Goal: Information Seeking & Learning: Learn about a topic

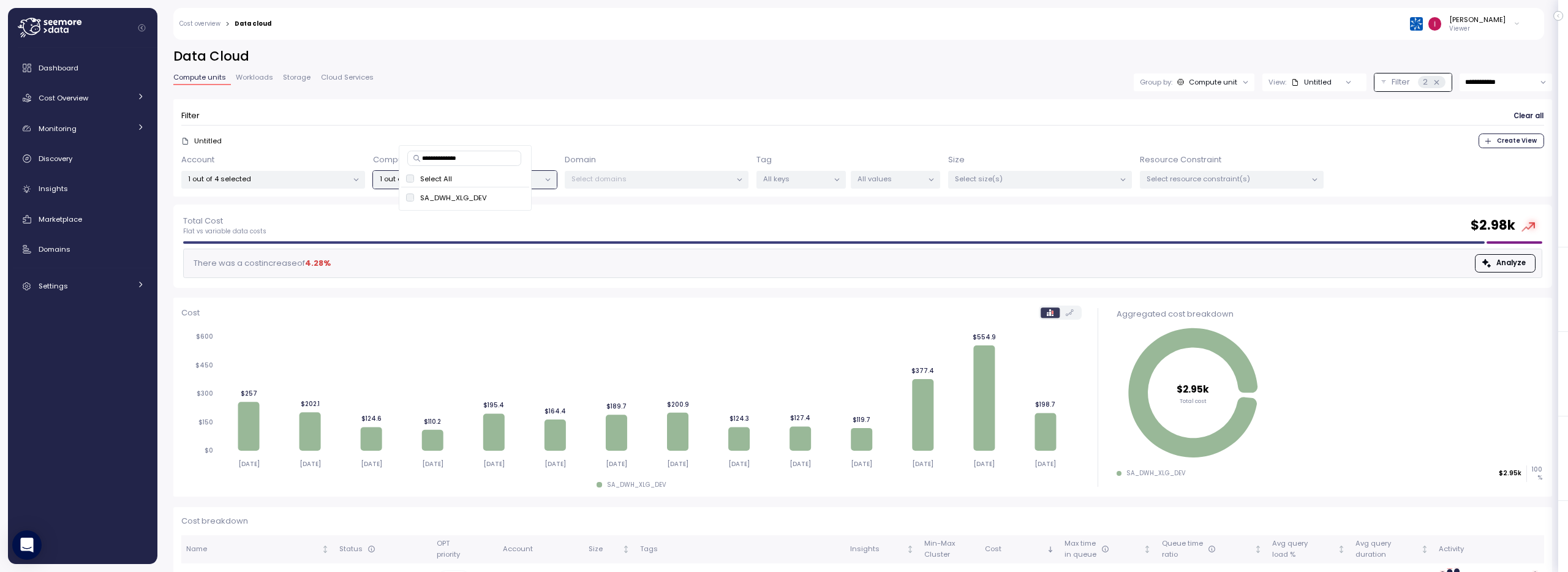
scroll to position [48, 0]
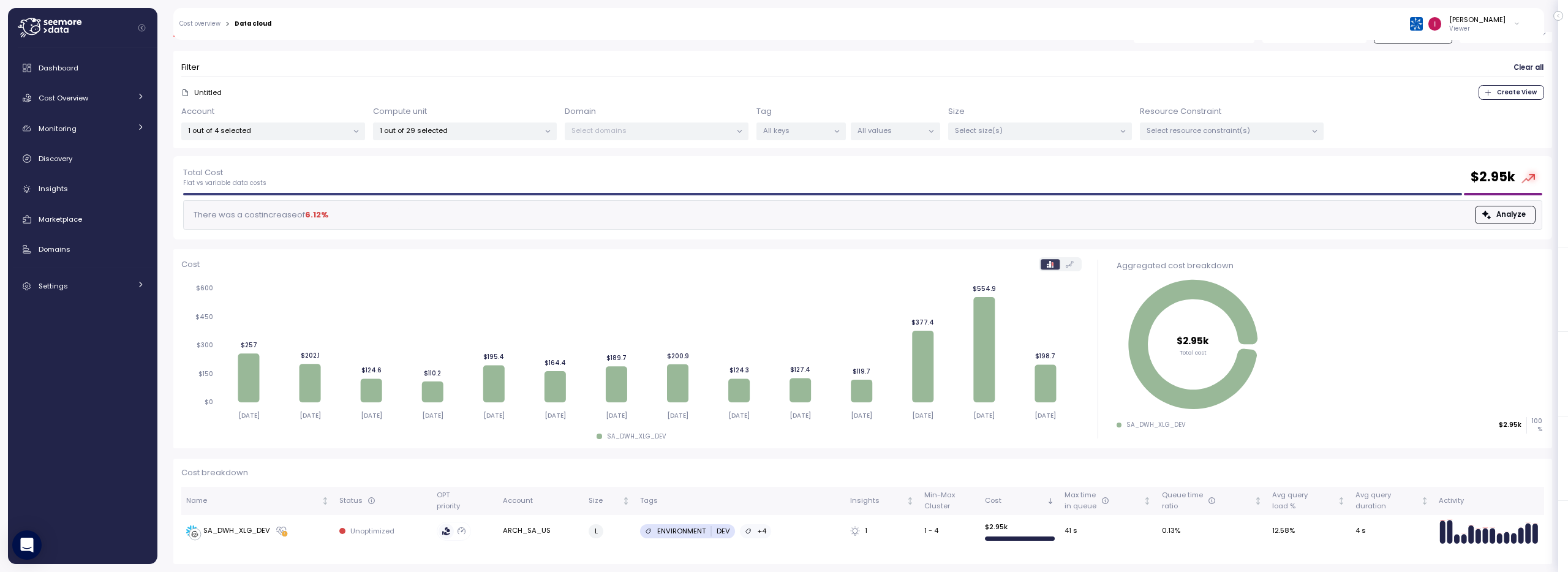
click at [579, 260] on div "Cost" at bounding box center [632, 264] width 901 height 14
click at [228, 546] on td "SA_DWH_XLG_DEV" at bounding box center [258, 531] width 153 height 32
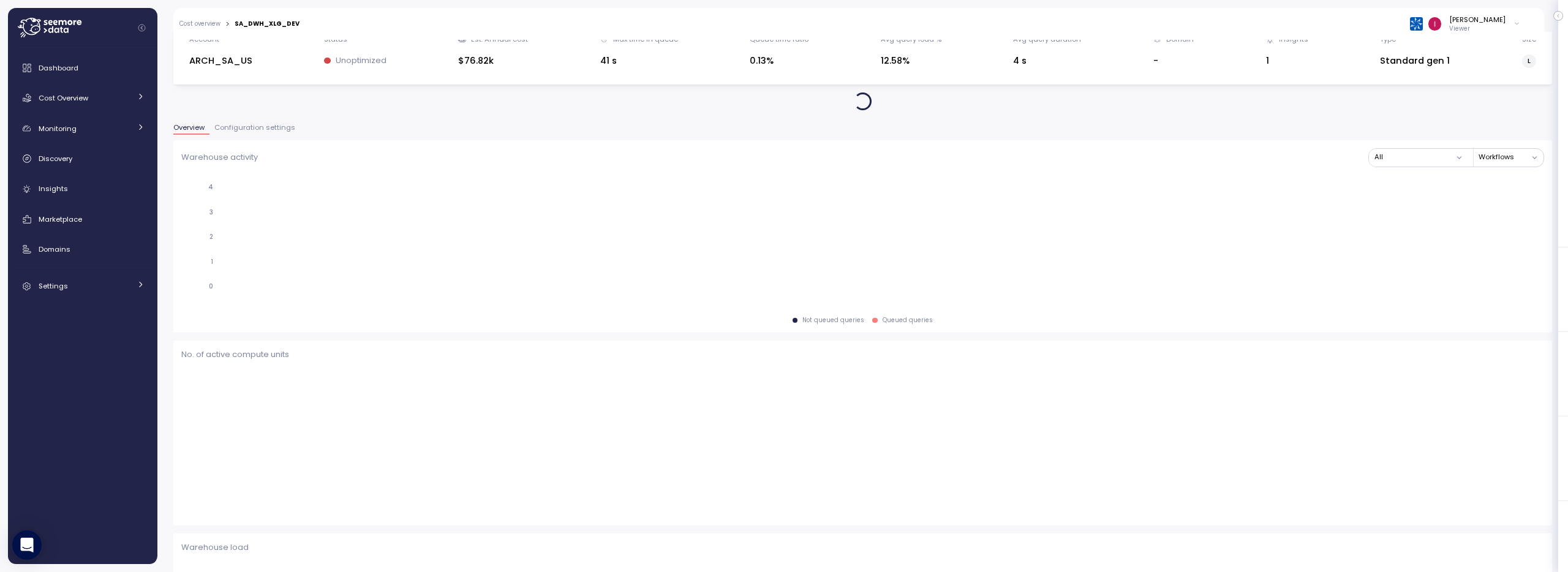
scroll to position [50, 0]
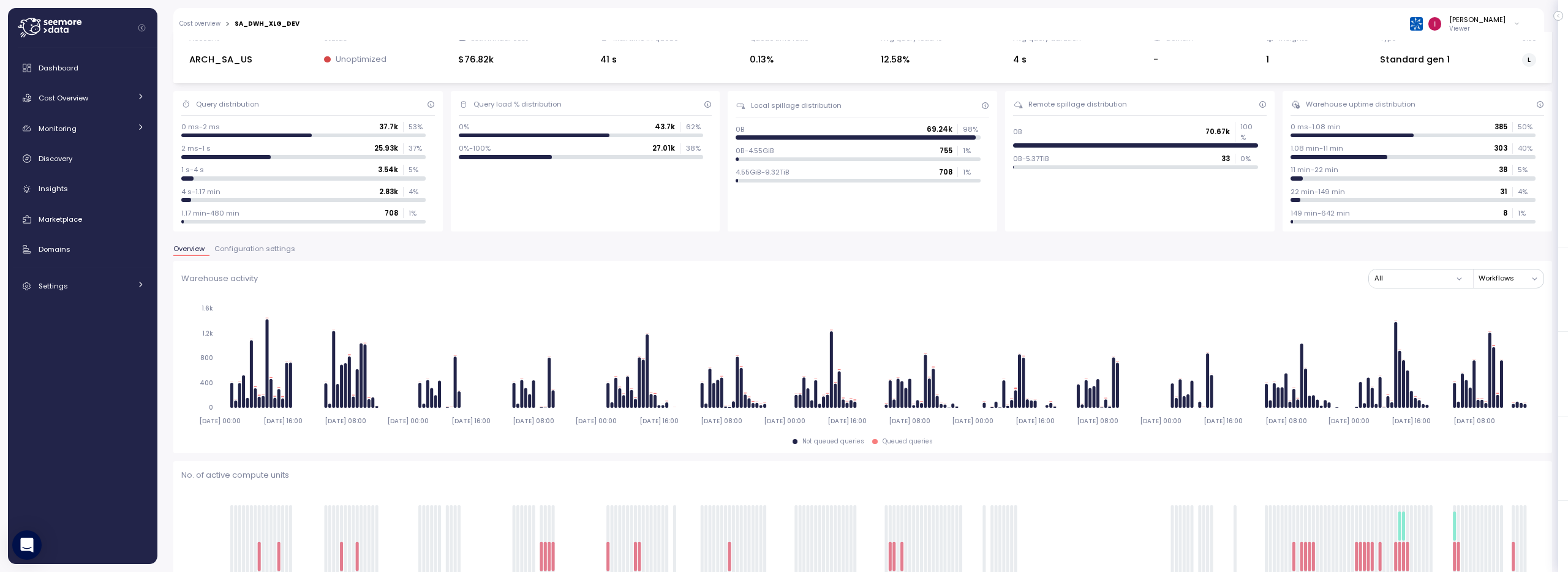
click at [212, 29] on div "Cost overview > SA_DWH_XLG_DEV Idan Birnboim Viewer" at bounding box center [850, 23] width 1355 height 32
click at [210, 23] on link "Cost overview" at bounding box center [200, 24] width 41 height 6
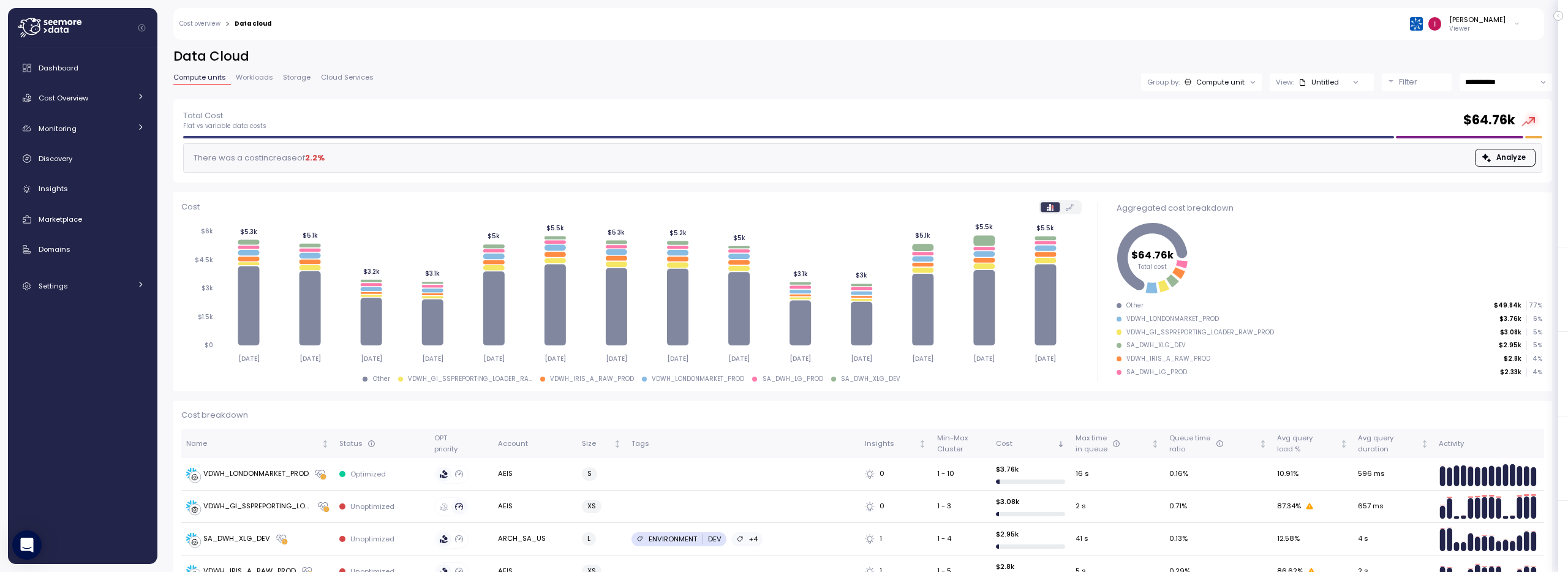
click at [1213, 84] on div "Compute unit" at bounding box center [1220, 82] width 48 height 10
click at [1189, 110] on p "Account" at bounding box center [1194, 109] width 30 height 10
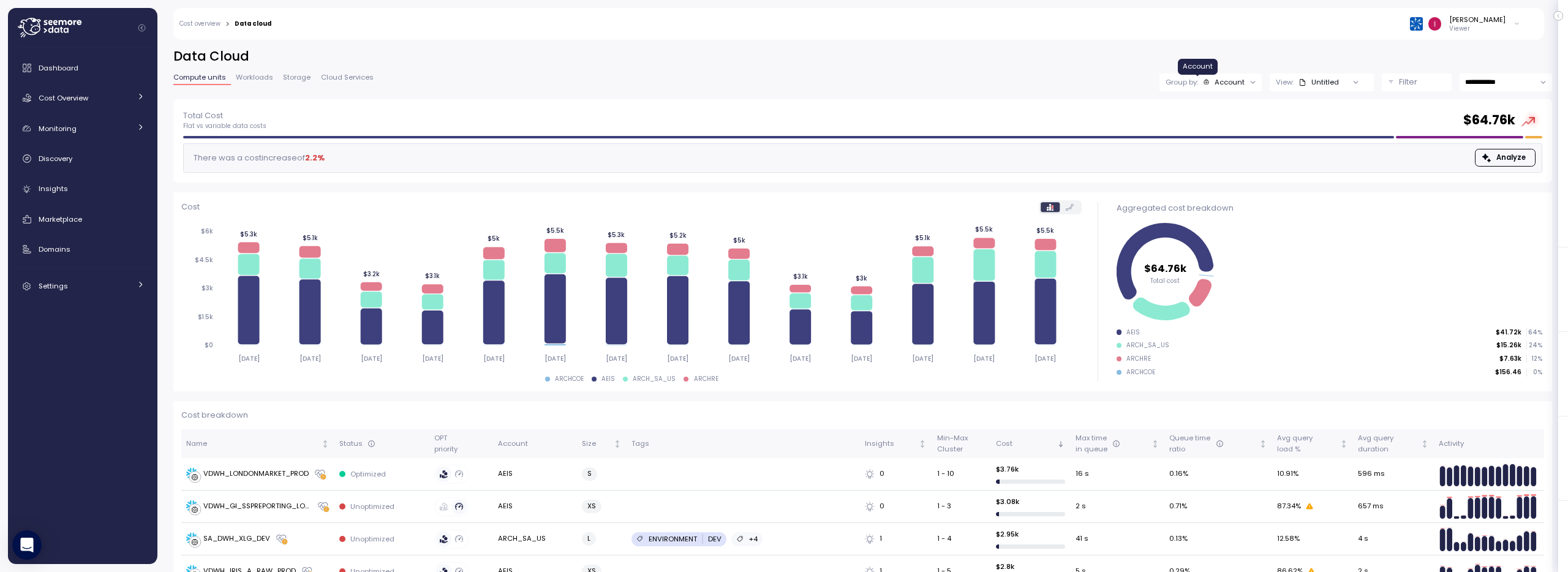
click at [1203, 83] on icon at bounding box center [1206, 82] width 7 height 7
click at [1322, 106] on div "Total Cost Flat vs variable data costs $ 64.76k There was a cost increase of 2.…" at bounding box center [862, 140] width 1379 height 84
click at [1381, 84] on button "Filter" at bounding box center [1416, 82] width 70 height 17
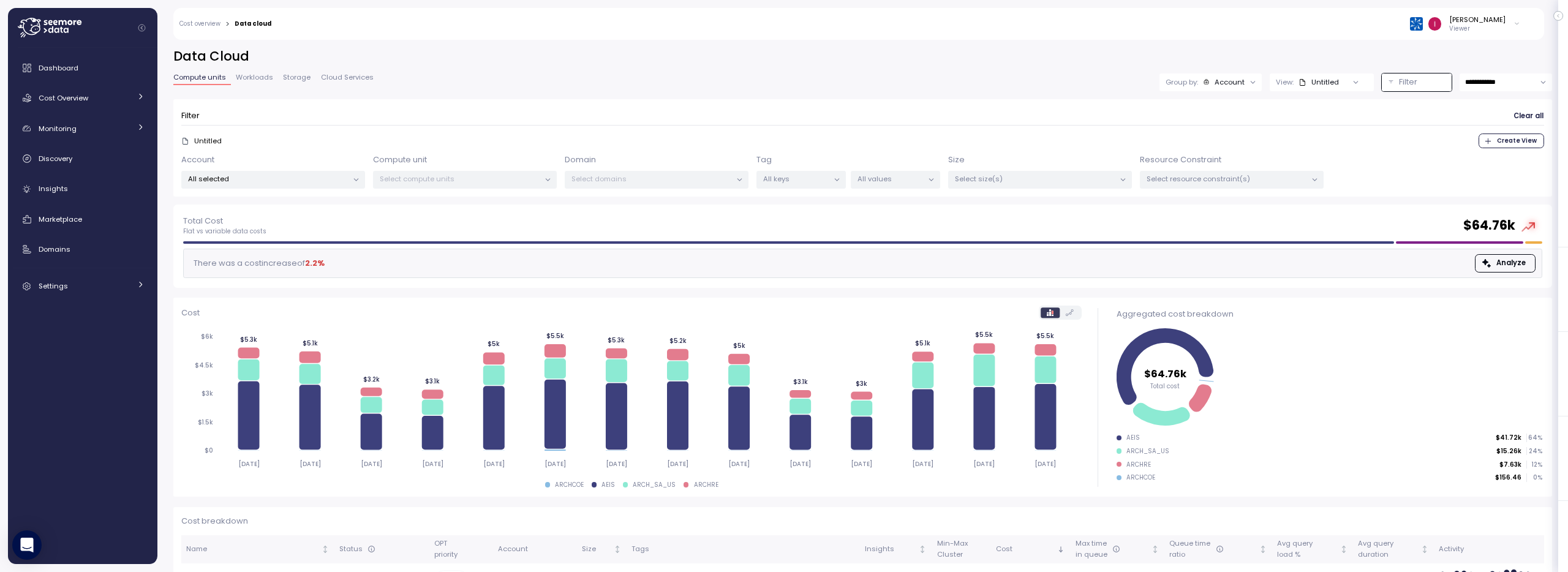
click at [215, 182] on p "All selected" at bounding box center [268, 179] width 160 height 10
click at [303, 310] on span "only" at bounding box center [309, 309] width 14 height 13
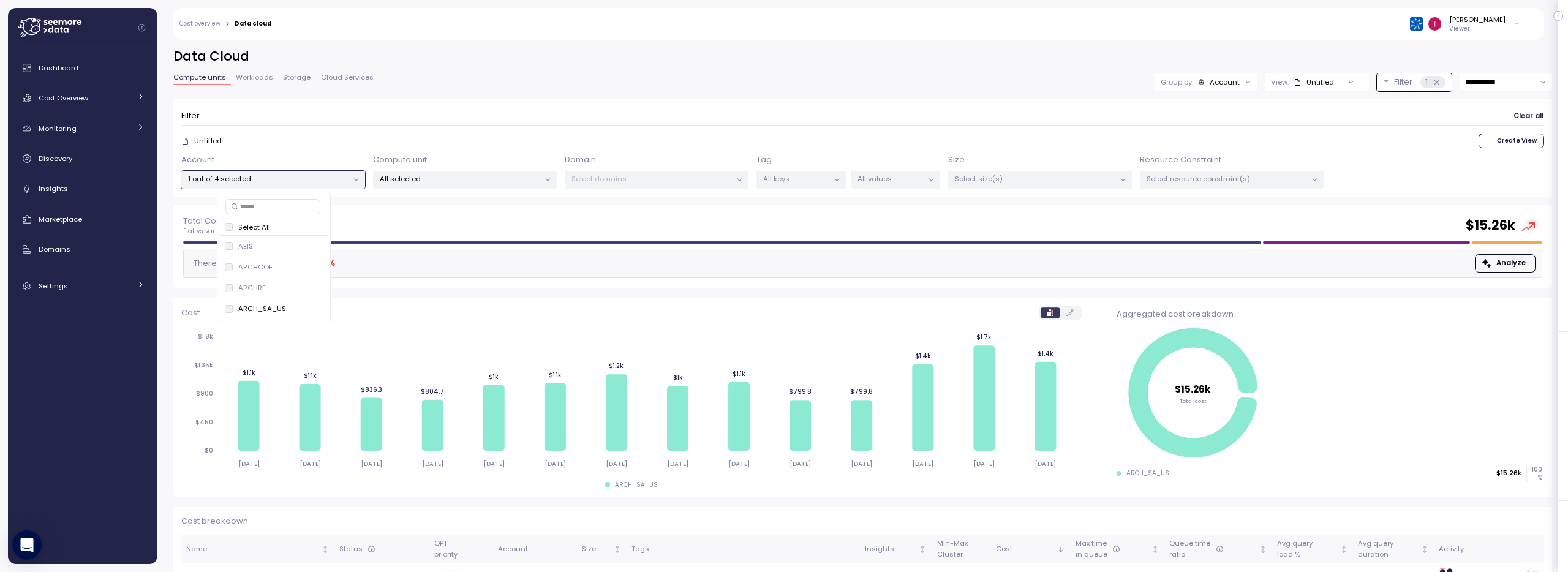
click at [1477, 82] on input "**********" at bounding box center [1506, 82] width 92 height 17
click at [1479, 178] on span "Last 30 days" at bounding box center [1479, 173] width 45 height 11
type input "**********"
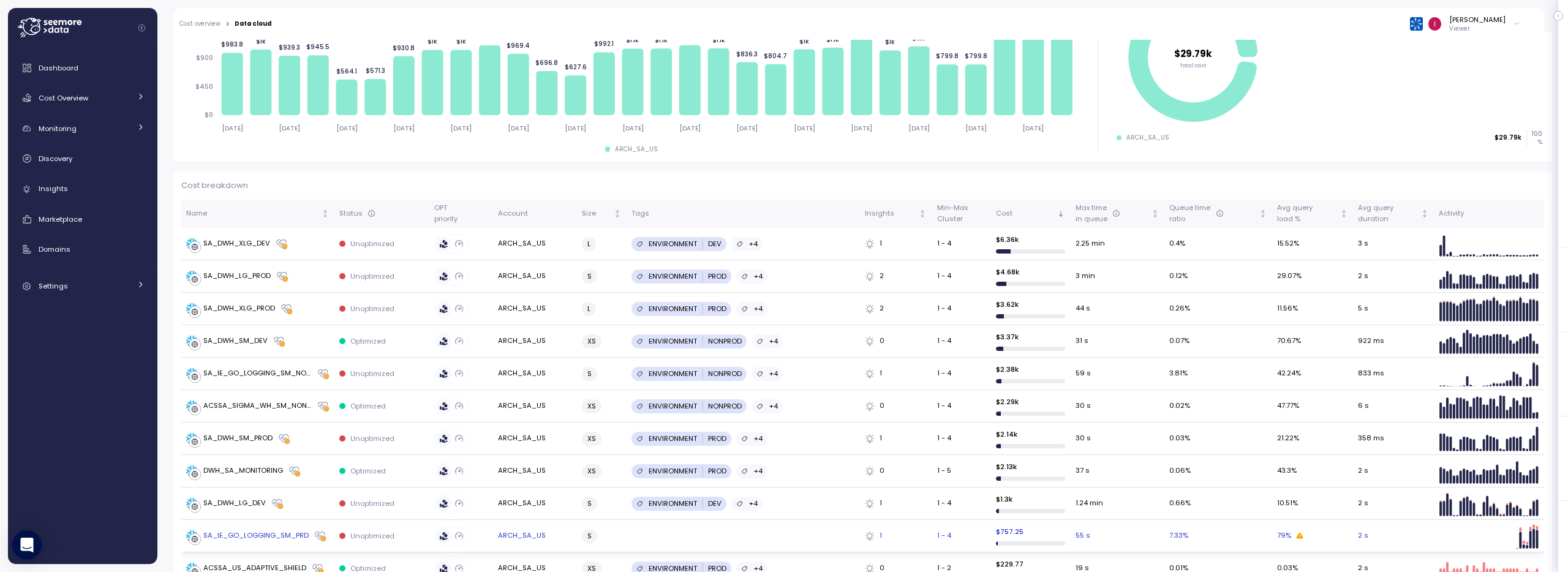
scroll to position [335, 0]
click at [99, 131] on div "Monitoring" at bounding box center [85, 128] width 92 height 12
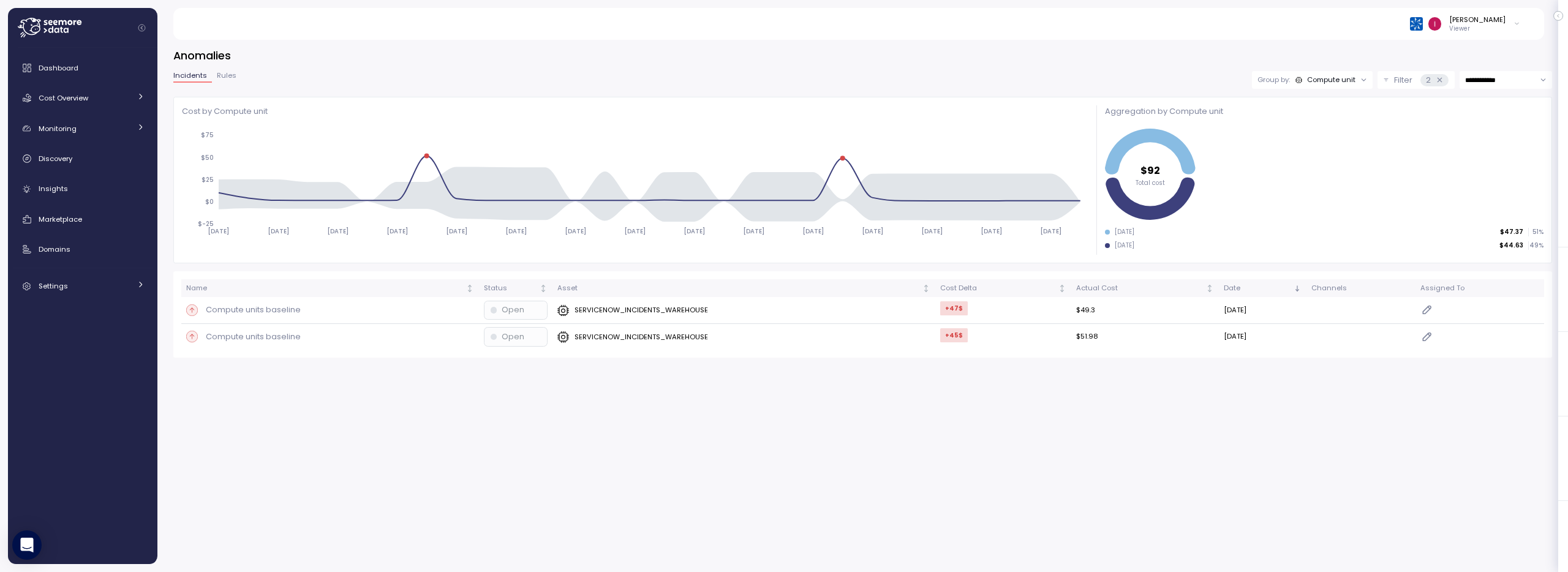
click at [1332, 75] on div "Compute unit" at bounding box center [1331, 80] width 48 height 10
click at [1331, 109] on div "Account" at bounding box center [1310, 106] width 73 height 14
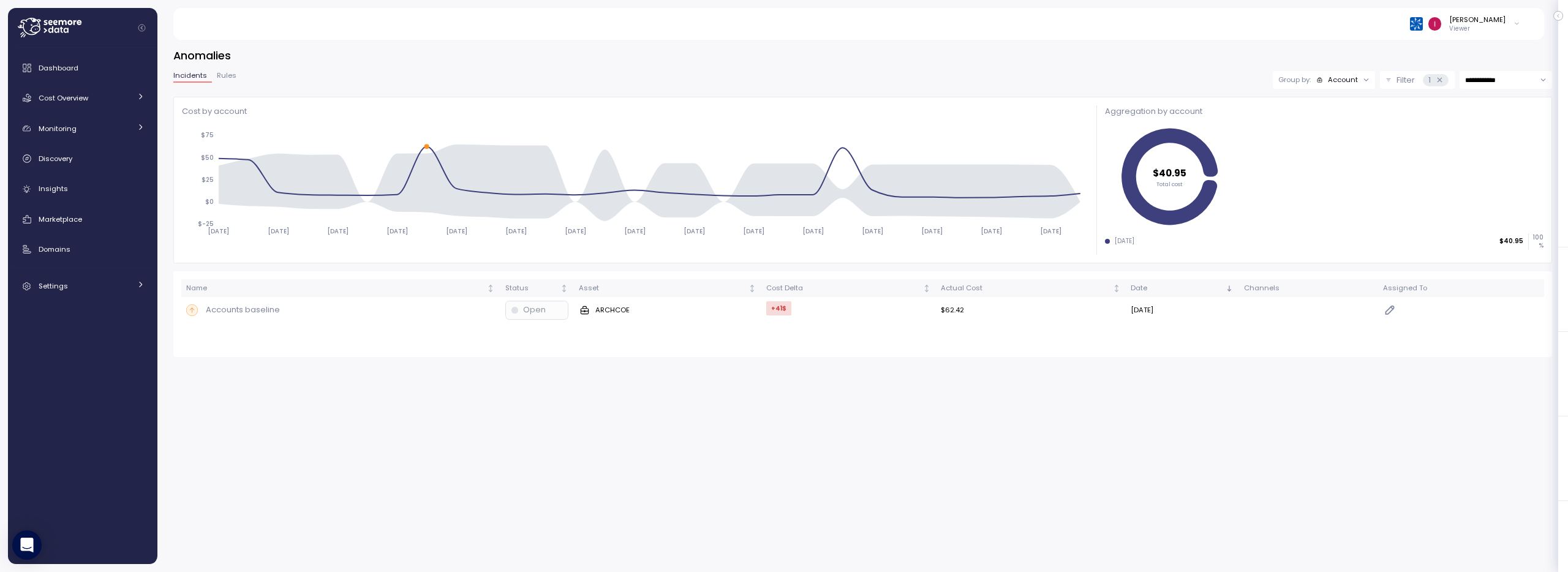
click at [230, 76] on span "Rules" at bounding box center [226, 75] width 19 height 7
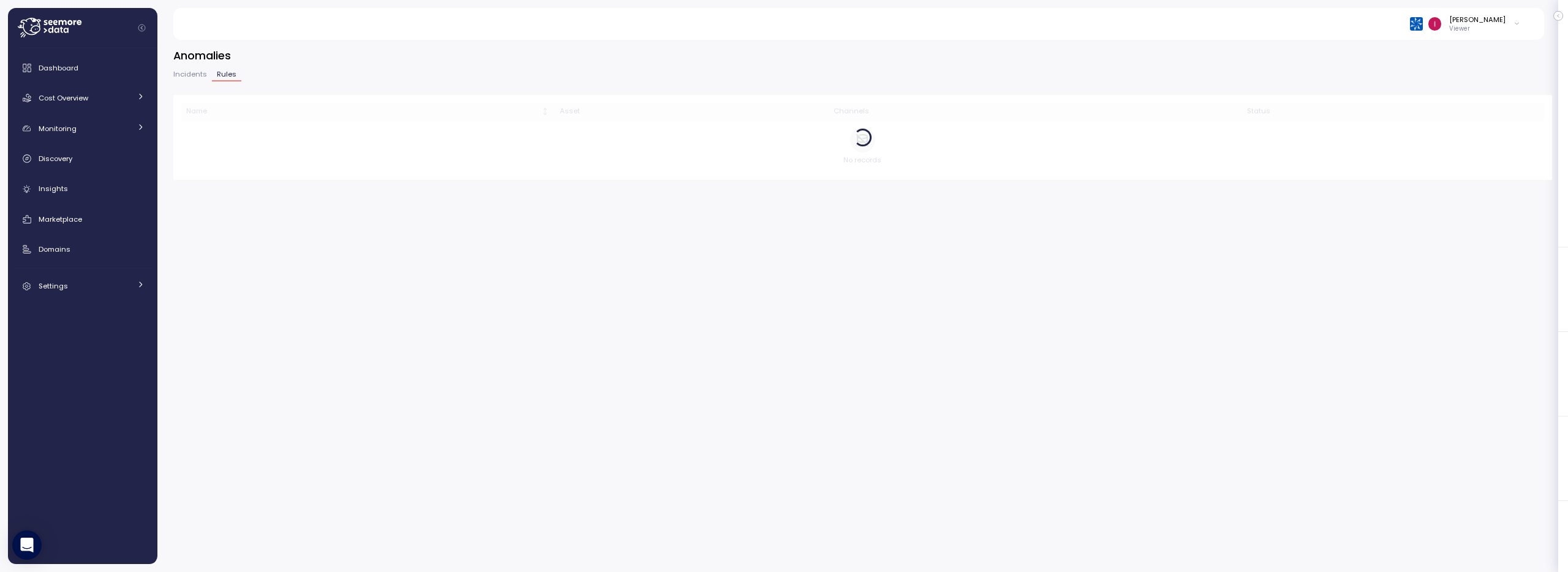
click at [190, 78] on span "Incidents" at bounding box center [189, 74] width 34 height 7
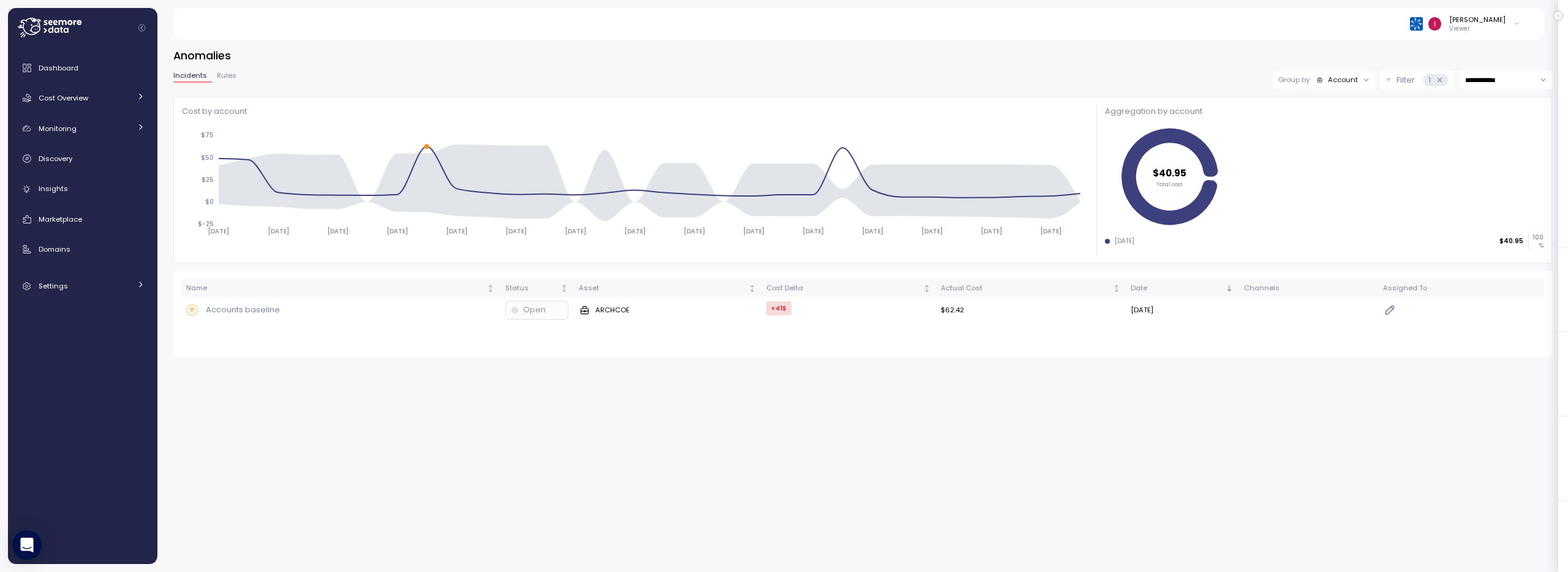
click at [209, 80] on button "Incidents" at bounding box center [192, 77] width 38 height 11
click at [223, 79] on span "Rules" at bounding box center [226, 75] width 19 height 7
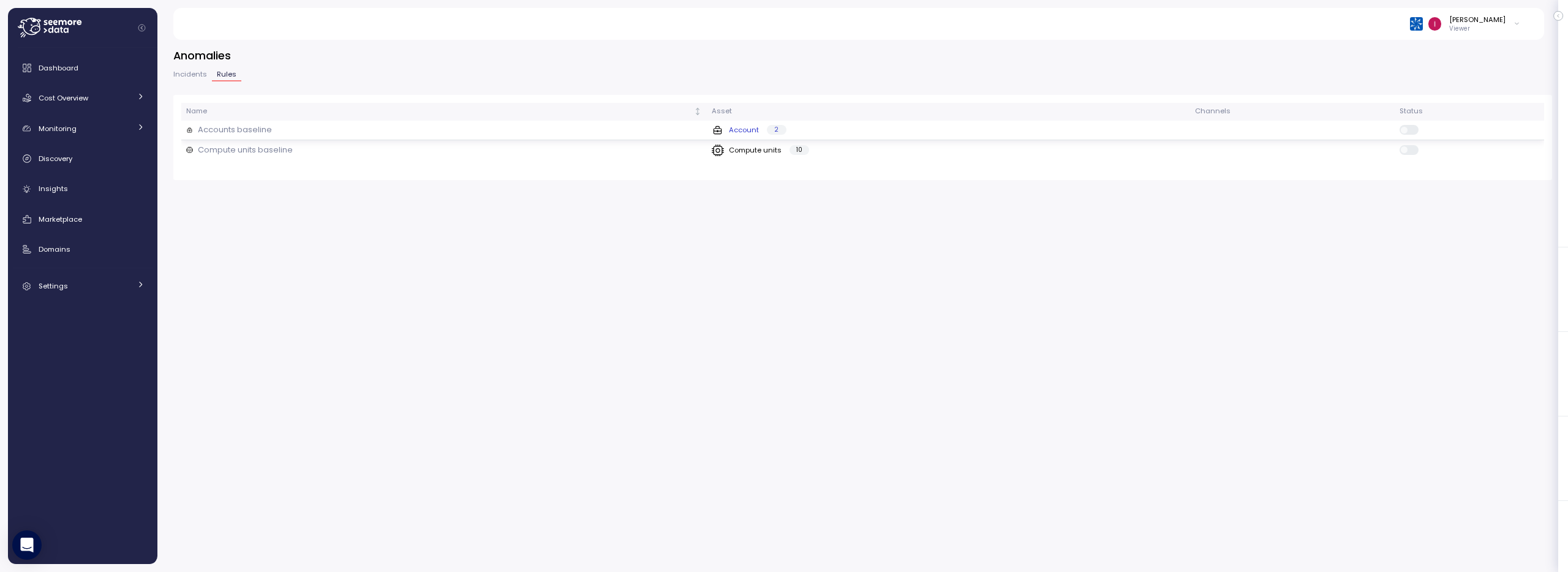
click at [236, 126] on p "Accounts baseline" at bounding box center [235, 130] width 74 height 12
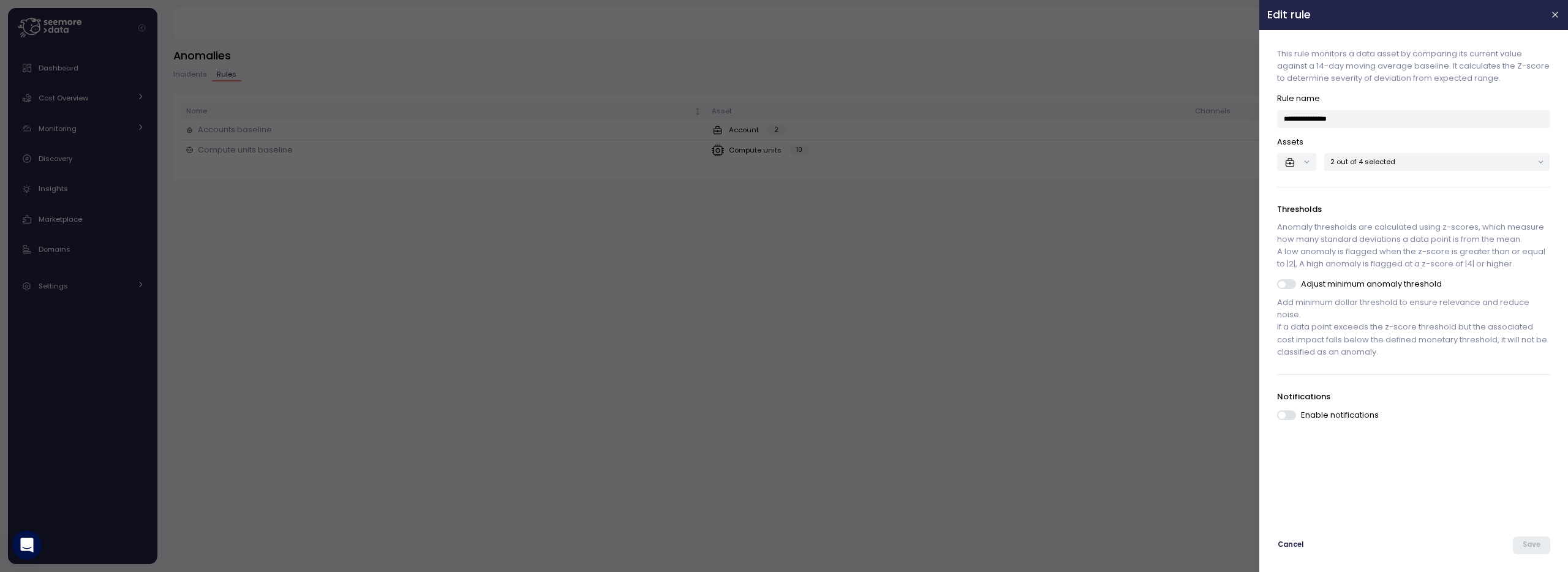
click at [667, 368] on div at bounding box center [784, 286] width 1568 height 572
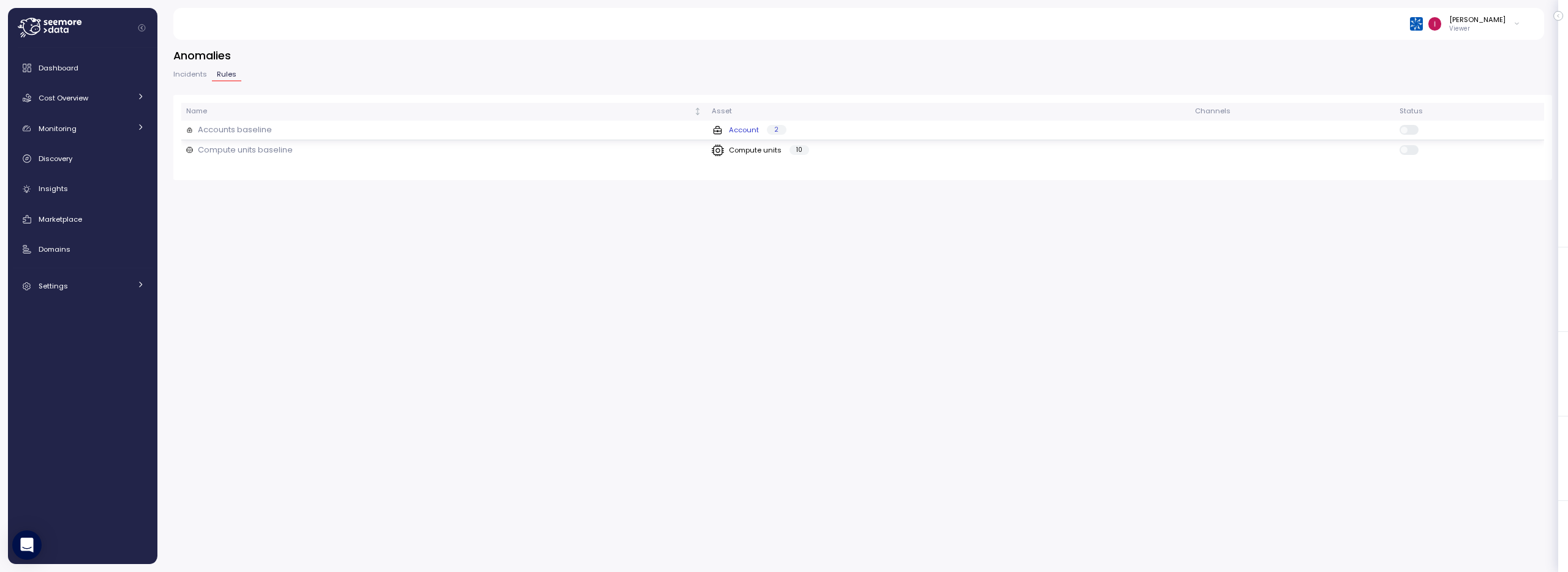
click at [742, 135] on div "Account 2" at bounding box center [749, 130] width 75 height 12
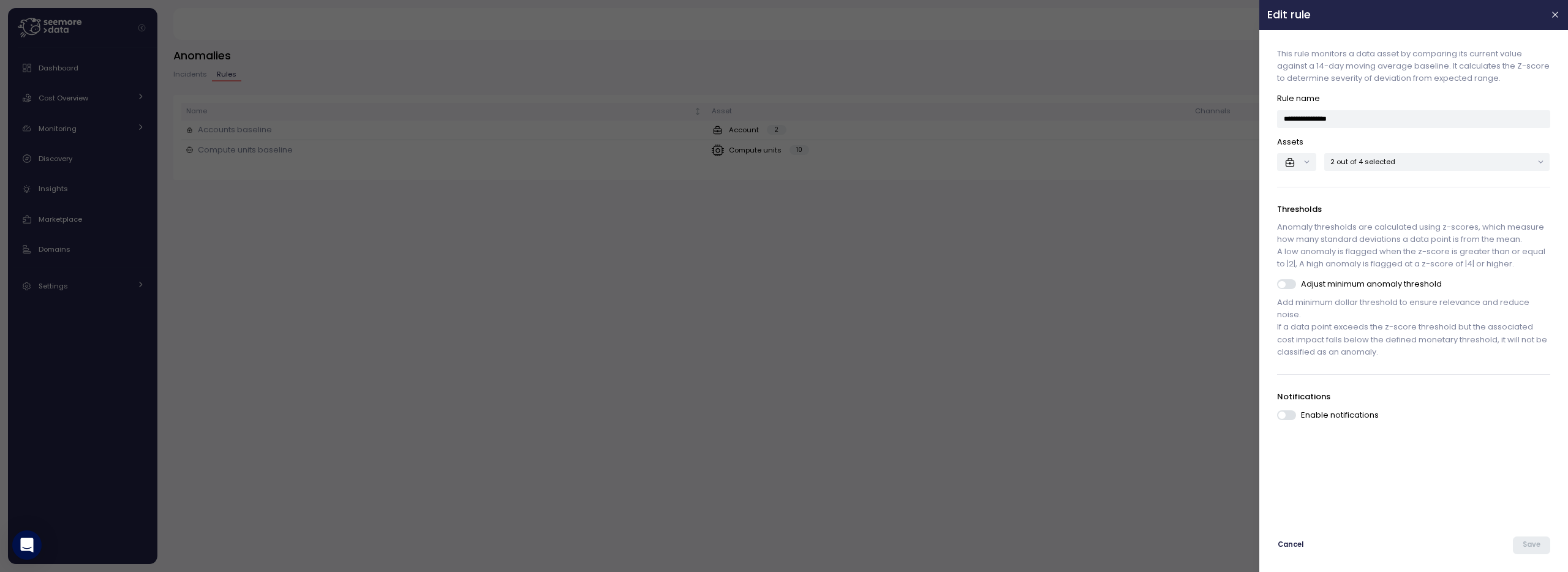
click at [1417, 164] on p "2 out of 4 selected" at bounding box center [1431, 162] width 202 height 10
click at [1371, 254] on div "ARCH_SA_US $ 16.16k" at bounding box center [1419, 250] width 111 height 12
click at [1425, 482] on div "**********" at bounding box center [1413, 276] width 292 height 478
click at [1029, 348] on div at bounding box center [784, 286] width 1568 height 572
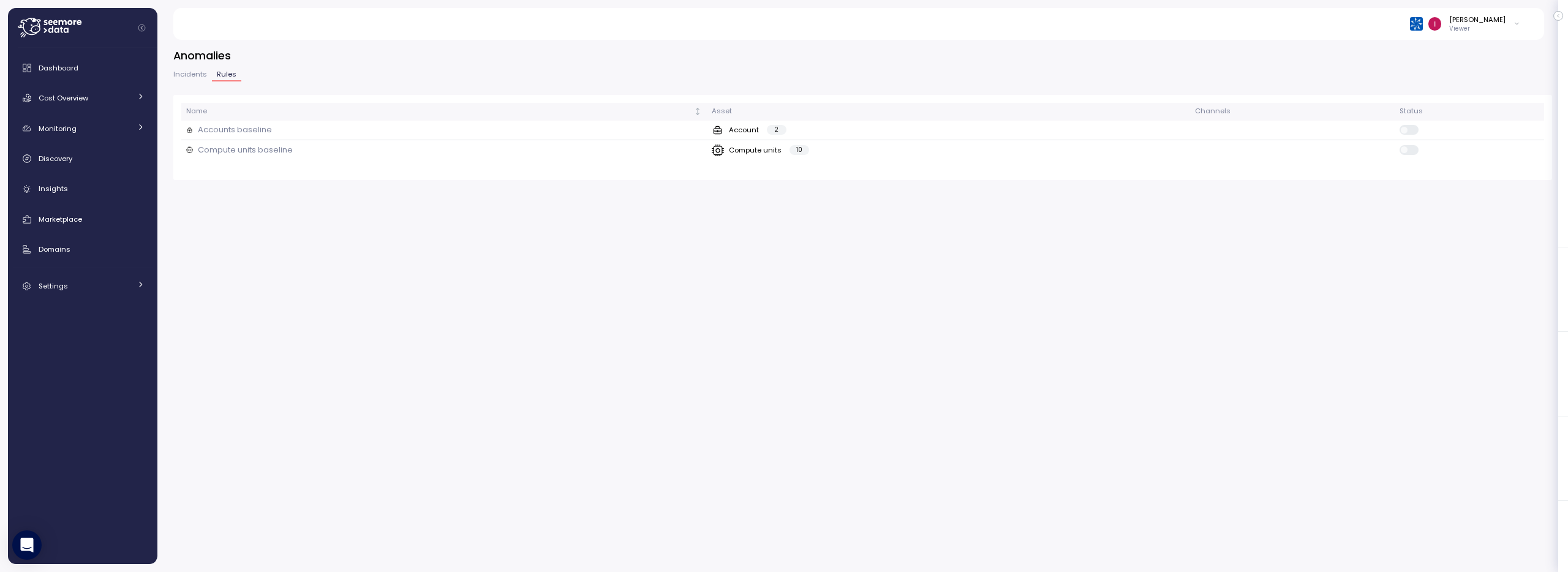
click at [1468, 27] on p "Viewer" at bounding box center [1477, 28] width 57 height 9
click at [1038, 246] on div "Anomalies Incidents Rules Name Asset Channels Status Accounts baseline Account …" at bounding box center [862, 302] width 1410 height 540
click at [1068, 236] on div "Anomalies Incidents Rules Name Asset Channels Status Accounts baseline Account …" at bounding box center [862, 302] width 1410 height 540
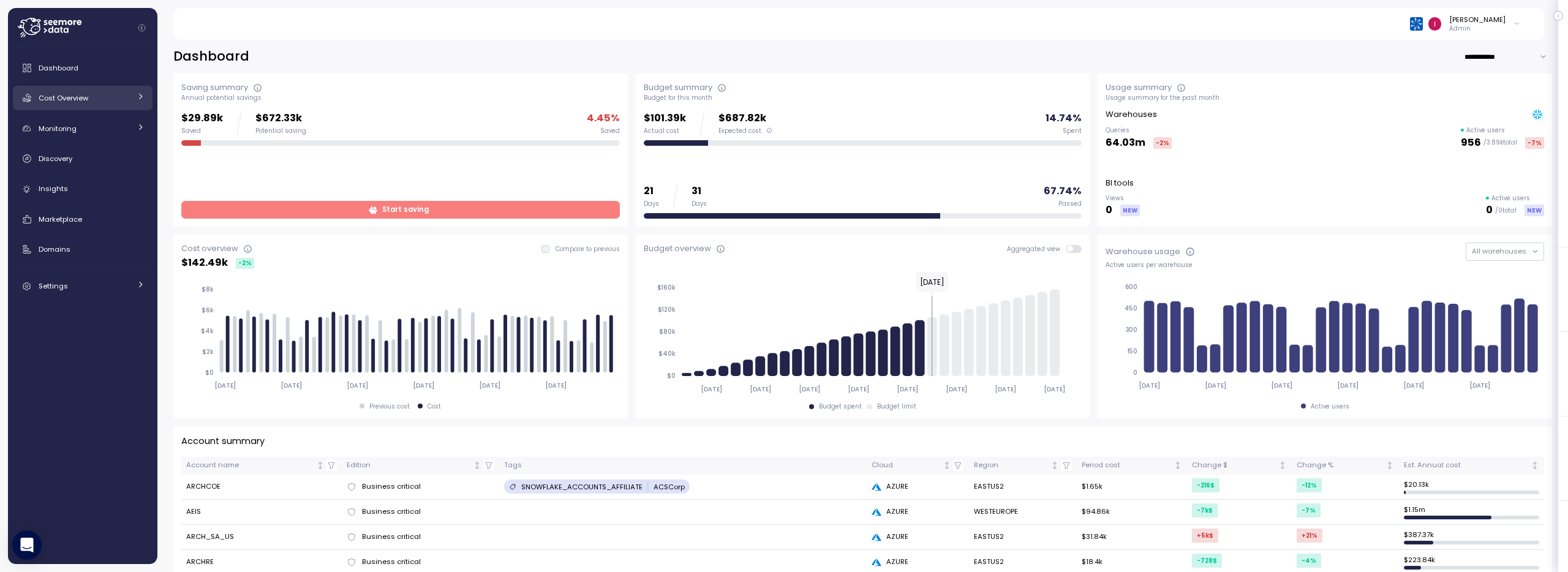
click at [88, 103] on div "Cost Overview" at bounding box center [85, 98] width 92 height 12
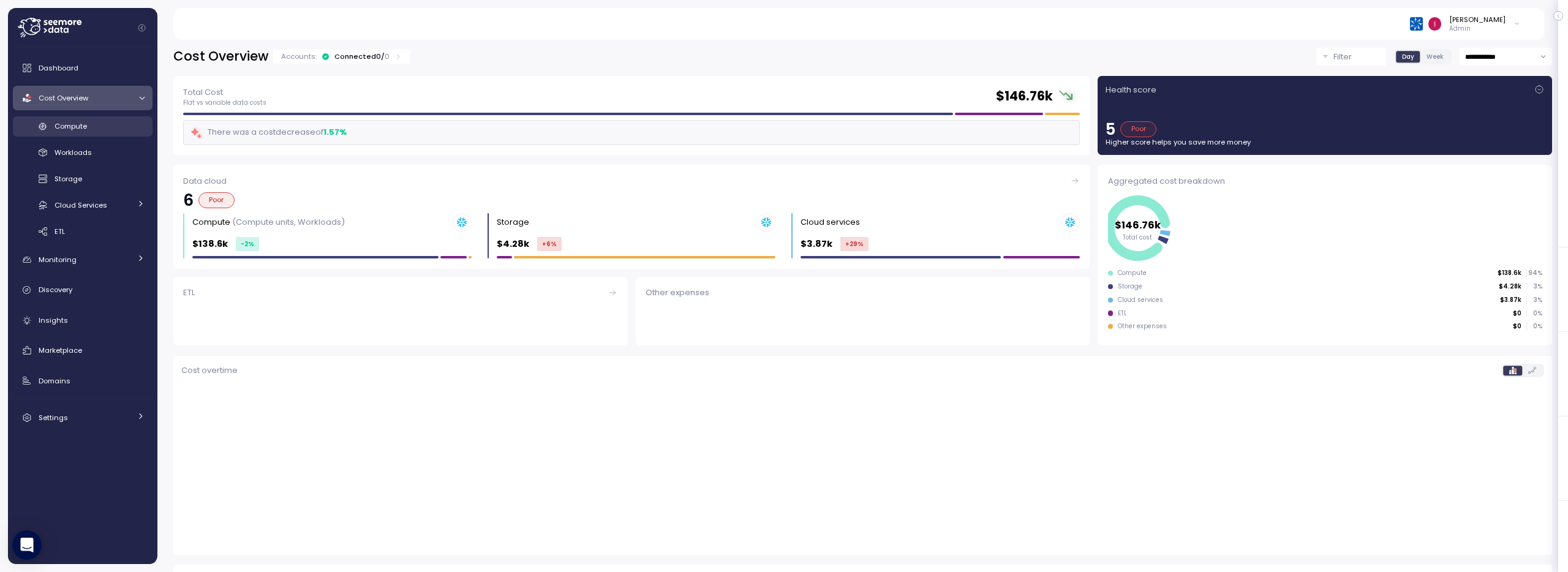
click at [90, 127] on div "Compute" at bounding box center [100, 126] width 90 height 12
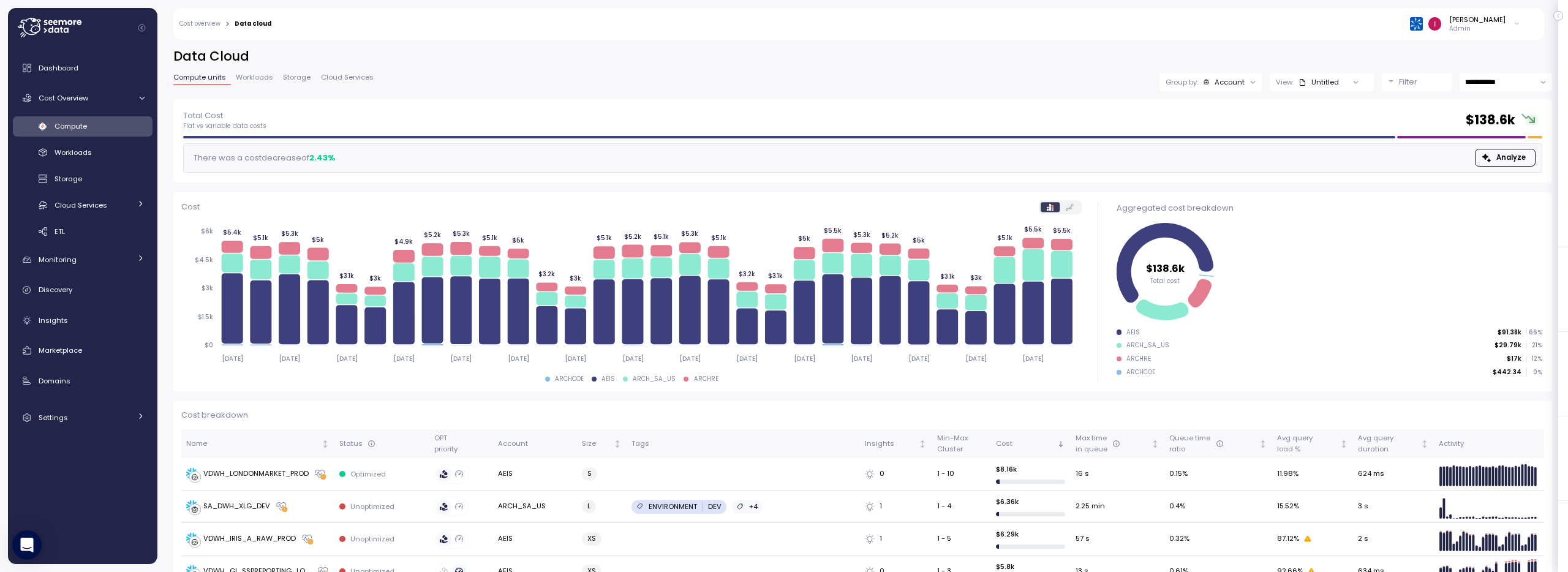
click at [1415, 84] on div "Filter" at bounding box center [1422, 82] width 46 height 12
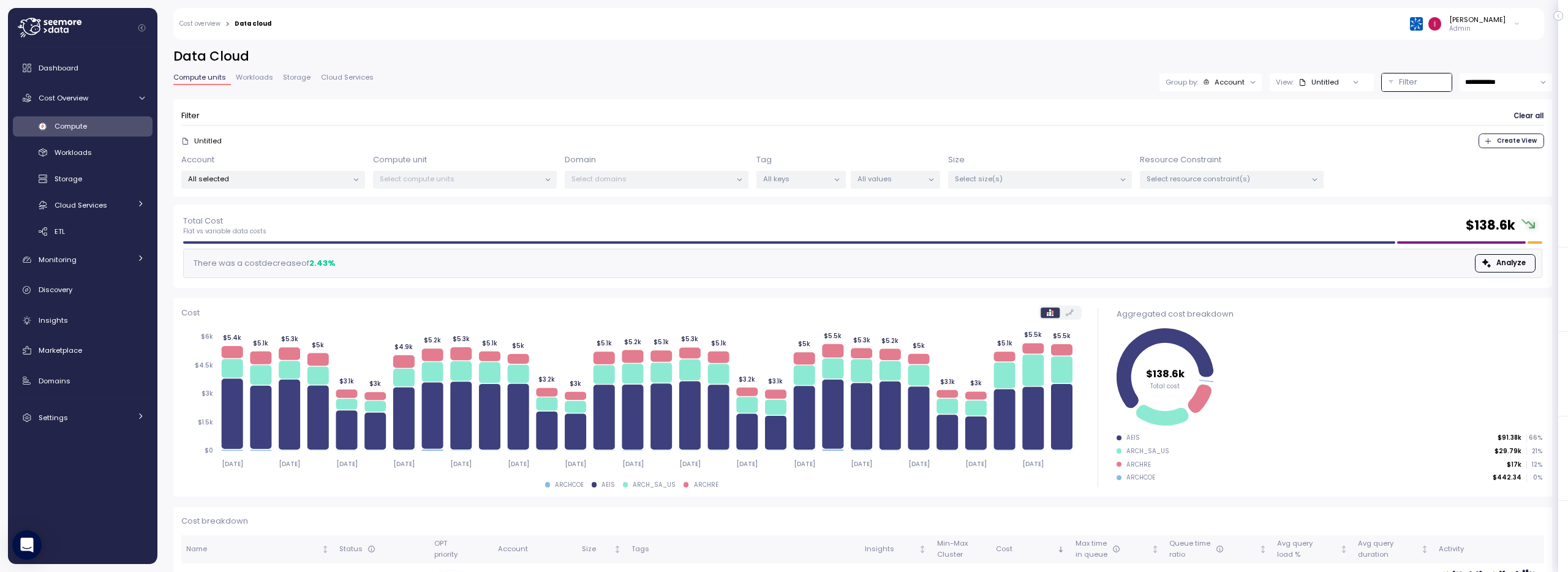
click at [283, 180] on p "All selected" at bounding box center [268, 179] width 160 height 10
click at [306, 310] on span "only" at bounding box center [309, 309] width 14 height 13
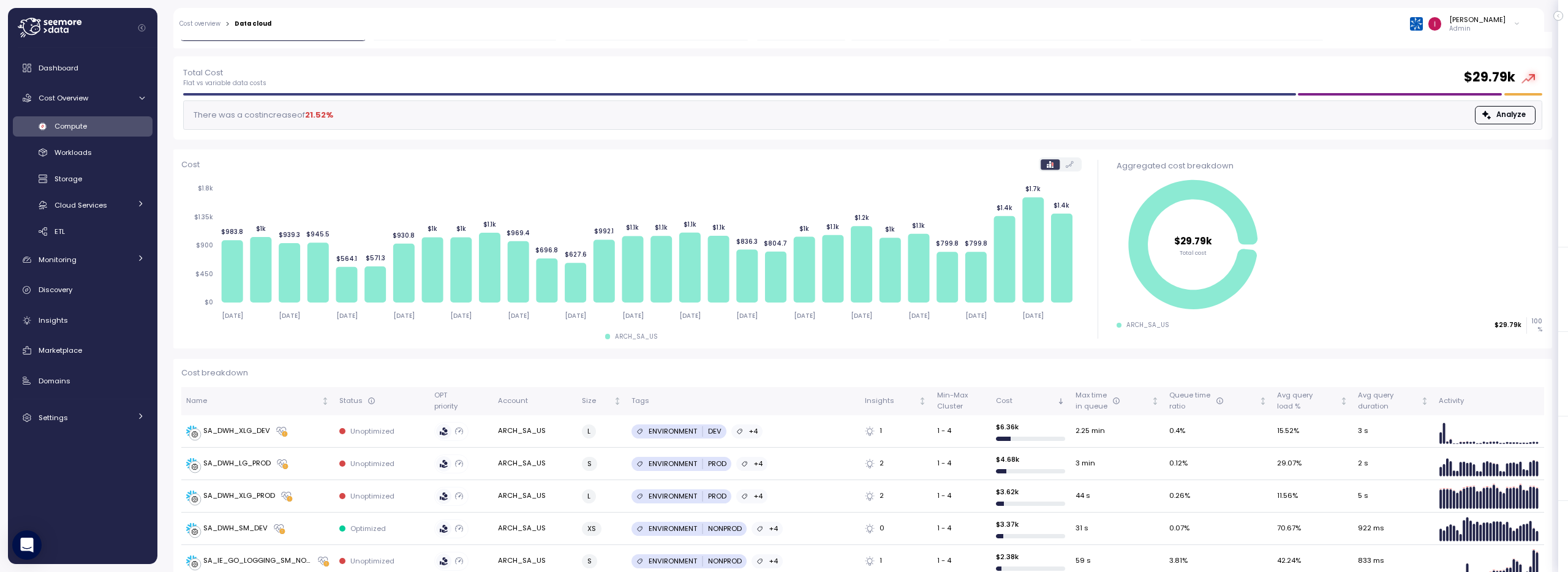
scroll to position [225, 0]
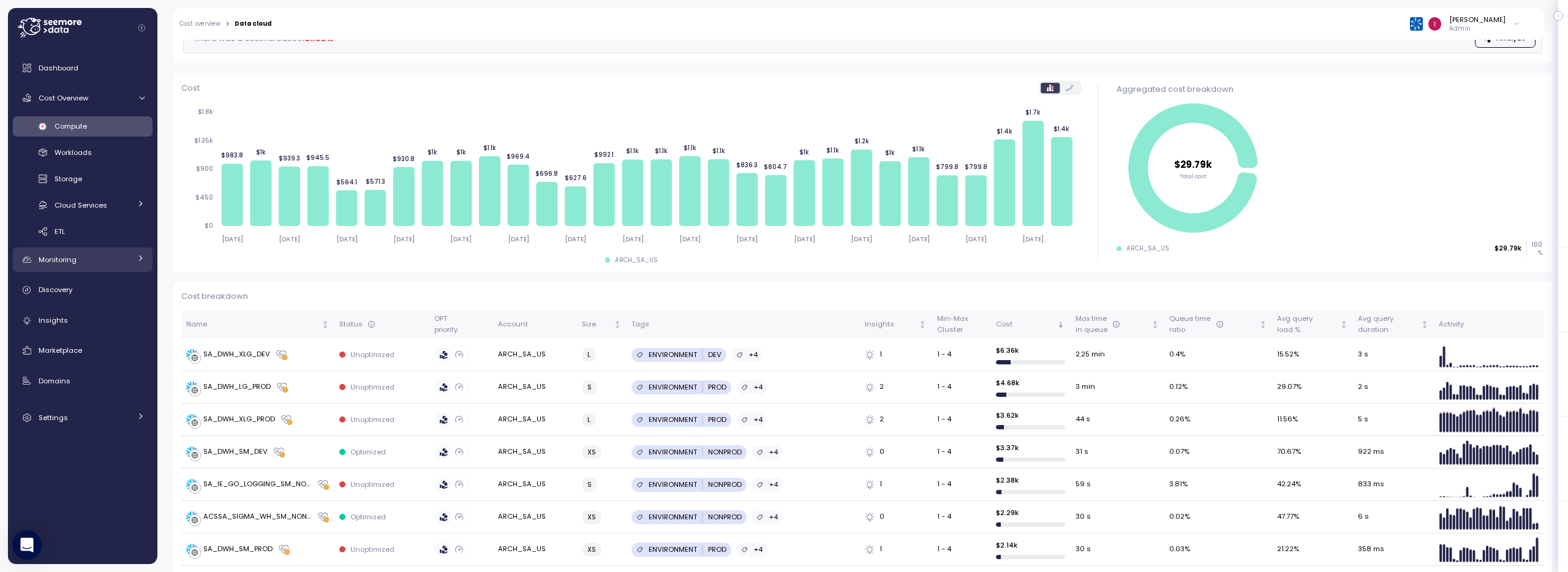
click at [83, 259] on div "Monitoring" at bounding box center [85, 260] width 92 height 12
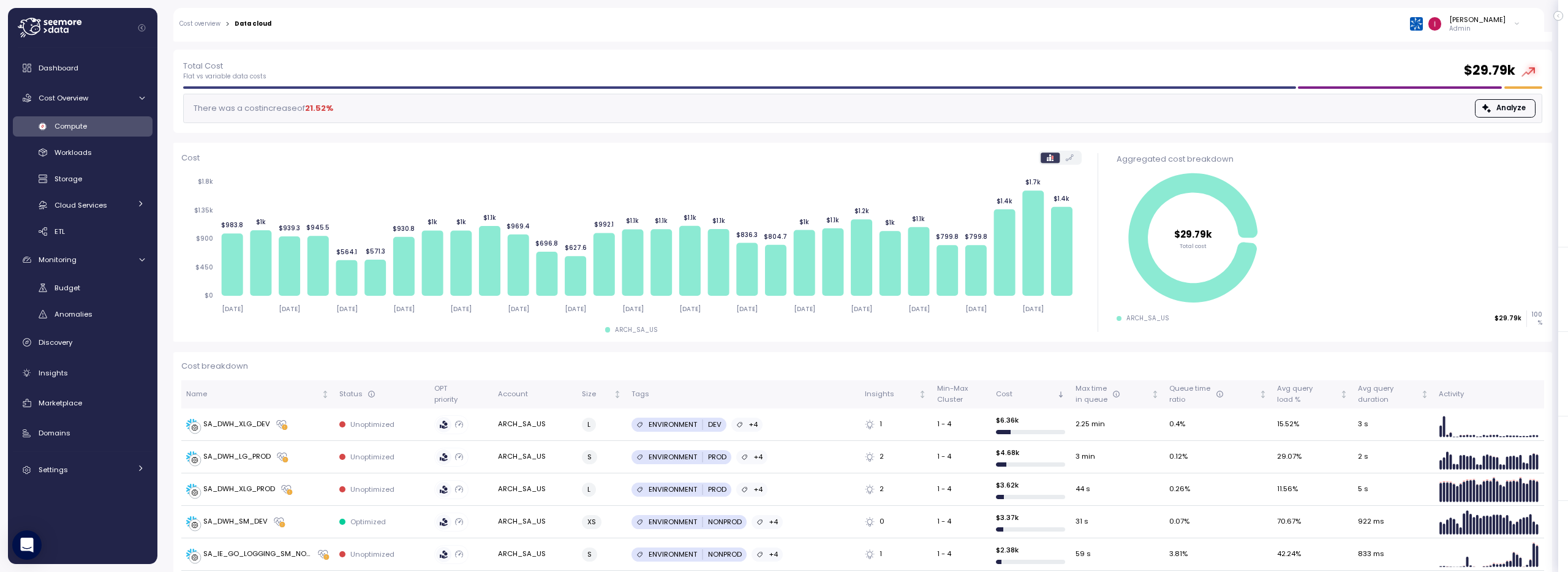
scroll to position [228, 0]
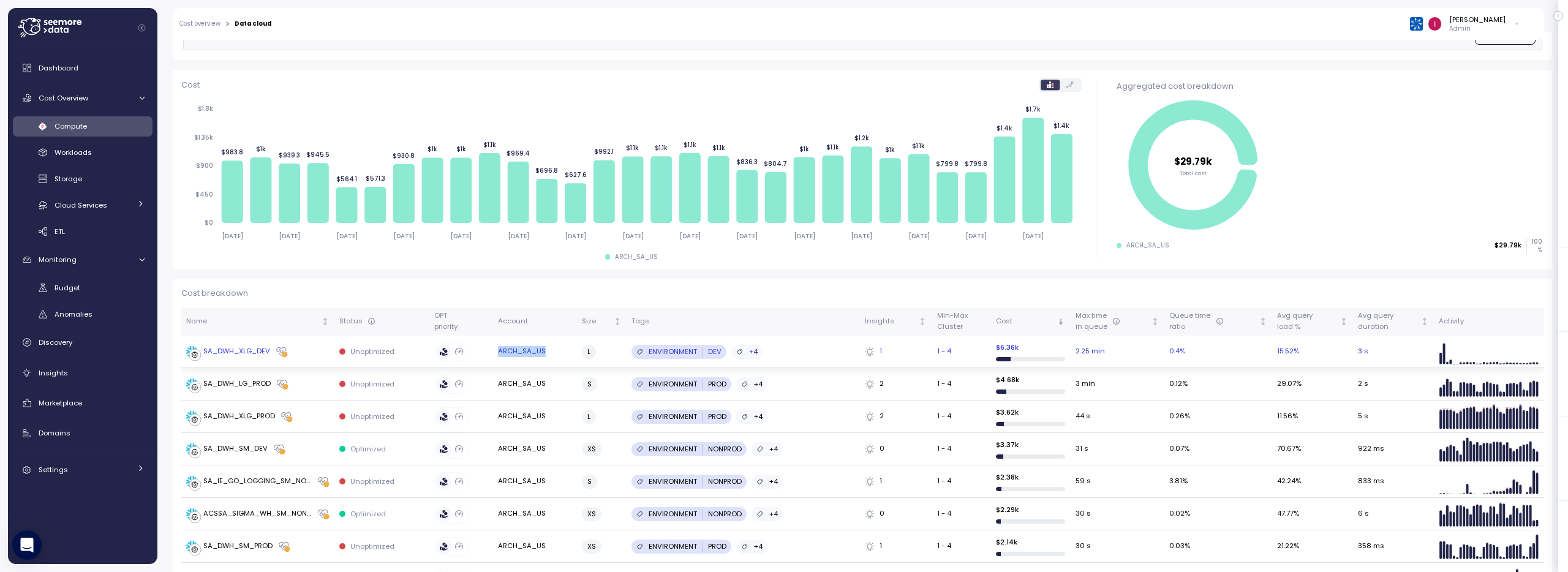
drag, startPoint x: 550, startPoint y: 353, endPoint x: 493, endPoint y: 351, distance: 57.0
click at [493, 351] on td "ARCH_SA_US" at bounding box center [535, 352] width 84 height 33
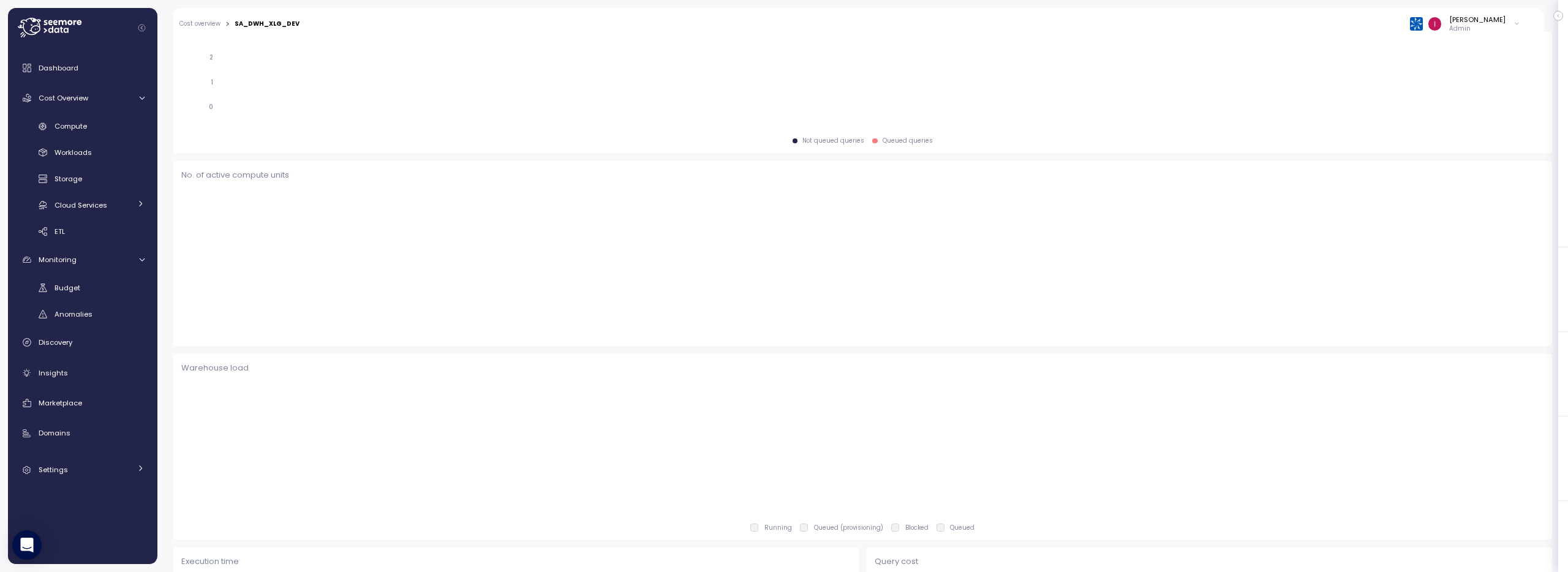
scroll to position [229, 0]
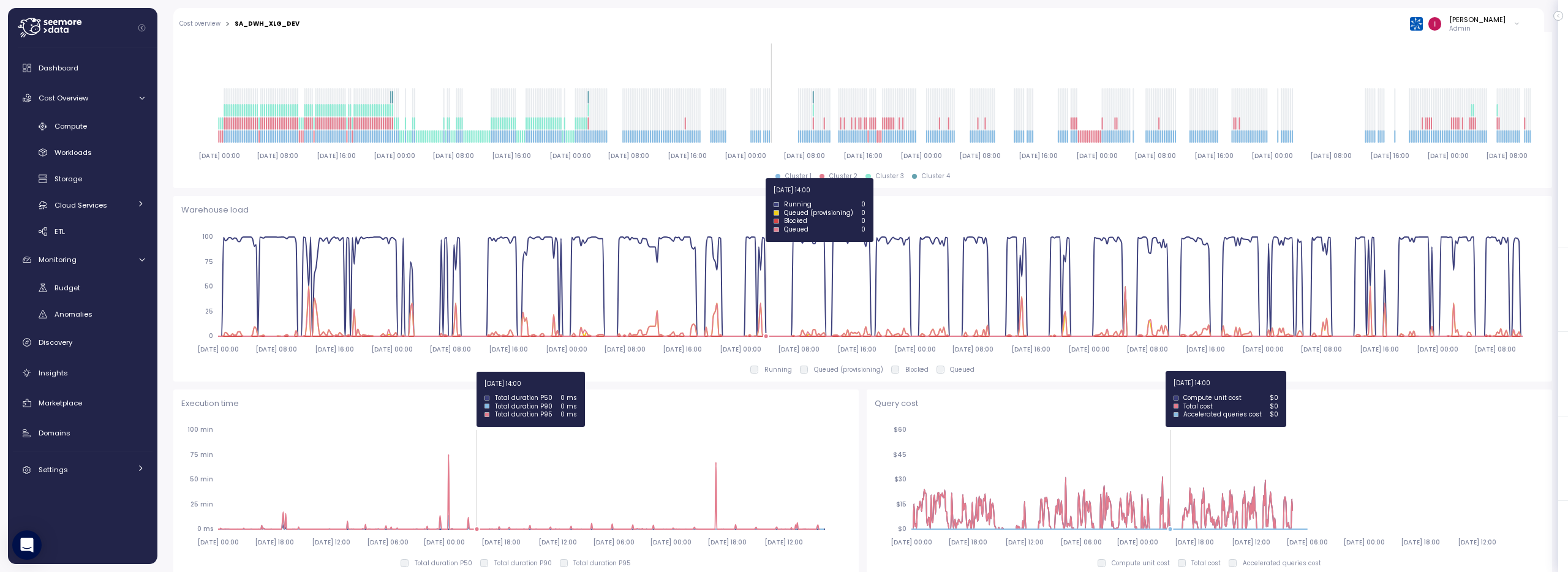
scroll to position [497, 0]
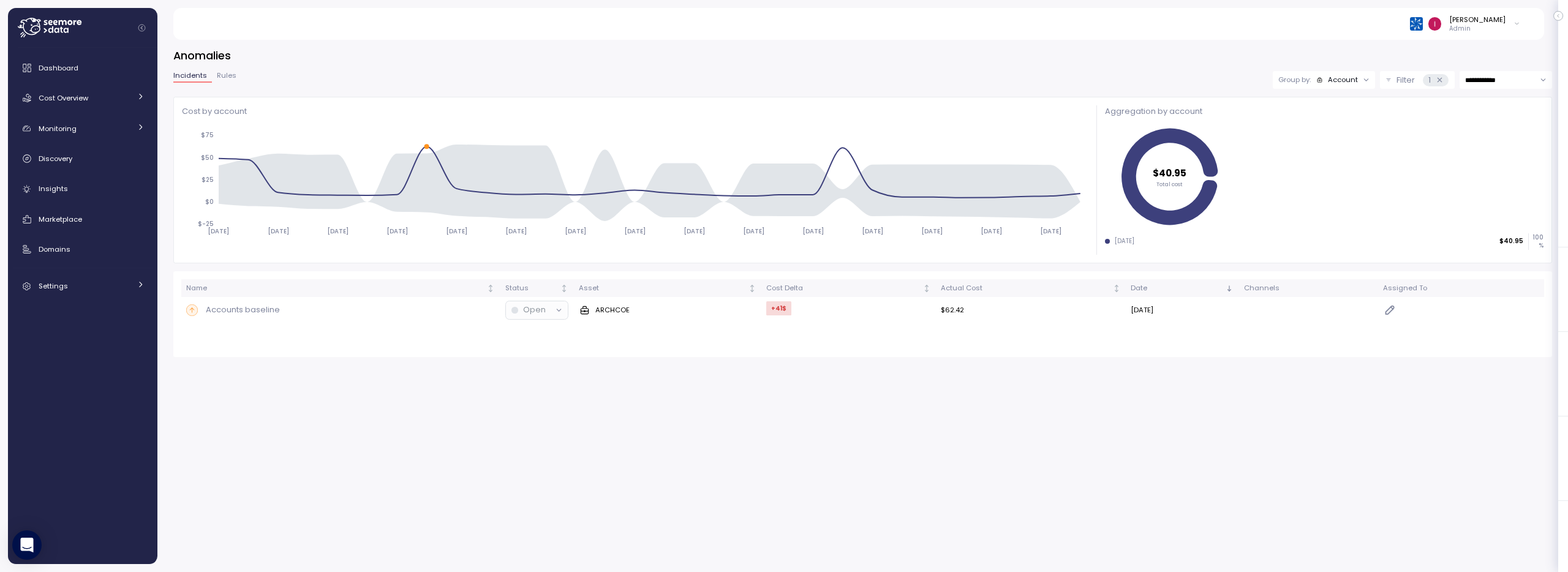
click at [218, 75] on span "Rules" at bounding box center [226, 75] width 19 height 7
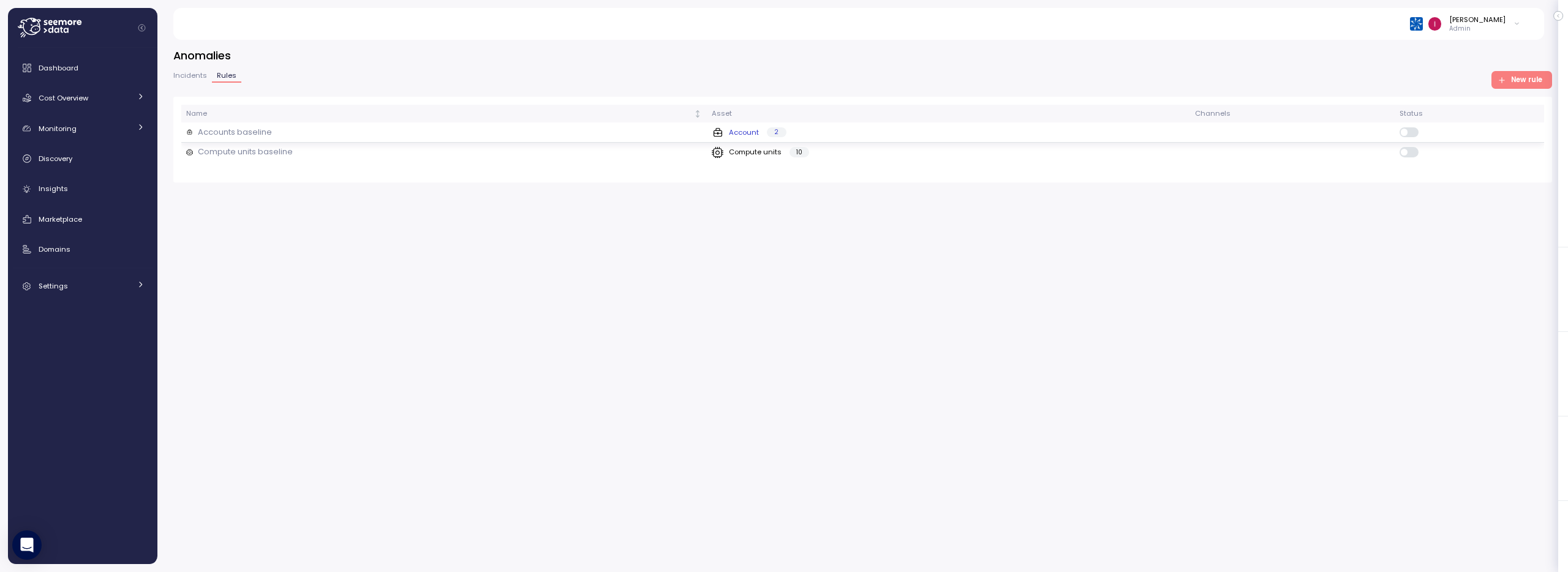
click at [286, 134] on div "Accounts baseline" at bounding box center [444, 132] width 515 height 12
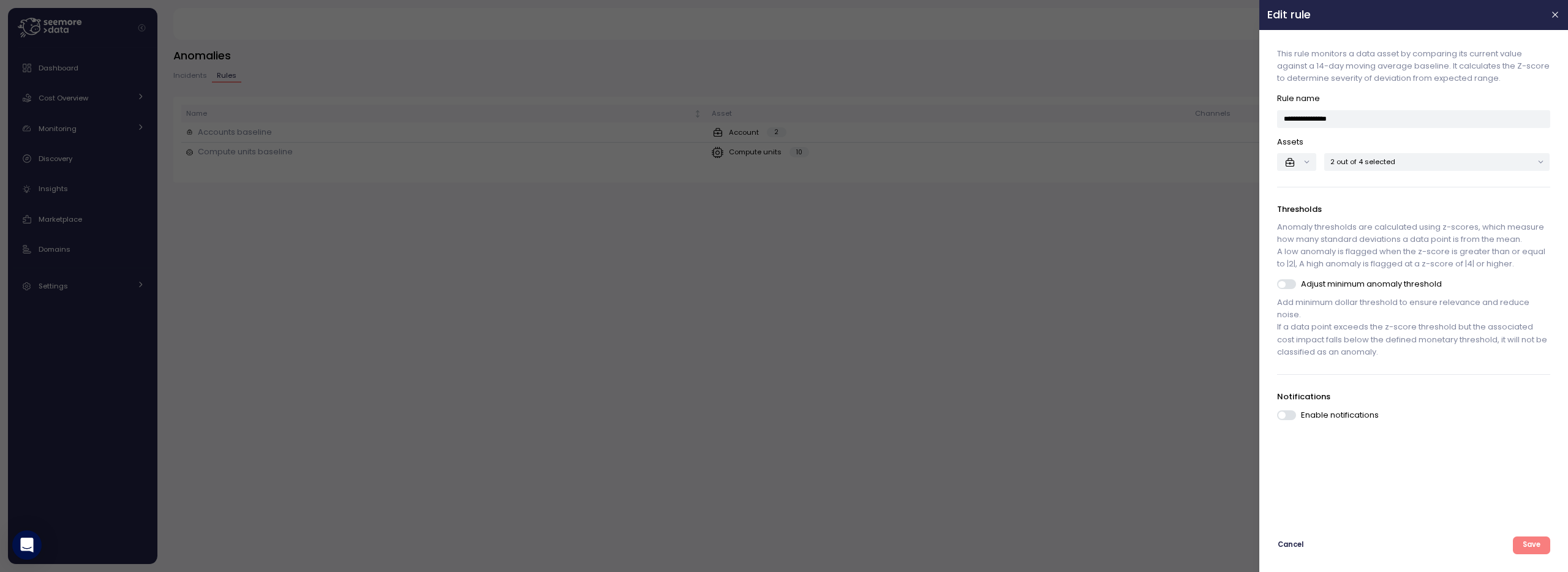
click at [1400, 162] on p "2 out of 4 selected" at bounding box center [1431, 162] width 202 height 10
click at [1535, 542] on span "Save" at bounding box center [1531, 545] width 17 height 16
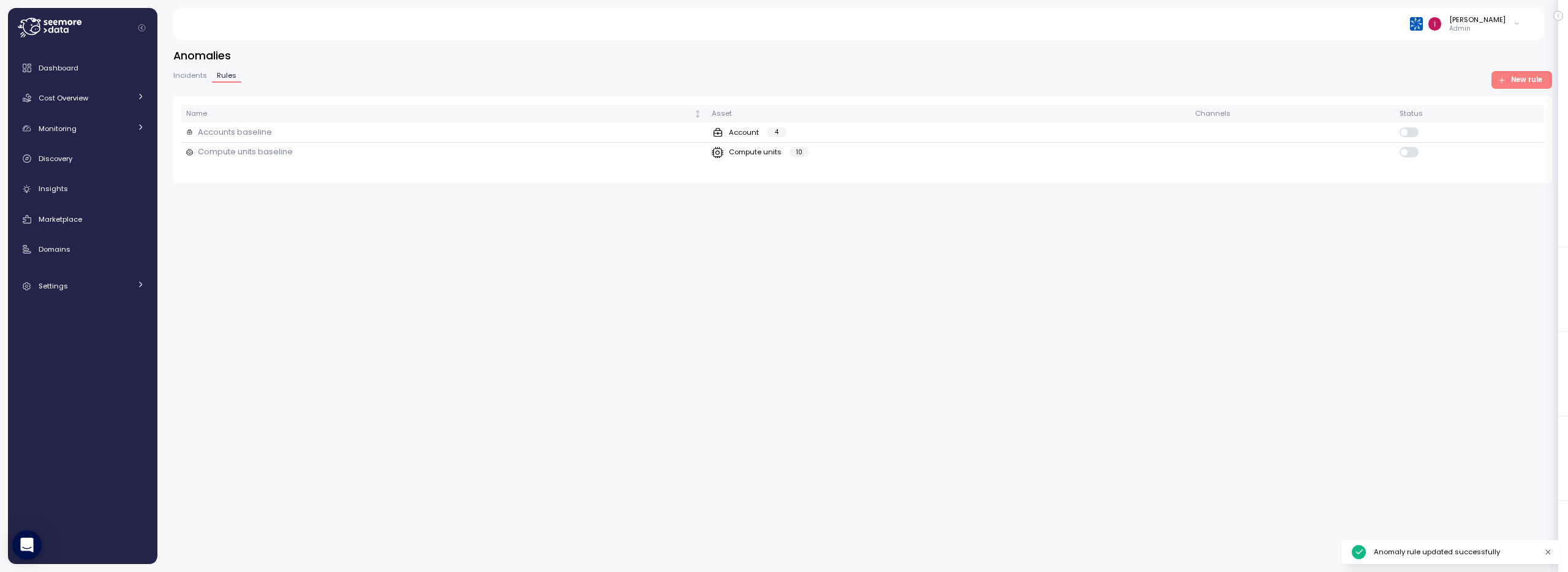
drag, startPoint x: 1235, startPoint y: 317, endPoint x: 1227, endPoint y: 314, distance: 8.5
click at [1235, 317] on div "Anomalies Incidents Rules New rule Name Asset Channels Status Accounts baseline…" at bounding box center [862, 302] width 1410 height 540
click at [411, 281] on div "Anomalies Incidents Rules New rule Name Asset Channels Status Accounts baseline…" at bounding box center [862, 302] width 1410 height 540
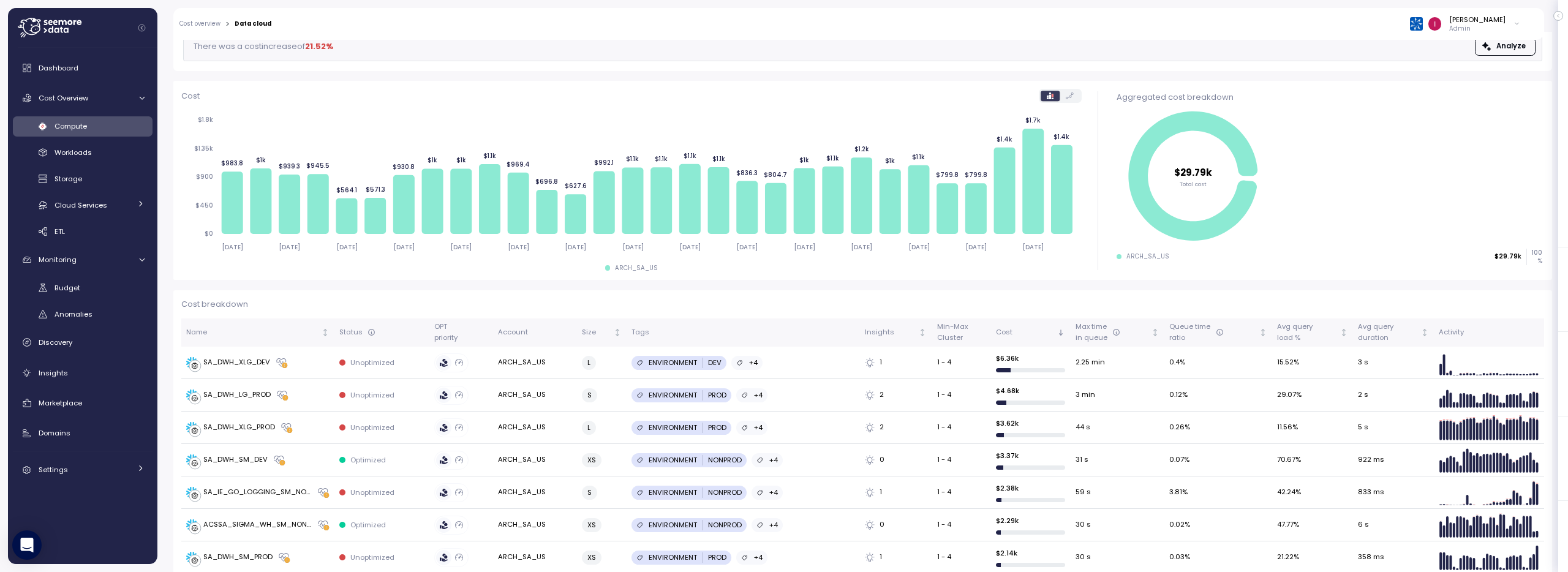
scroll to position [36, 0]
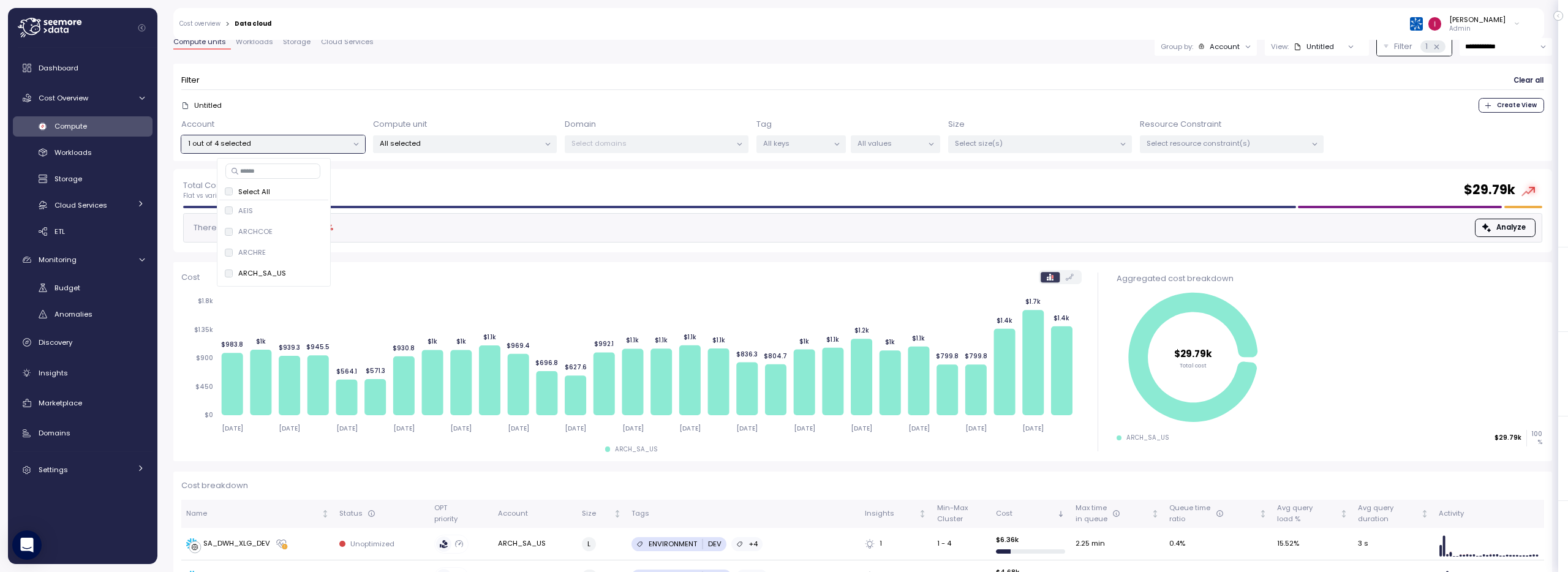
click at [504, 249] on div "Total Cost Flat vs variable data costs $ 29.79k There was a cost increase of 21…" at bounding box center [862, 211] width 1379 height 84
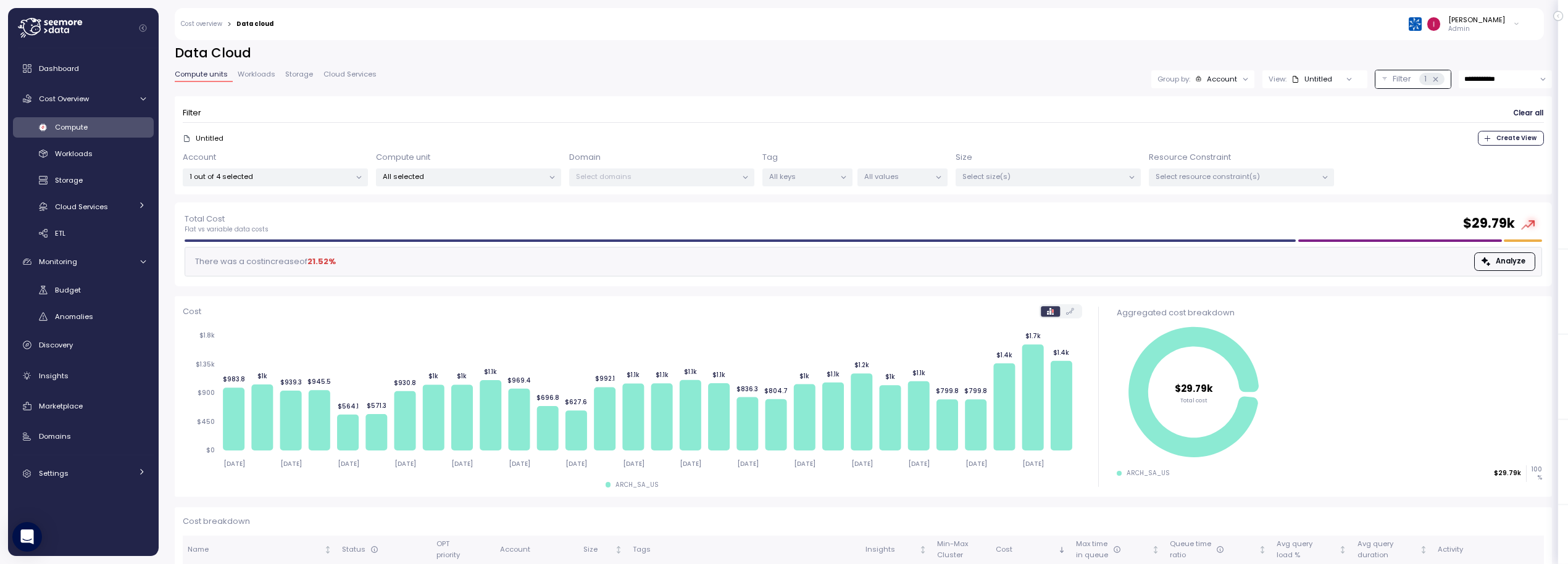
scroll to position [271, 0]
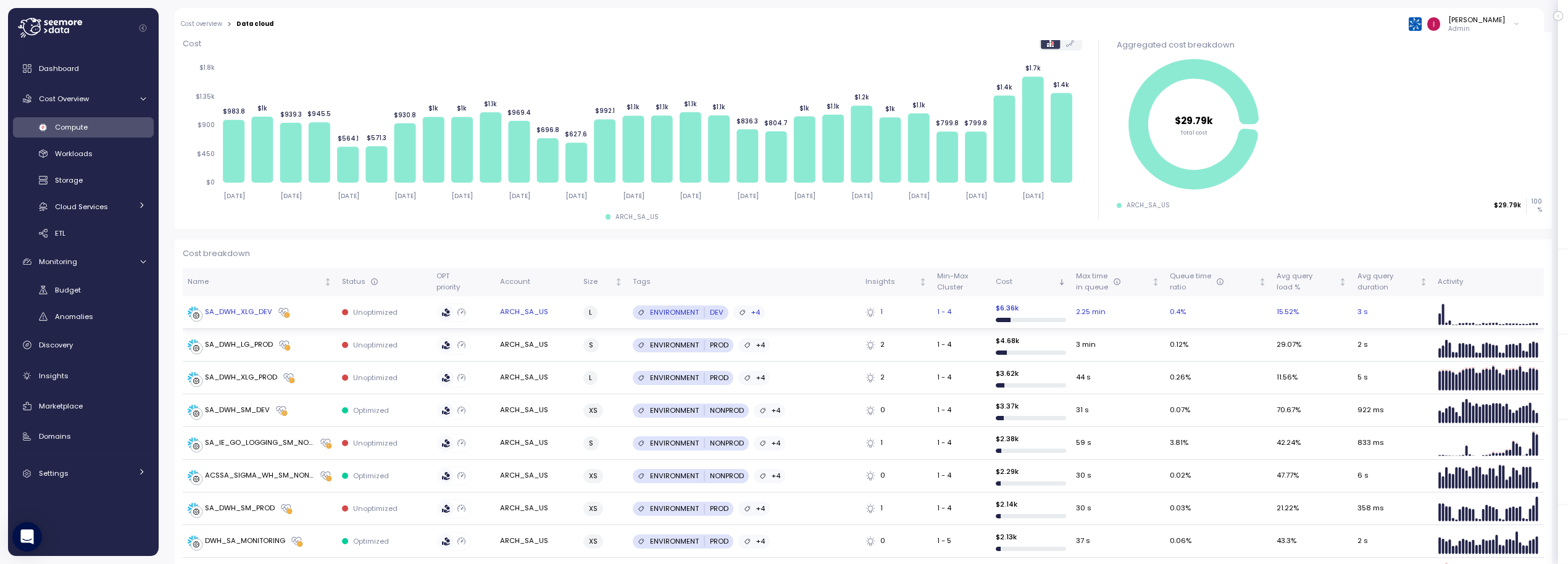
click at [254, 318] on div "SA_DWH_XLG_DEV" at bounding box center [230, 313] width 84 height 13
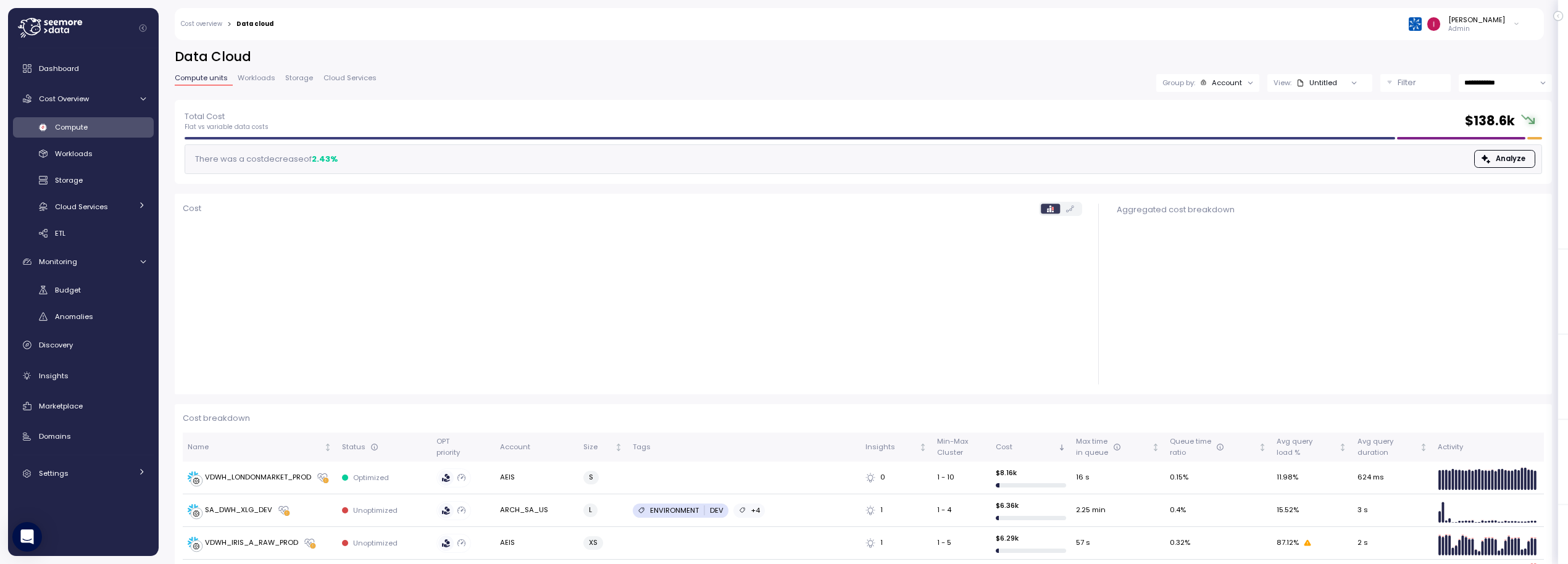
click at [1397, 83] on p "Filter" at bounding box center [1406, 82] width 18 height 13
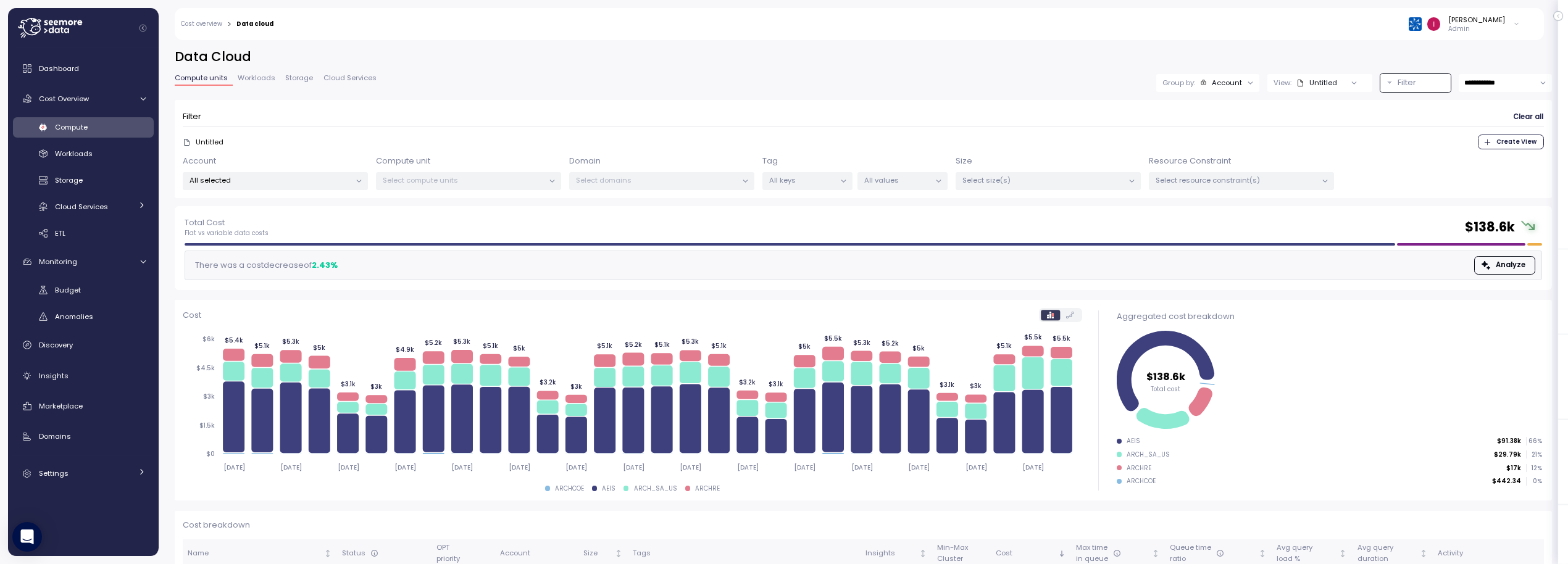
click at [242, 184] on p "All selected" at bounding box center [270, 180] width 161 height 10
click at [308, 309] on span "only" at bounding box center [311, 311] width 15 height 14
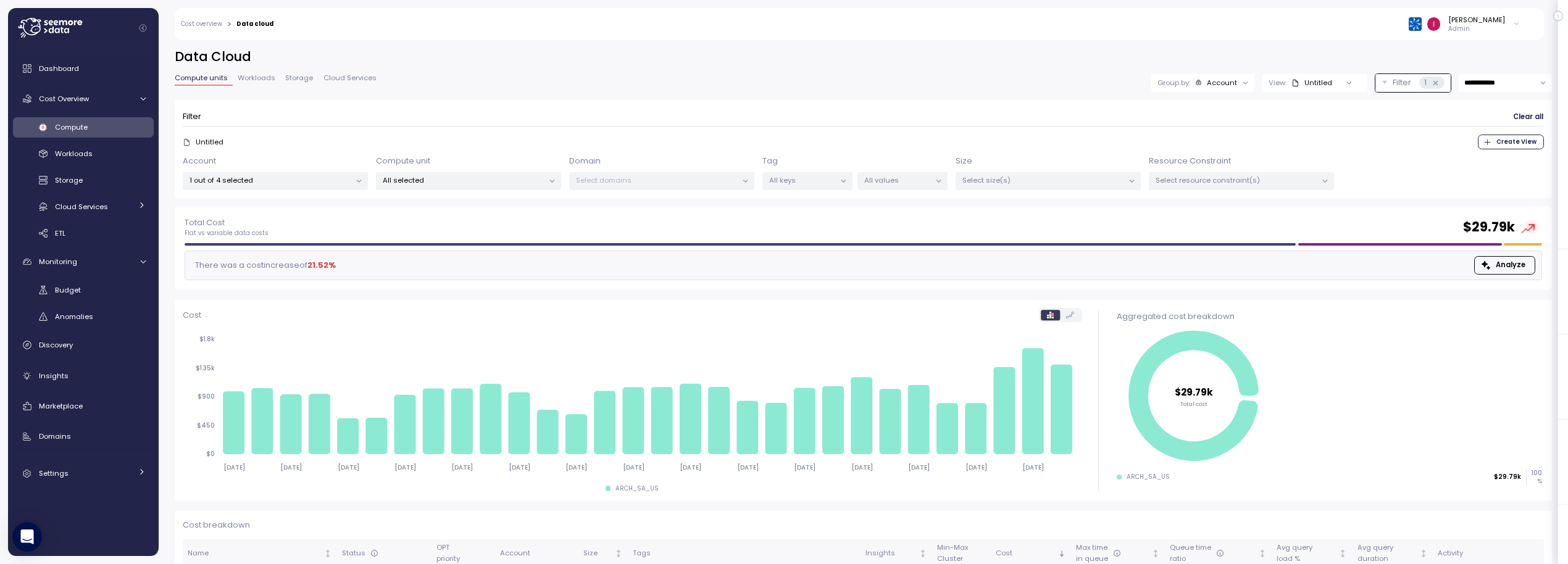
click at [488, 188] on div "All selected" at bounding box center [468, 181] width 185 height 17
click at [303, 494] on div "Cost 2025-07-22 2025-07-24 2025-07-26 2025-07-28 2025-07-30 2025-08-01 2025-08-…" at bounding box center [632, 400] width 916 height 201
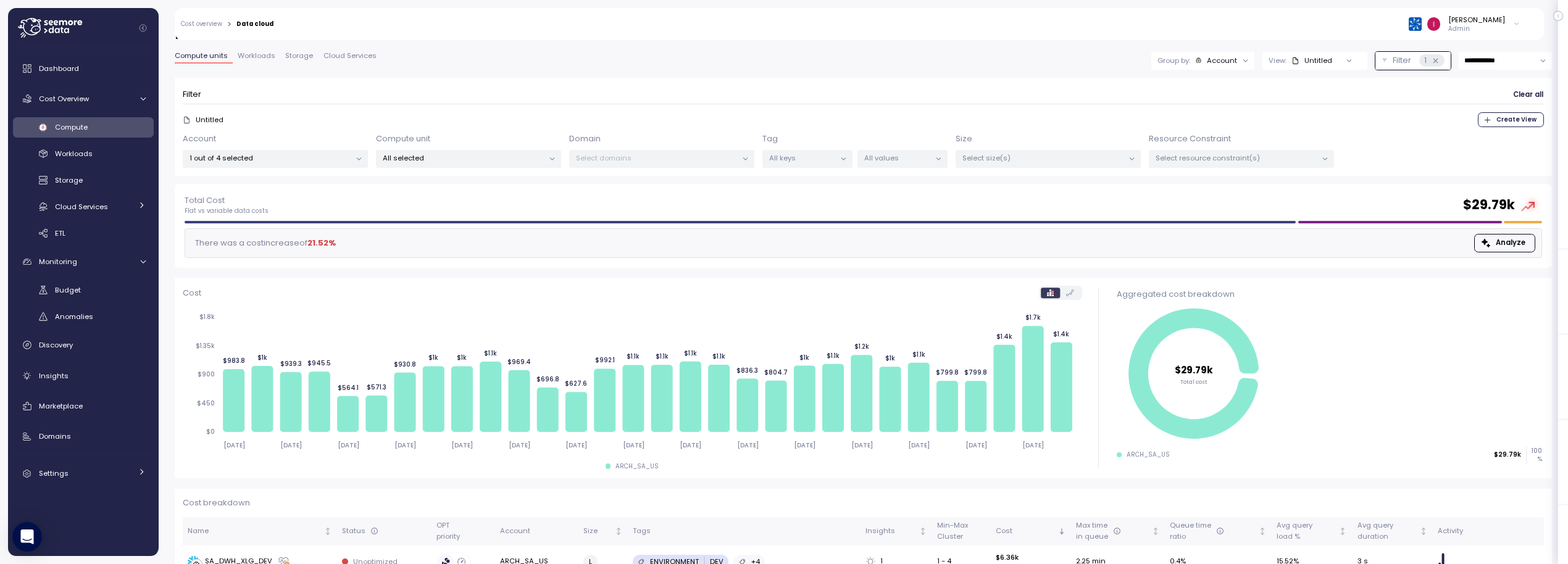
scroll to position [21, 0]
click at [1198, 55] on div "Group by: Account" at bounding box center [1203, 61] width 103 height 17
click at [1198, 132] on p "Compute unit" at bounding box center [1205, 130] width 48 height 10
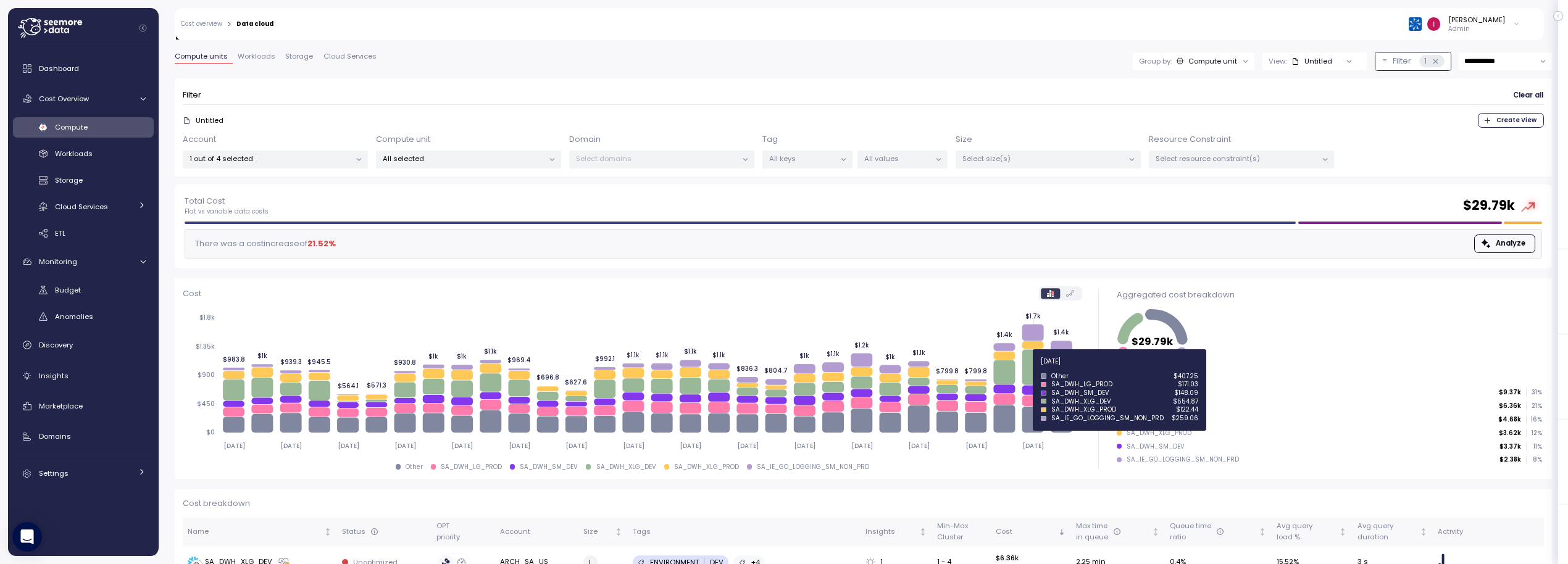
click at [1029, 368] on icon at bounding box center [1032, 367] width 21 height 35
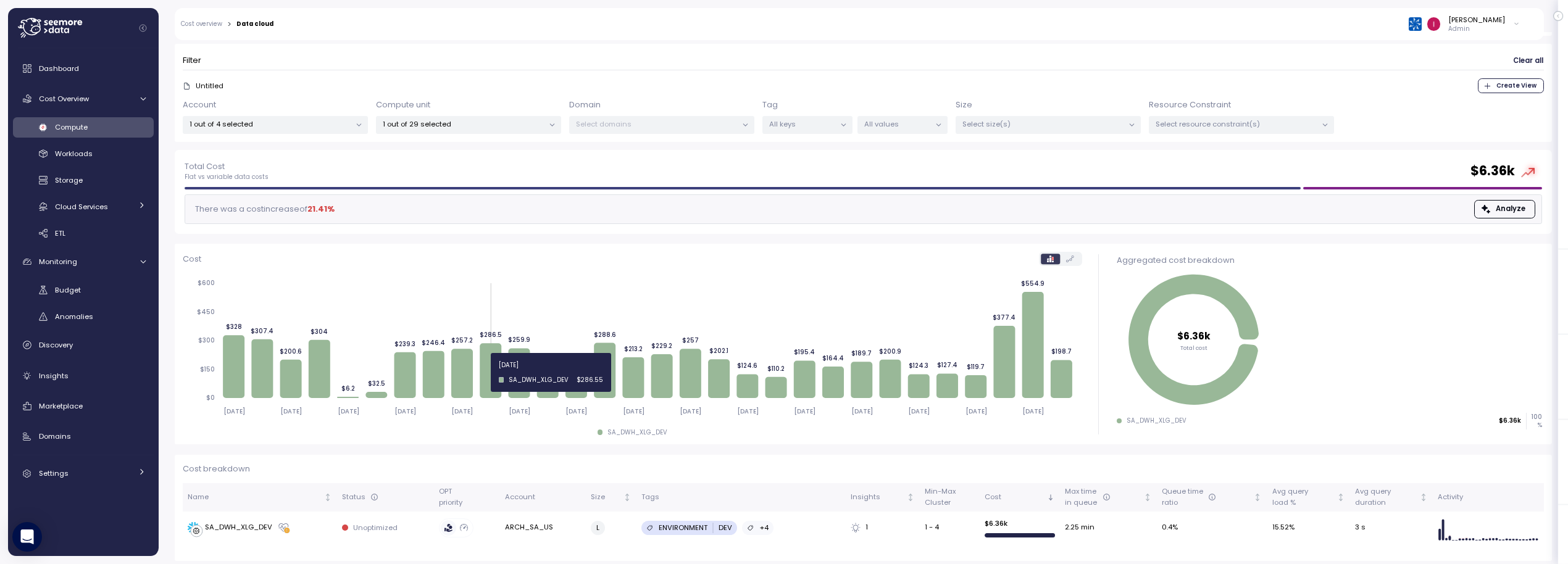
scroll to position [61, 0]
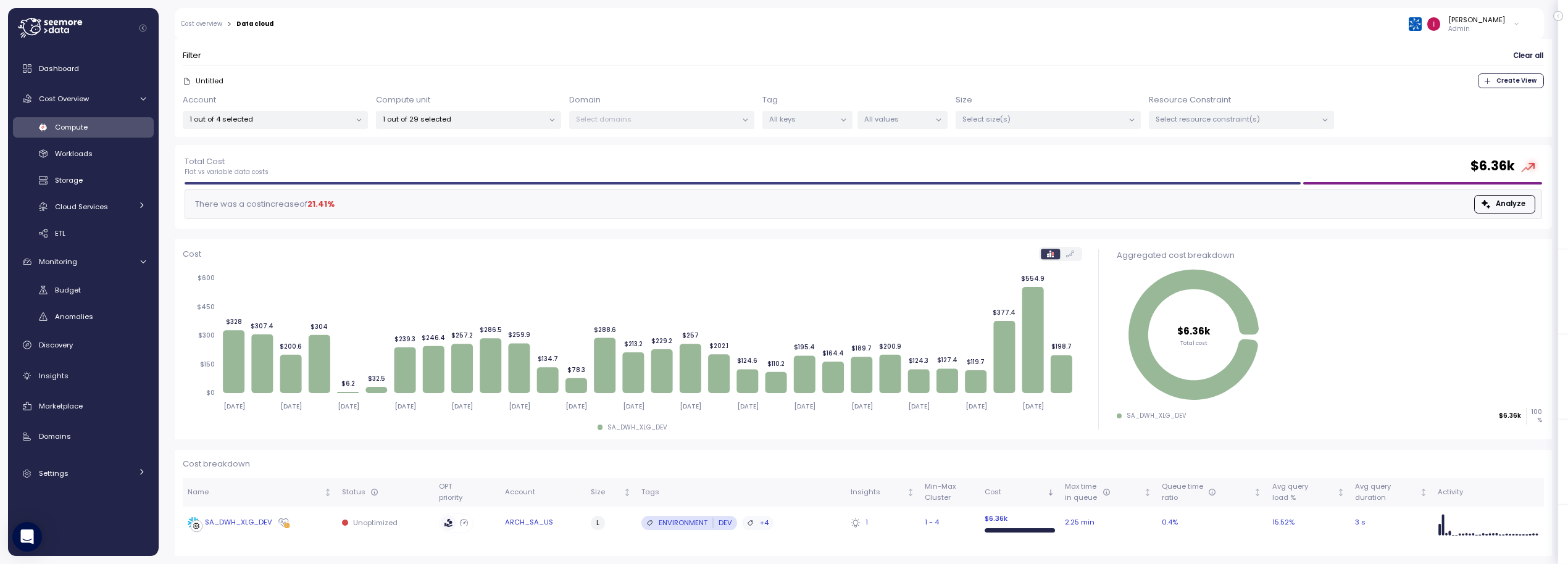
click at [242, 523] on div "SA_DWH_XLG_DEV" at bounding box center [237, 522] width 67 height 11
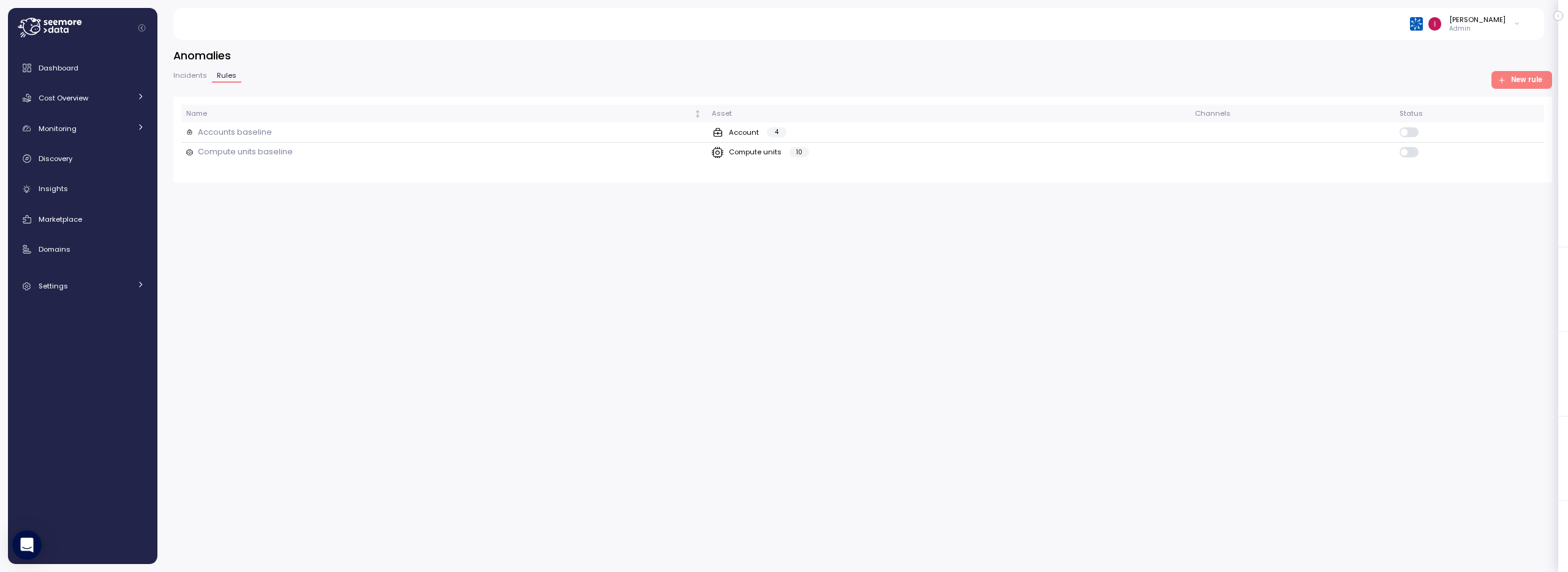
click at [1527, 86] on span "New rule" at bounding box center [1526, 80] width 31 height 16
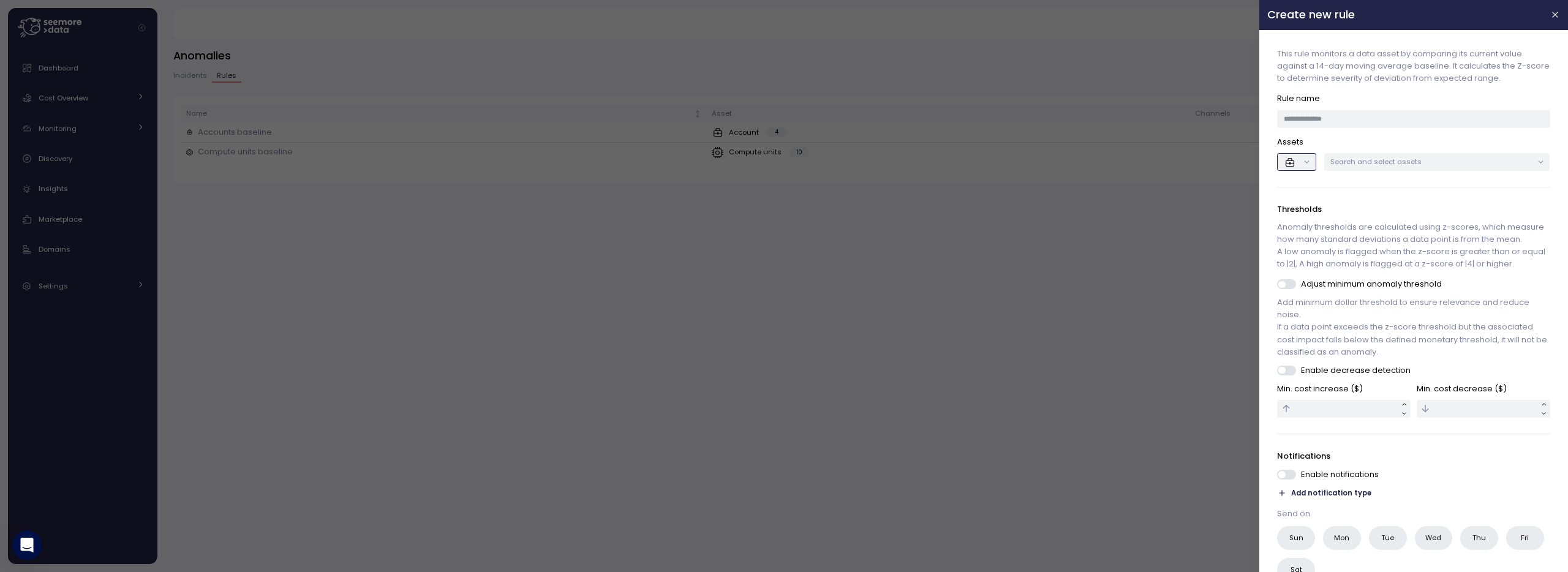
click at [1282, 162] on button "button" at bounding box center [1297, 162] width 38 height 17
click at [1360, 132] on div "This rule monitors a data asset by comparing its current value against a 14-day…" at bounding box center [1413, 110] width 272 height 123
click at [1334, 126] on input at bounding box center [1413, 119] width 272 height 17
type input "*"
click at [1426, 162] on p "Search and select assets" at bounding box center [1431, 162] width 202 height 10
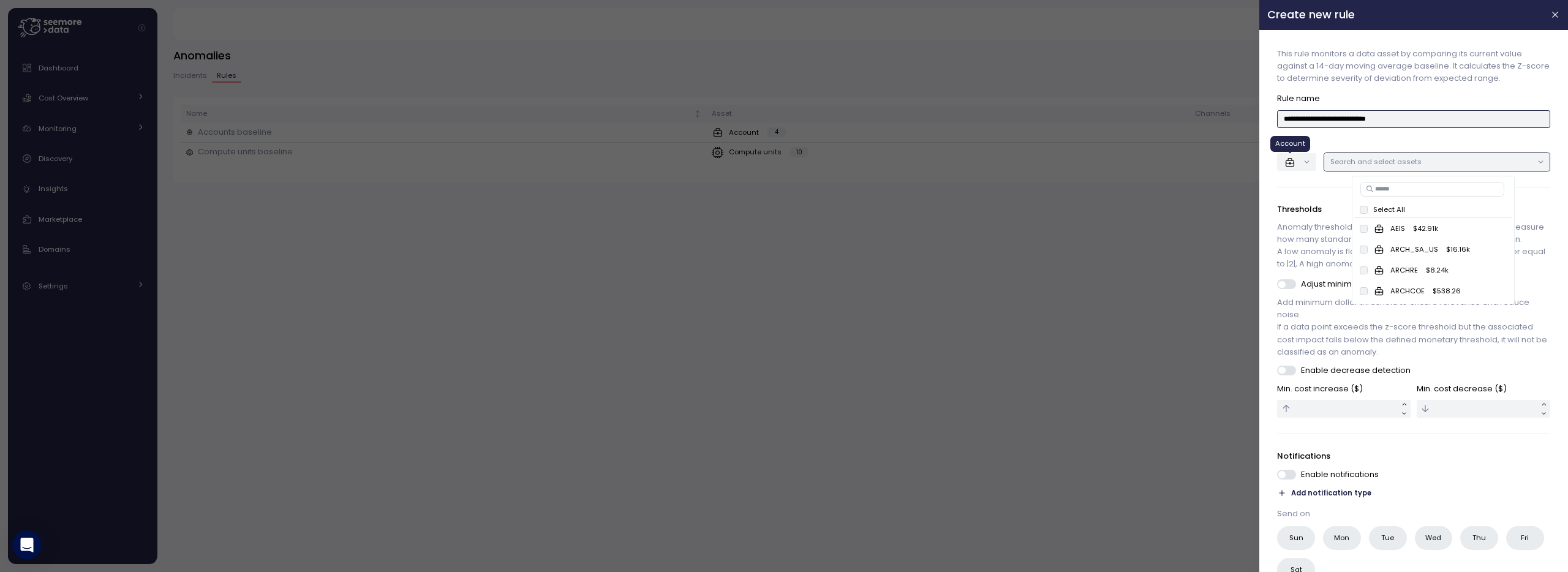
type input "**********"
click at [1284, 162] on icon "button" at bounding box center [1289, 162] width 12 height 12
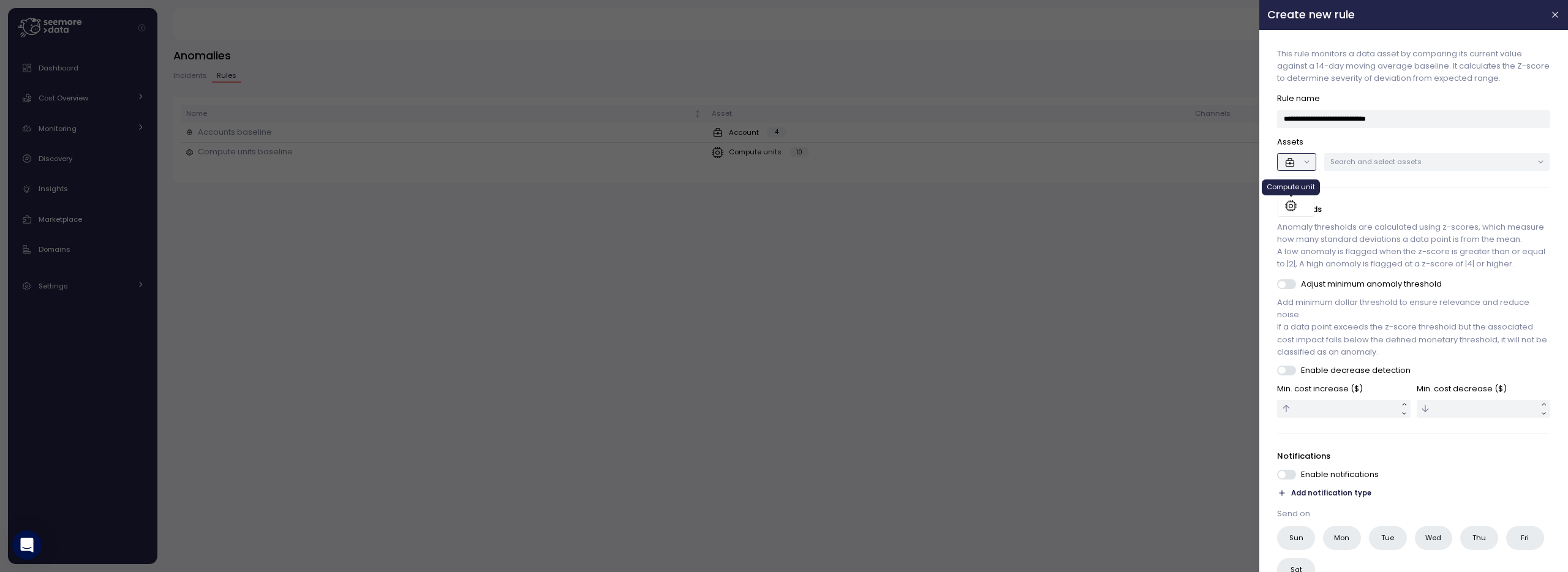
click at [1296, 211] on icon at bounding box center [1290, 206] width 12 height 12
click at [1375, 160] on p "Search and select assets" at bounding box center [1431, 162] width 202 height 10
click at [1275, 295] on div "**********" at bounding box center [1413, 314] width 292 height 554
click at [1285, 287] on span at bounding box center [1282, 284] width 7 height 7
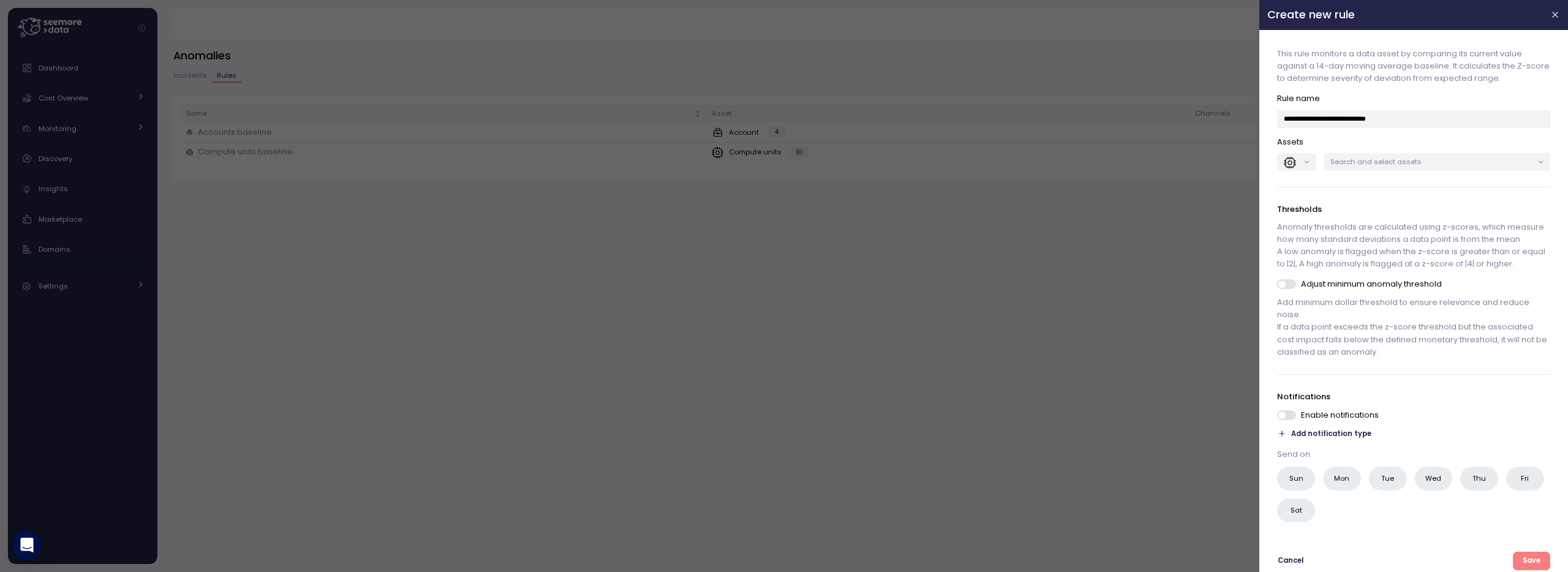
click at [1285, 418] on span at bounding box center [1282, 414] width 7 height 7
click at [1388, 160] on p "Search and select assets" at bounding box center [1431, 162] width 202 height 10
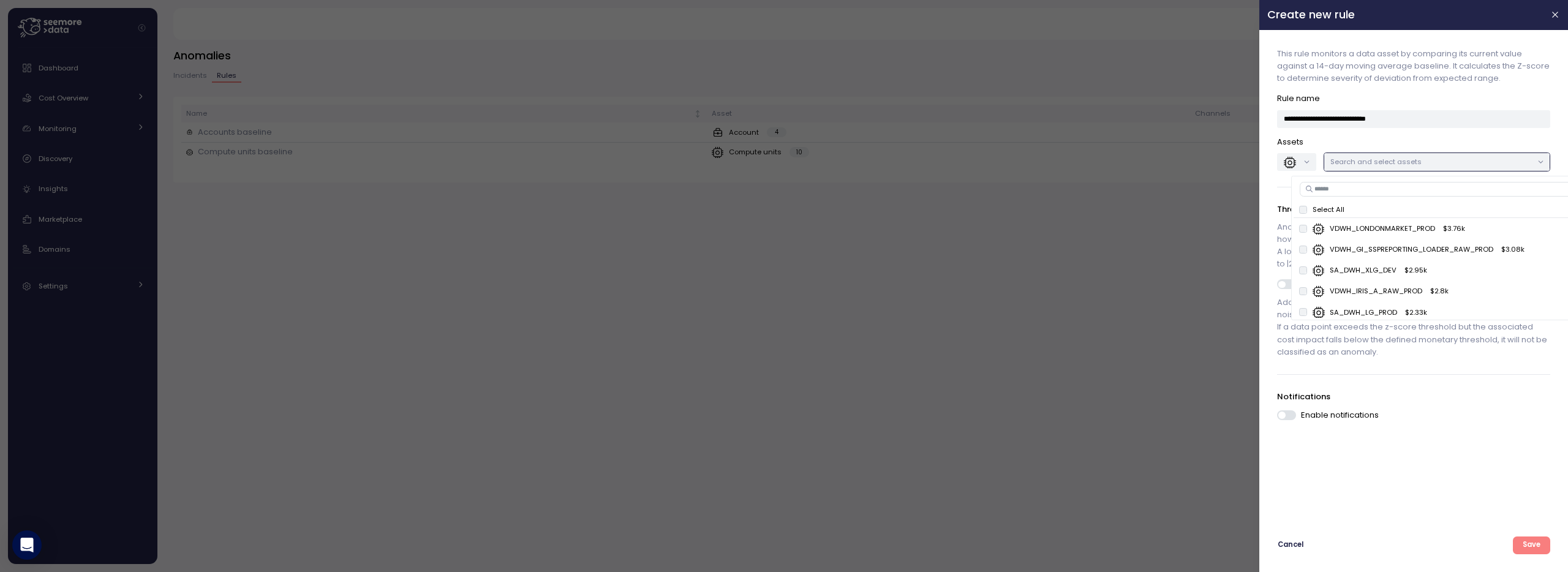
click at [1342, 193] on input at bounding box center [1437, 188] width 276 height 14
click at [1421, 230] on p "SA_DWH_XLG_DEV" at bounding box center [1418, 228] width 66 height 10
type input "*"
click at [1362, 229] on div "SA_DWH_LG_PROD $ 2.33k" at bounding box center [1418, 229] width 128 height 12
click at [1438, 229] on p "SA_DWH_XLG_PROD" at bounding box center [1420, 228] width 72 height 10
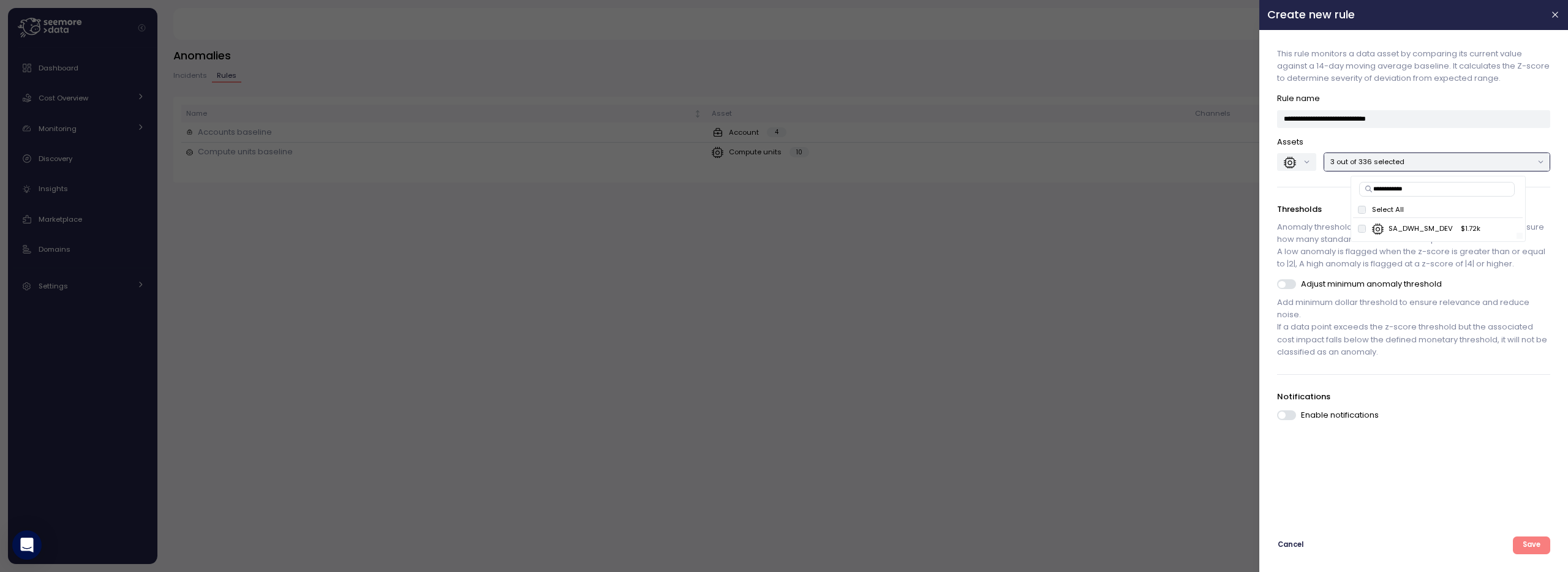
click at [1422, 234] on div at bounding box center [1434, 236] width 163 height 6
click at [1405, 227] on p "SA_DWH_SM_DEV" at bounding box center [1420, 228] width 64 height 10
click at [1450, 191] on input "**********" at bounding box center [1436, 188] width 156 height 14
type input "*"
click at [1461, 227] on p "SA_IE_GO_LOGGING_SM_NON_PRD" at bounding box center [1420, 228] width 126 height 10
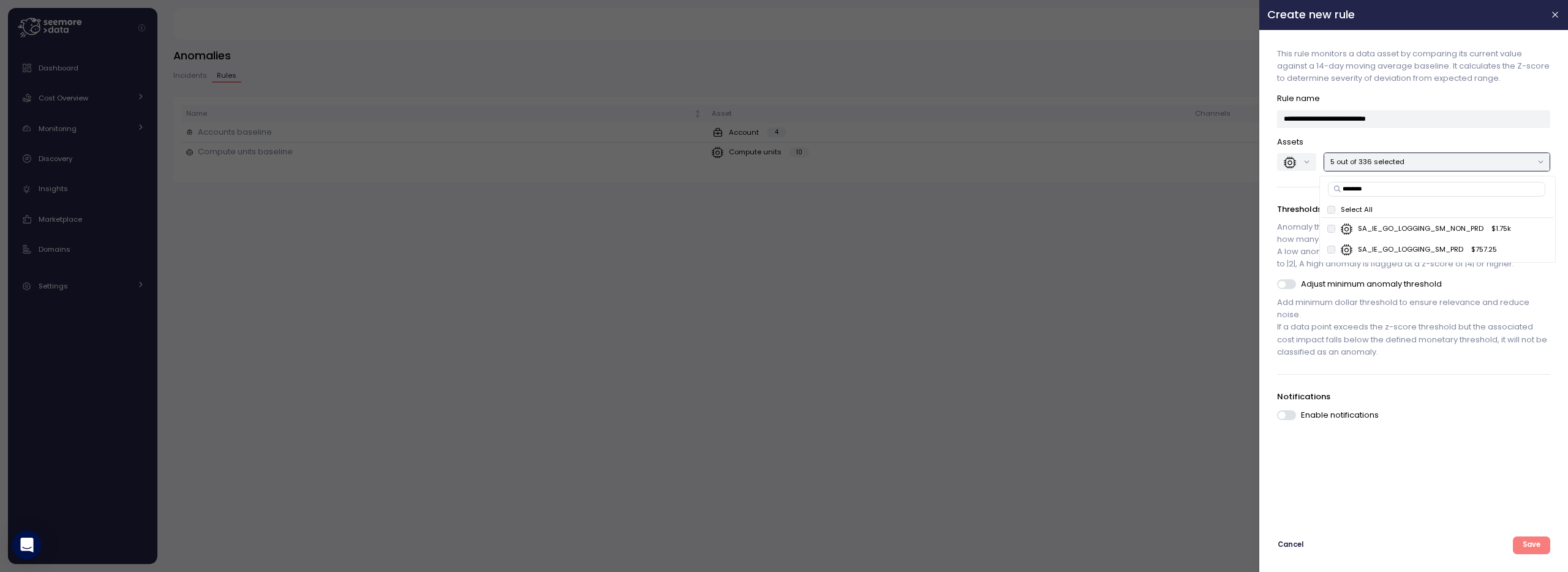
click at [1409, 189] on input "********" at bounding box center [1436, 188] width 217 height 14
type input "*"
click at [1409, 227] on p "ACSSA_SIGMA_WH_SM_NON_PRD" at bounding box center [1420, 228] width 121 height 10
click at [1448, 188] on input "**********" at bounding box center [1436, 188] width 214 height 14
type input "*"
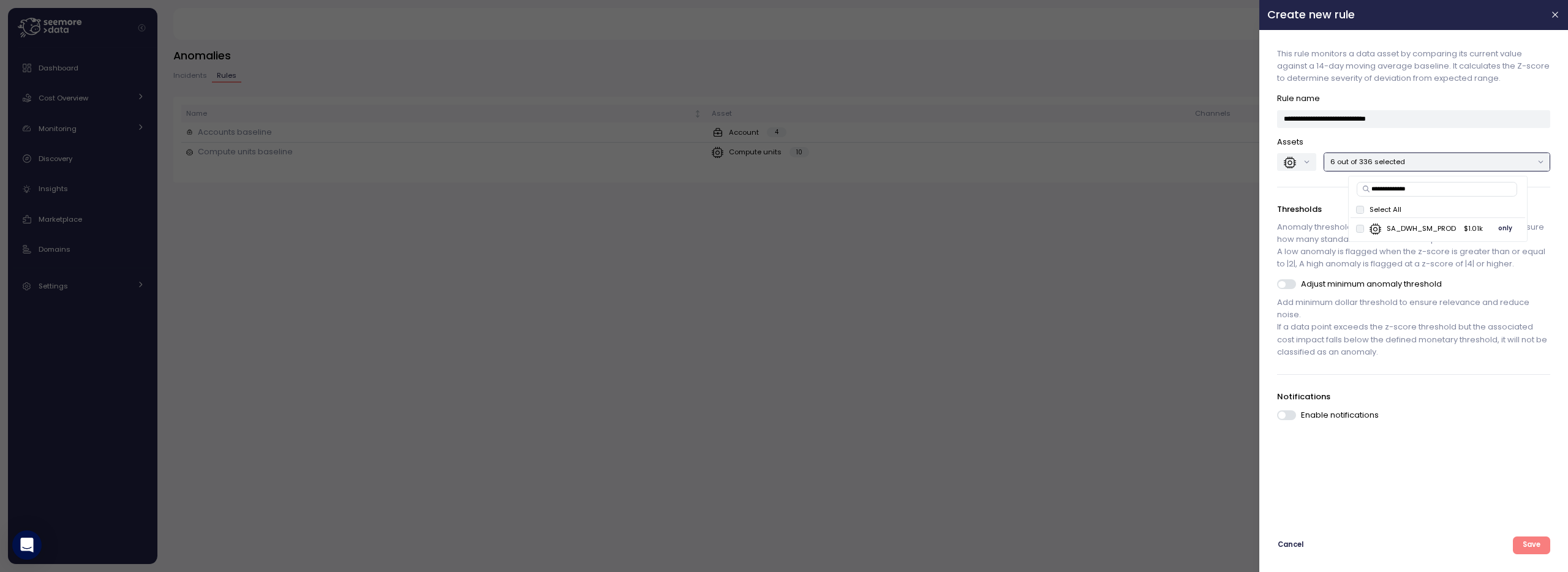
click at [1407, 230] on p "SA_DWH_SM_PROD" at bounding box center [1421, 228] width 69 height 10
click at [1453, 187] on input "**********" at bounding box center [1436, 188] width 161 height 14
type input "*"
click at [1437, 231] on p "DWH_SA_MONITORING" at bounding box center [1425, 228] width 80 height 10
click at [1436, 190] on input "**********" at bounding box center [1436, 188] width 162 height 14
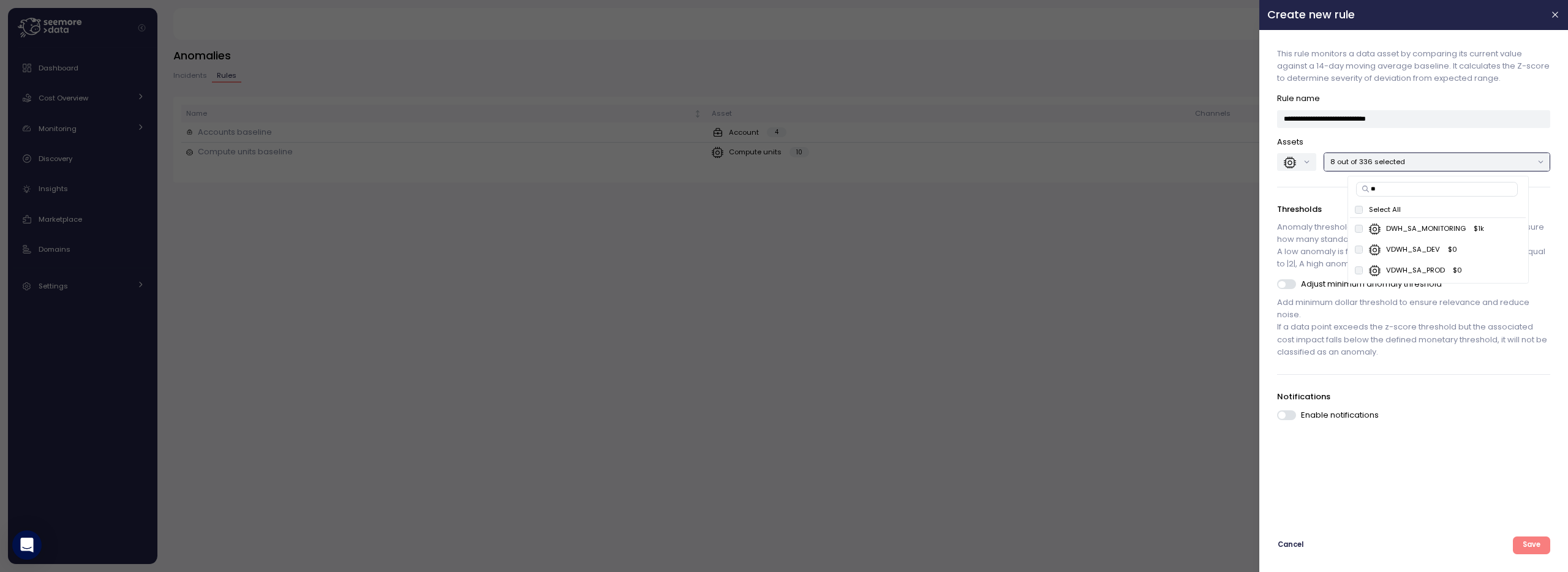
type input "*"
click at [1417, 232] on p "SA_DWH_LG_DEV" at bounding box center [1416, 228] width 62 height 10
click at [1449, 193] on input "**********" at bounding box center [1437, 188] width 163 height 14
type input "*"
type input "*********"
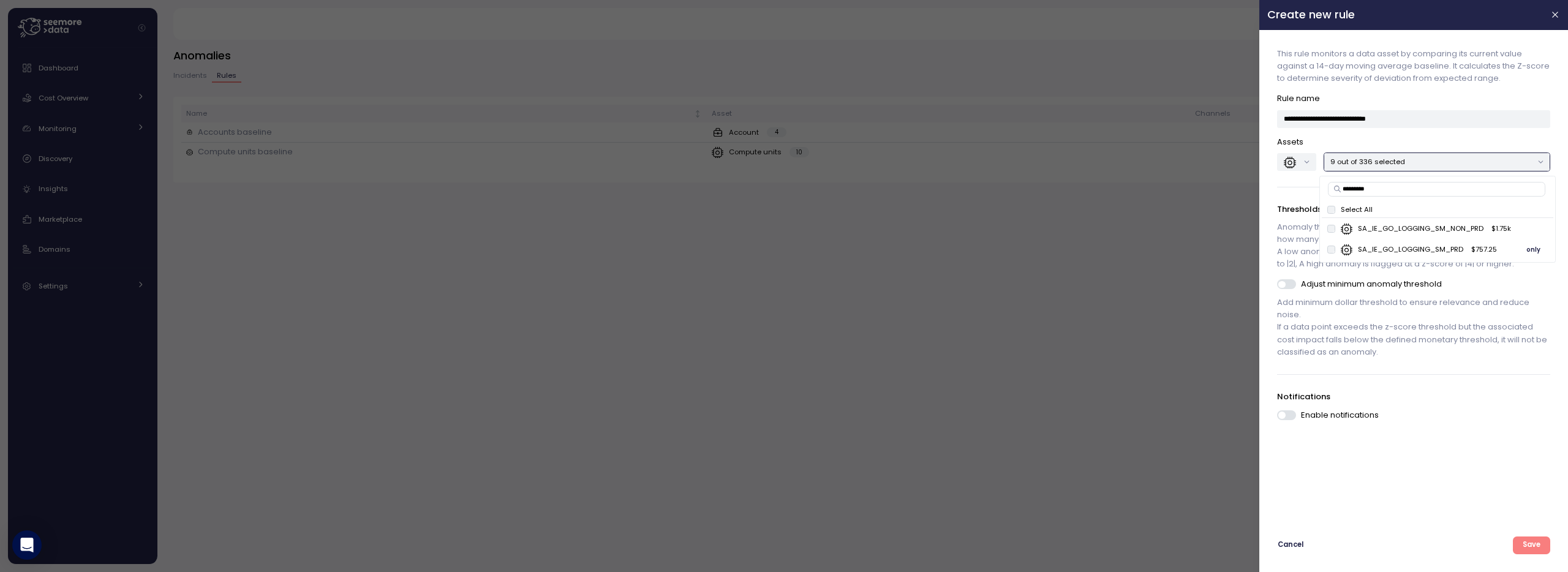
click at [1418, 250] on p "SA_IE_GO_LOGGING_SM_PRD" at bounding box center [1410, 249] width 106 height 10
click at [1417, 495] on div "**********" at bounding box center [1413, 276] width 292 height 478
click at [1530, 545] on span "Save" at bounding box center [1531, 545] width 17 height 16
click at [1468, 466] on div "**********" at bounding box center [1413, 276] width 292 height 478
click at [1532, 547] on span "Save" at bounding box center [1531, 545] width 17 height 16
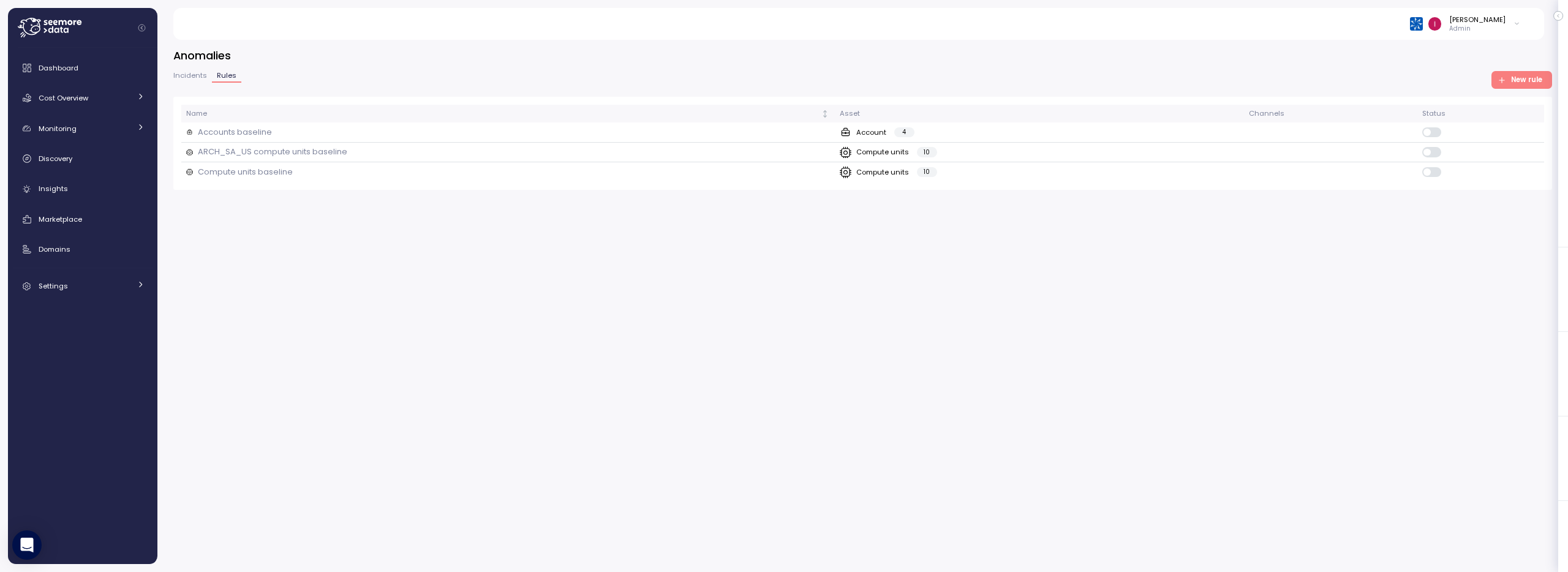
click at [180, 72] on span "Incidents" at bounding box center [189, 75] width 34 height 7
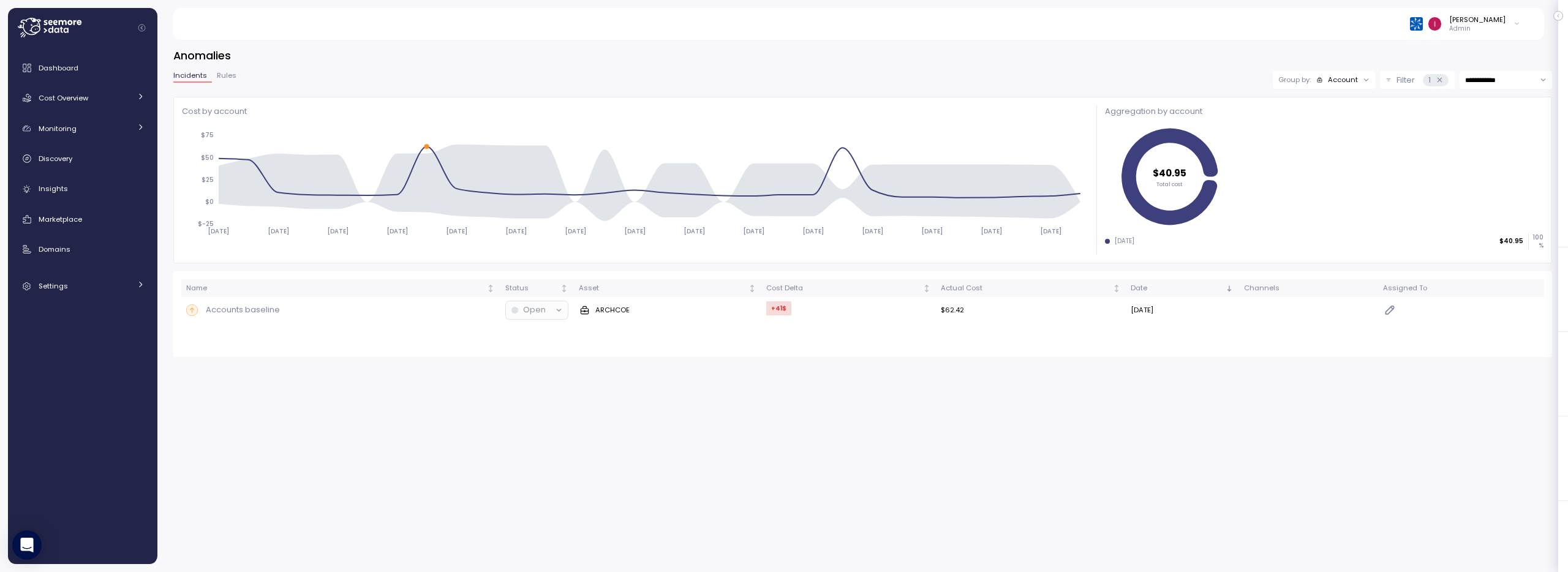
click at [1343, 80] on div "Account" at bounding box center [1342, 80] width 30 height 10
click at [1335, 129] on p "Compute unit" at bounding box center [1333, 127] width 48 height 10
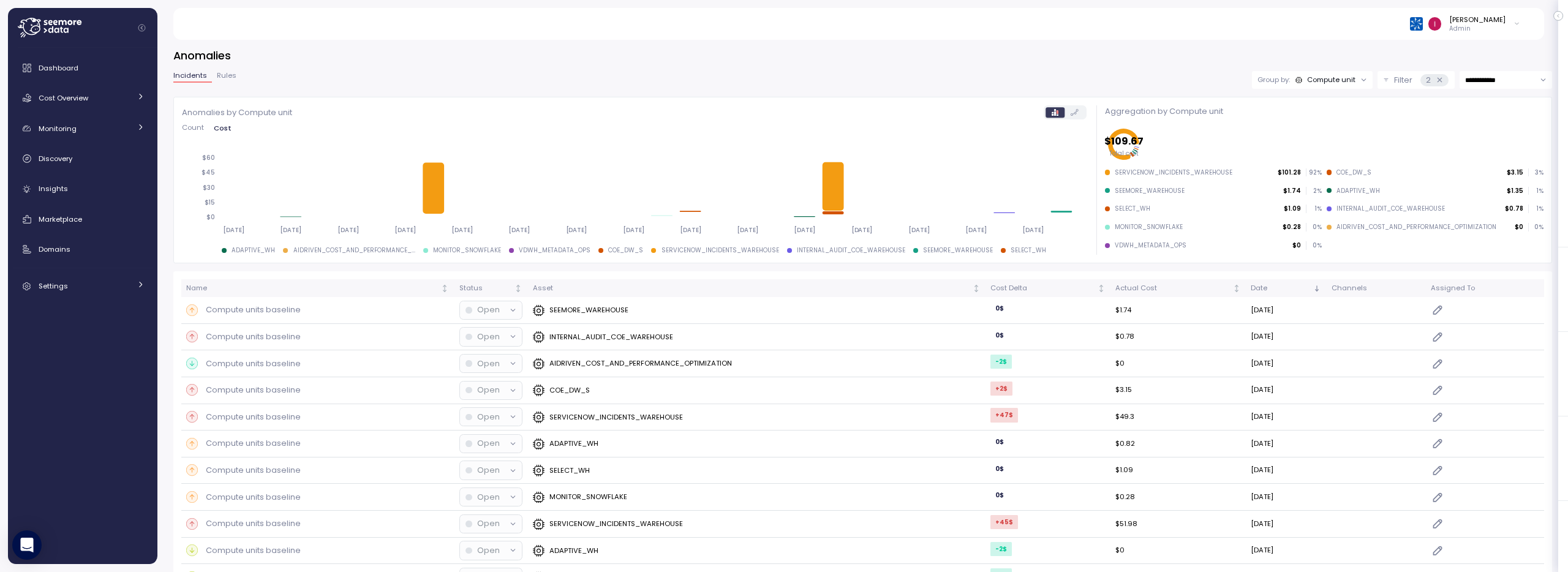
click at [1394, 77] on p "Filter" at bounding box center [1403, 80] width 18 height 12
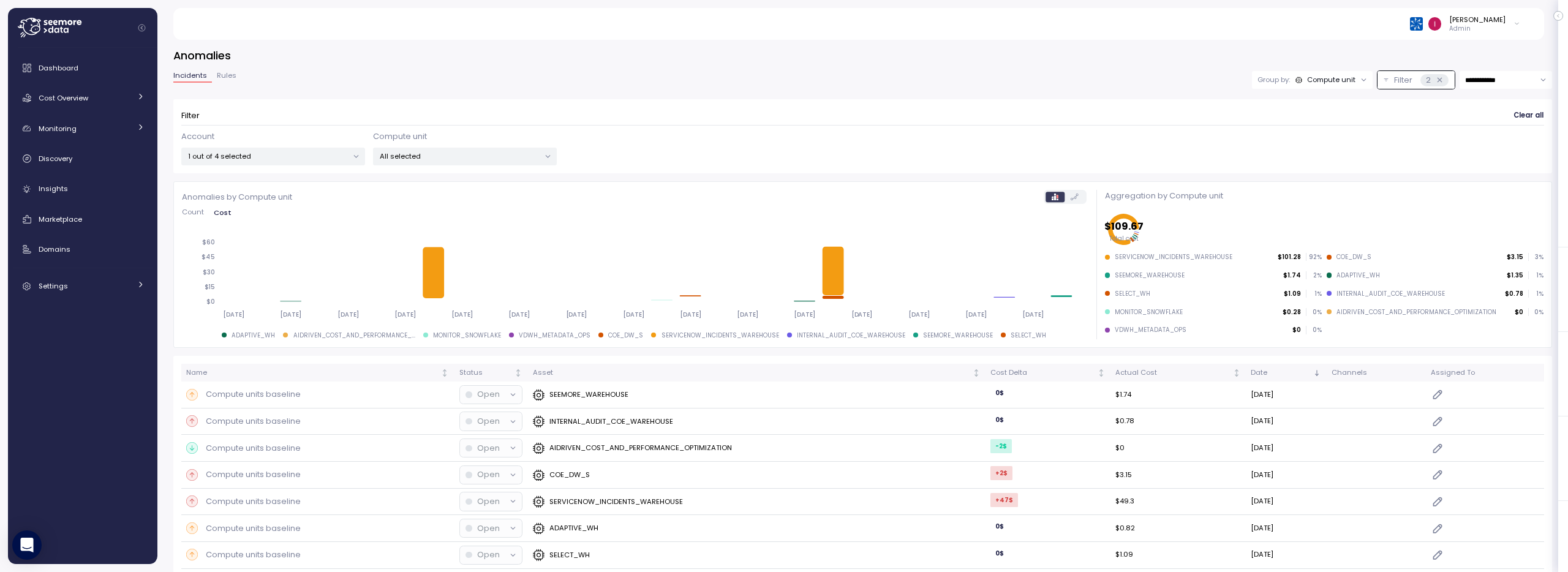
click at [1492, 18] on div "[PERSON_NAME]" at bounding box center [1477, 19] width 57 height 10
click at [1444, 175] on label "Disable API cache" at bounding box center [1459, 173] width 69 height 10
click at [1089, 60] on h3 "Anomalies" at bounding box center [862, 56] width 1379 height 15
click at [1325, 83] on div "Compute unit" at bounding box center [1331, 80] width 48 height 10
click at [1311, 106] on p "Account" at bounding box center [1304, 107] width 30 height 10
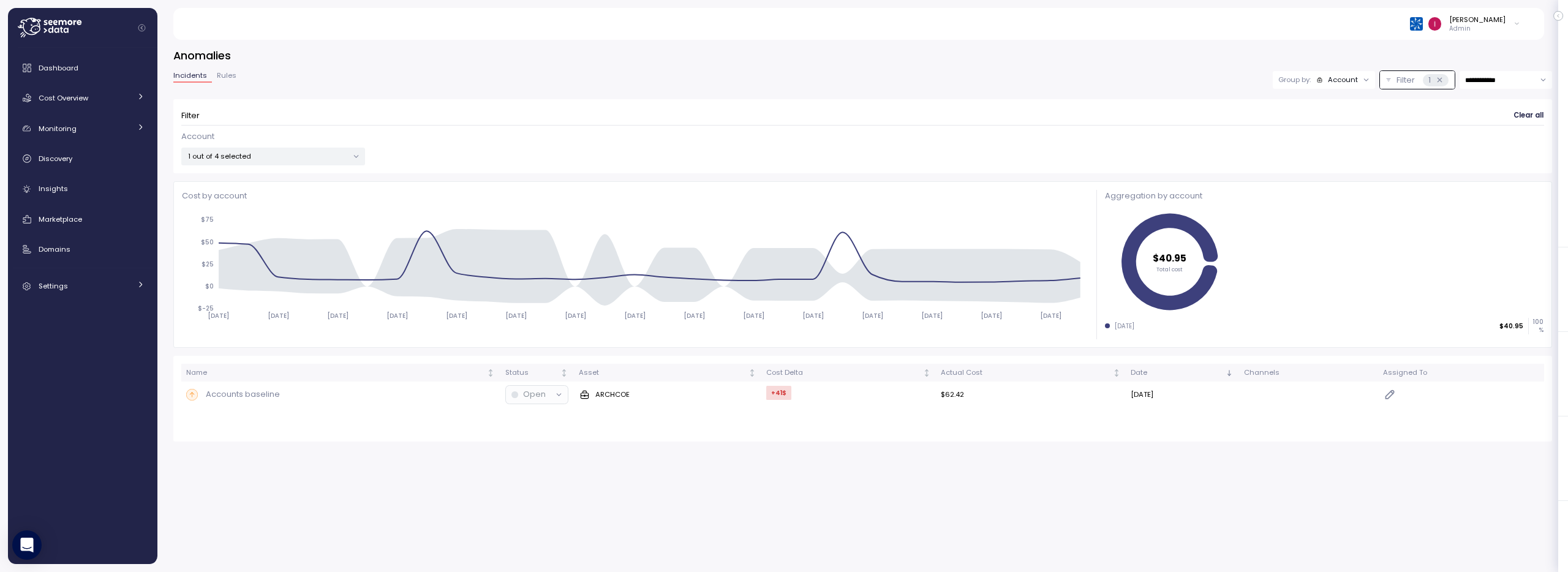
click at [1351, 82] on div "Account" at bounding box center [1342, 80] width 30 height 10
click at [1342, 129] on p "Compute unit" at bounding box center [1333, 127] width 48 height 10
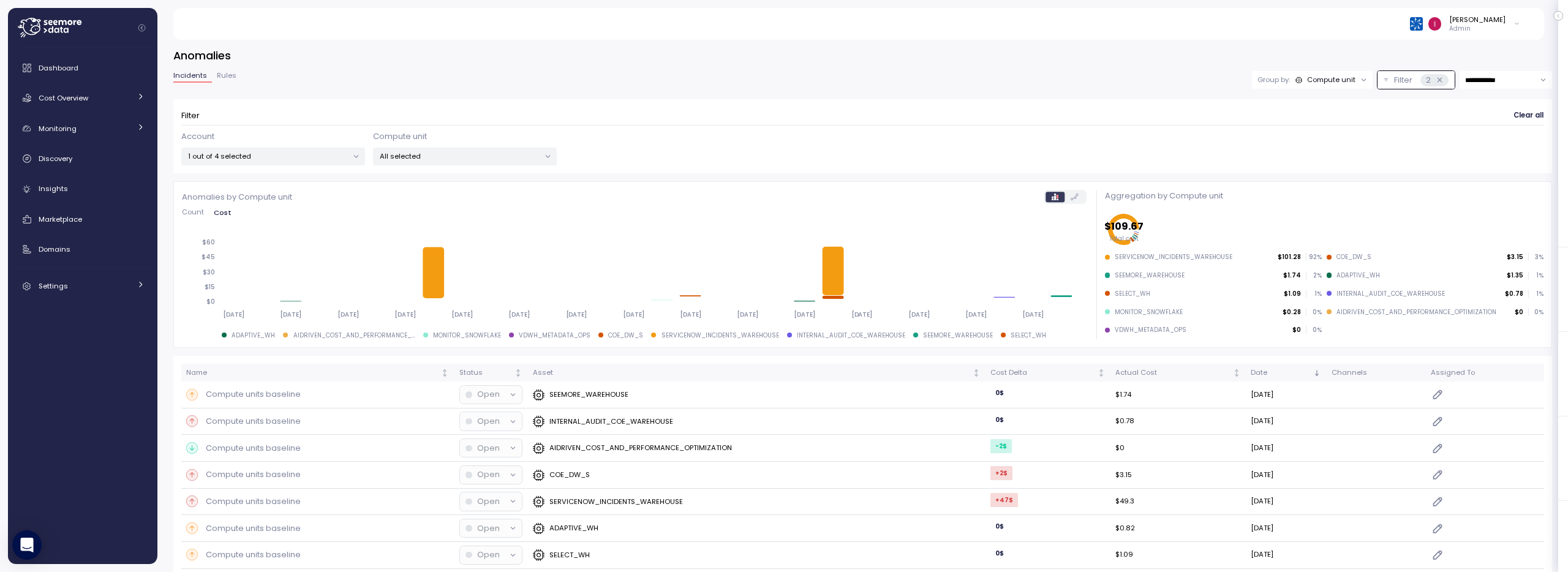
click at [505, 150] on div "All selected" at bounding box center [464, 157] width 184 height 17
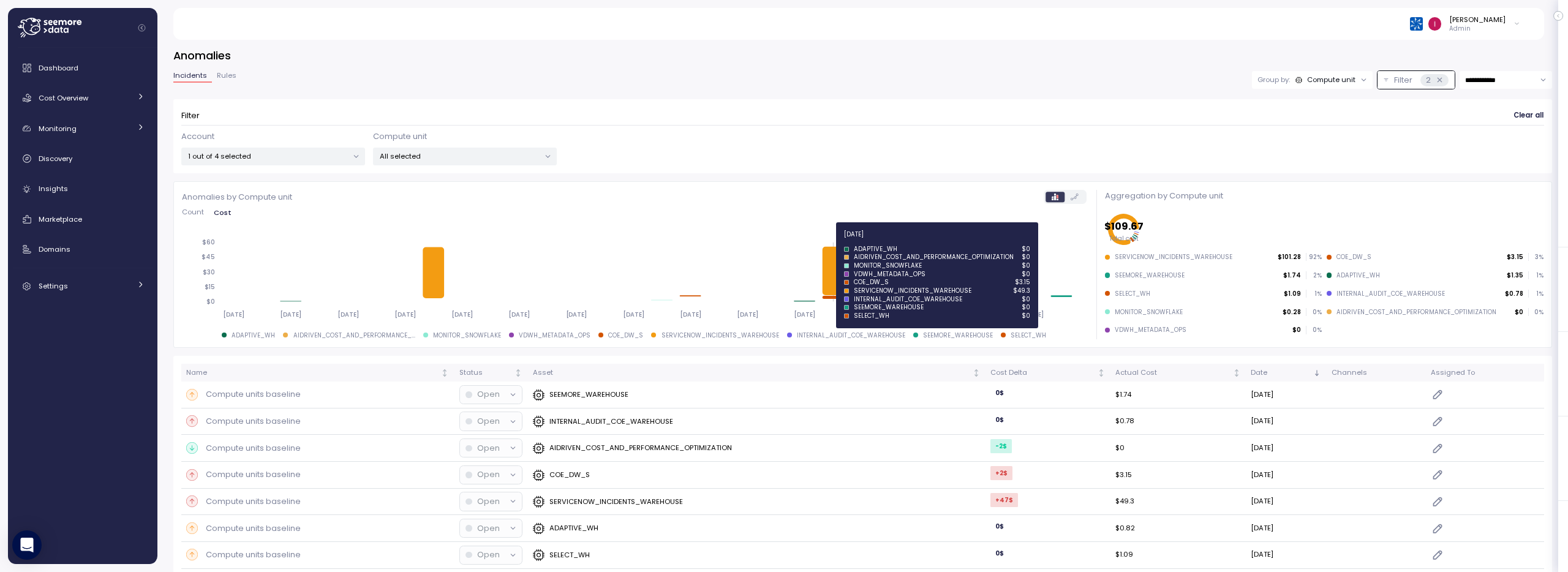
click at [831, 262] on icon at bounding box center [835, 271] width 21 height 48
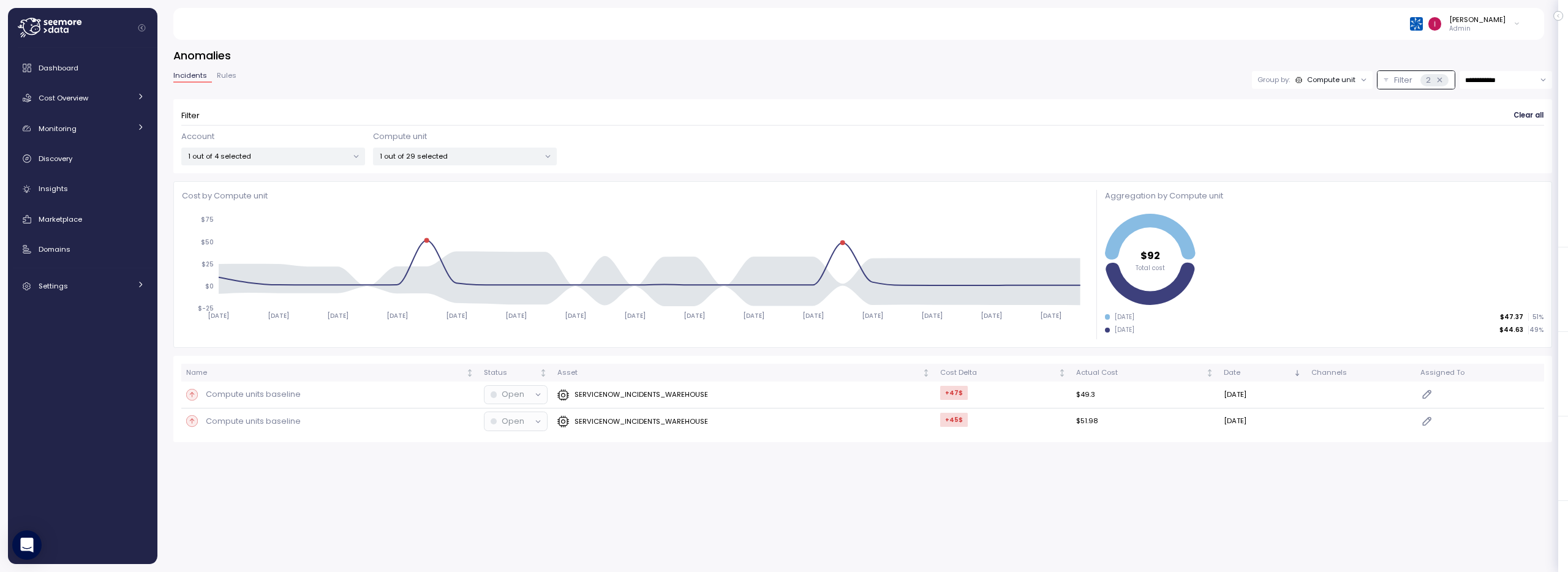
click at [242, 159] on p "1 out of 4 selected" at bounding box center [268, 156] width 160 height 10
click at [306, 287] on span "only" at bounding box center [309, 286] width 14 height 13
click at [721, 106] on div "Filter Clear all Account 1 out of 4 selected Compute unit 1 out of 29 selected" at bounding box center [862, 137] width 1379 height 75
click at [1521, 117] on span "Clear all" at bounding box center [1528, 115] width 30 height 16
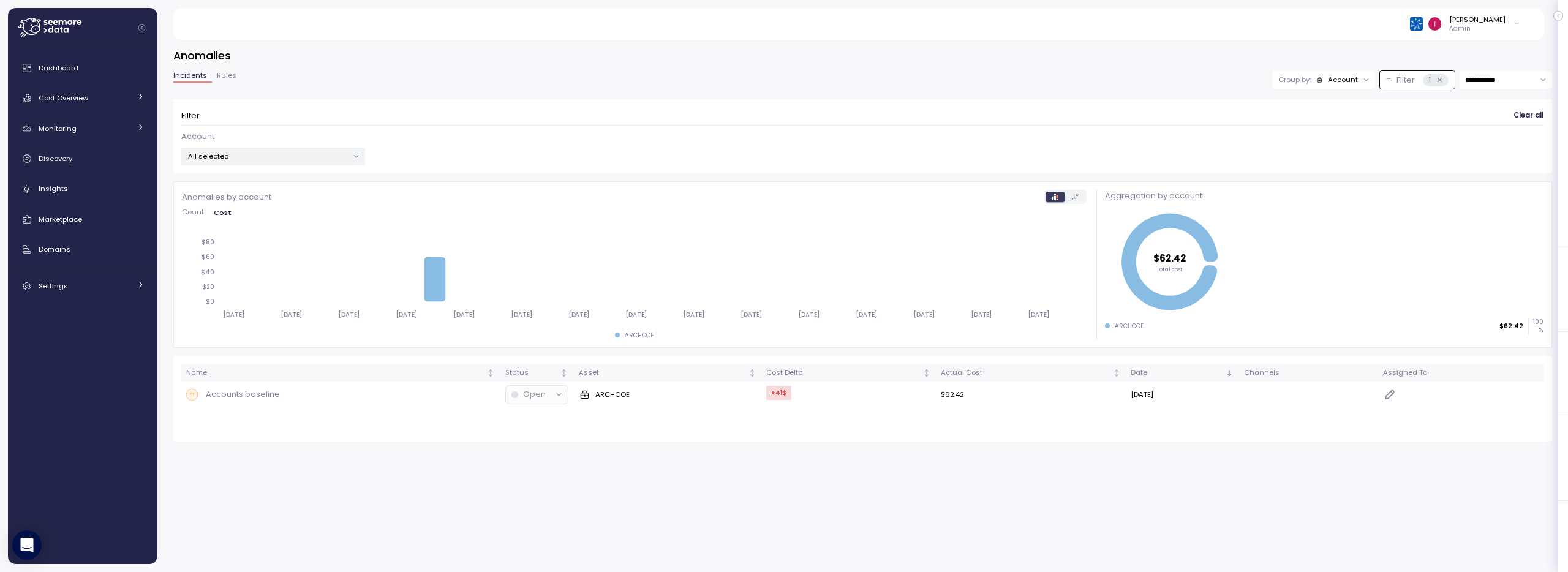
click at [1521, 117] on span "Clear all" at bounding box center [1528, 115] width 30 height 16
click at [325, 161] on p "All selected" at bounding box center [268, 156] width 160 height 10
click at [311, 285] on span "only" at bounding box center [309, 286] width 14 height 13
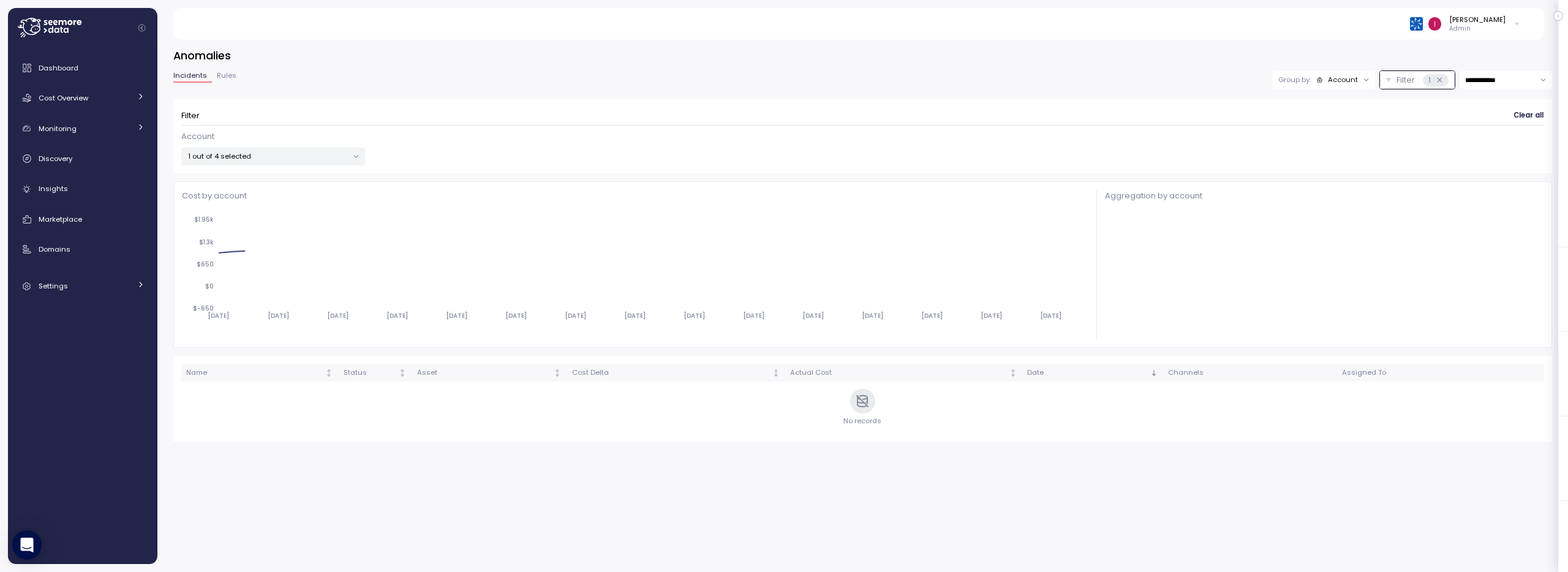
click at [534, 115] on div "Filter Clear all" at bounding box center [862, 115] width 1362 height 17
click at [1335, 80] on div "Account" at bounding box center [1342, 80] width 30 height 10
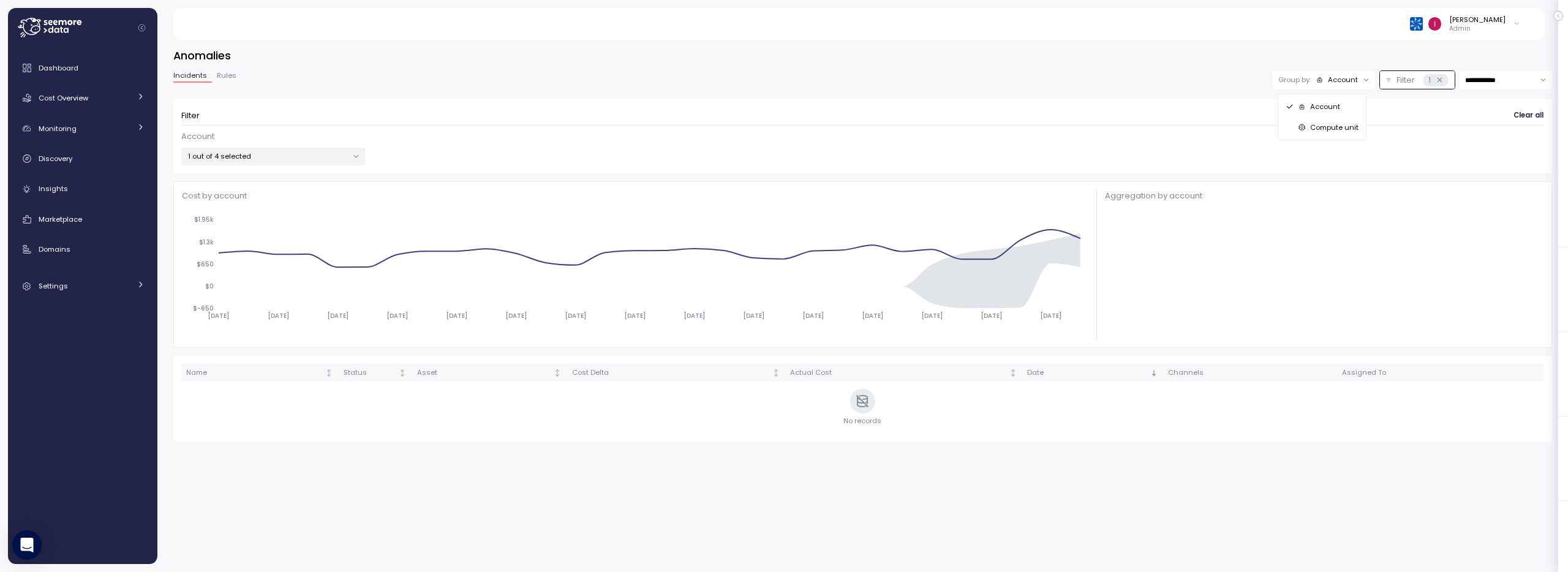
click at [1321, 130] on p "Compute unit" at bounding box center [1333, 127] width 48 height 10
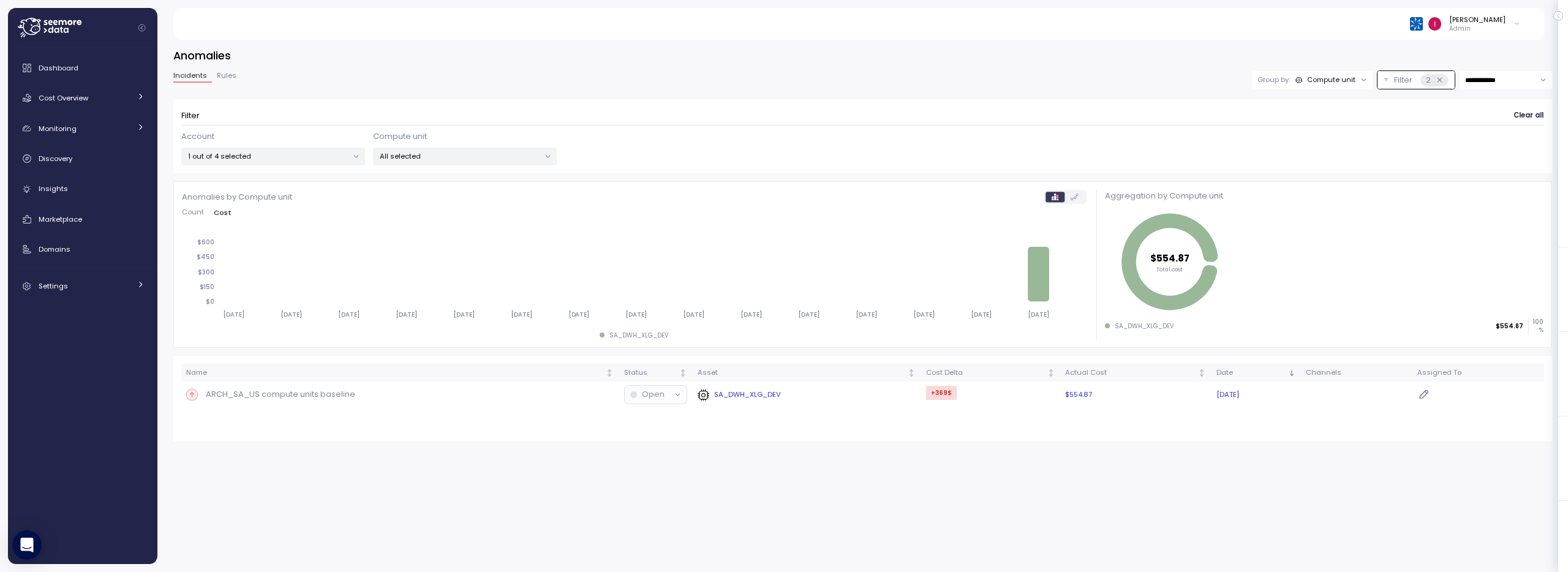
click at [326, 393] on p "ARCH_SA_US compute units baseline" at bounding box center [280, 394] width 149 height 12
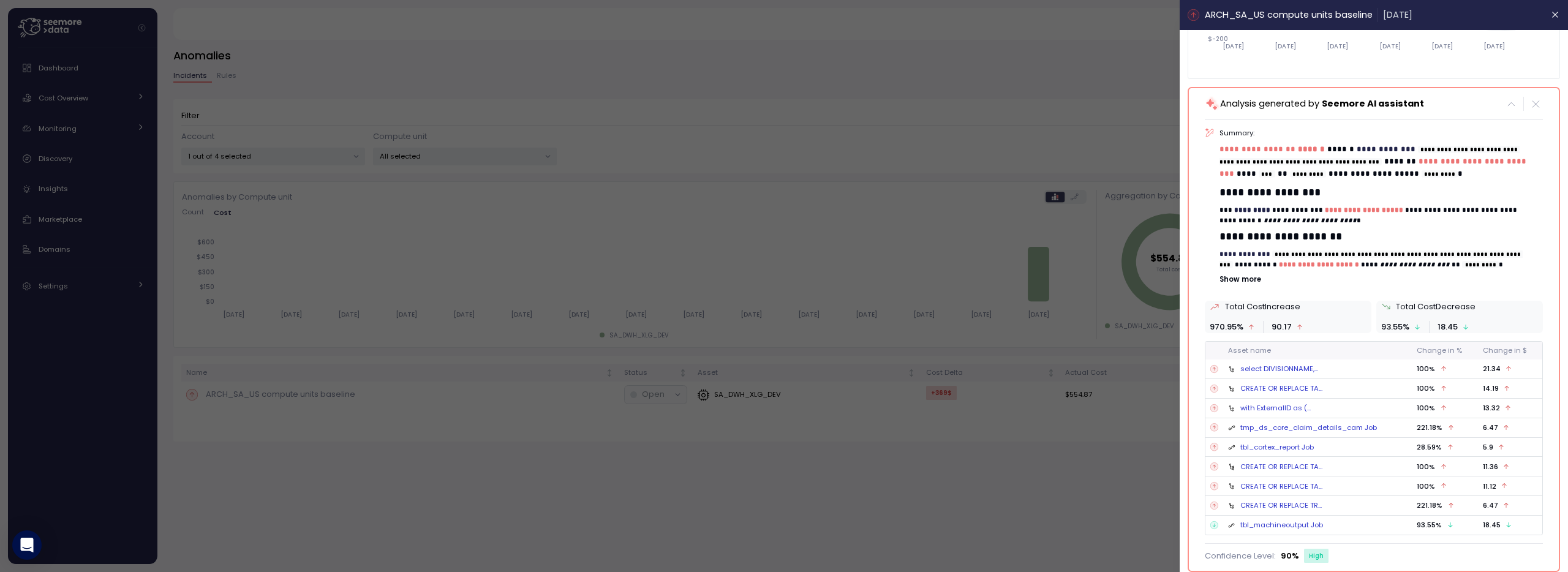
scroll to position [194, 0]
click at [1245, 285] on p "Show more" at bounding box center [1381, 282] width 323 height 10
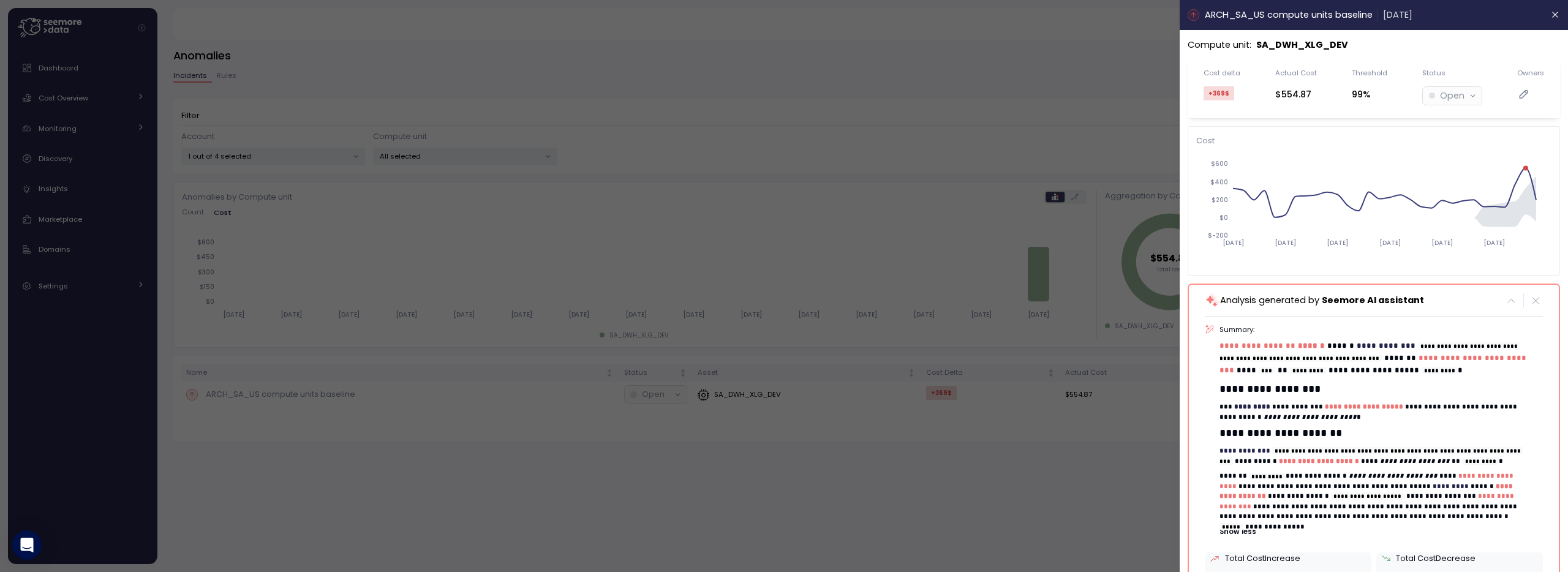
scroll to position [3, 0]
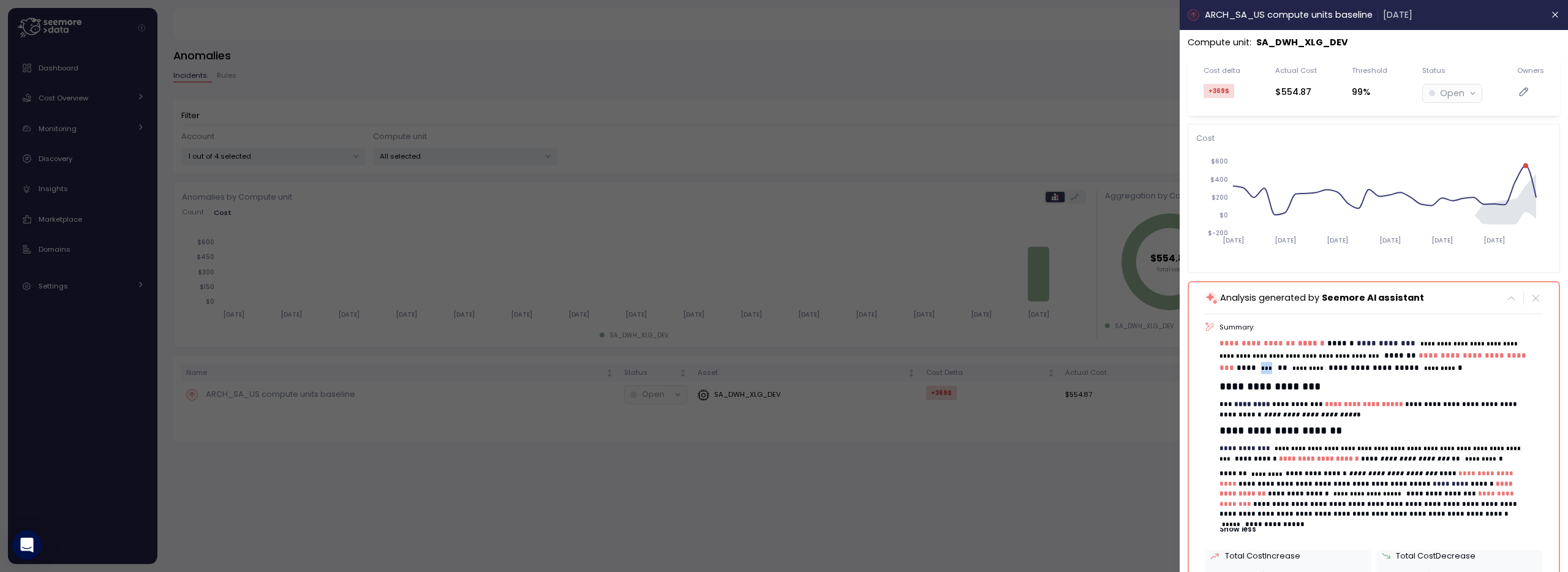
drag, startPoint x: 1321, startPoint y: 368, endPoint x: 1308, endPoint y: 369, distance: 13.0
click at [1275, 369] on code "***" at bounding box center [1267, 368] width 16 height 8
click at [1275, 368] on code "***" at bounding box center [1267, 368] width 16 height 8
drag, startPoint x: 1338, startPoint y: 368, endPoint x: 1354, endPoint y: 372, distance: 16.5
click at [1326, 372] on code "*********" at bounding box center [1307, 368] width 37 height 8
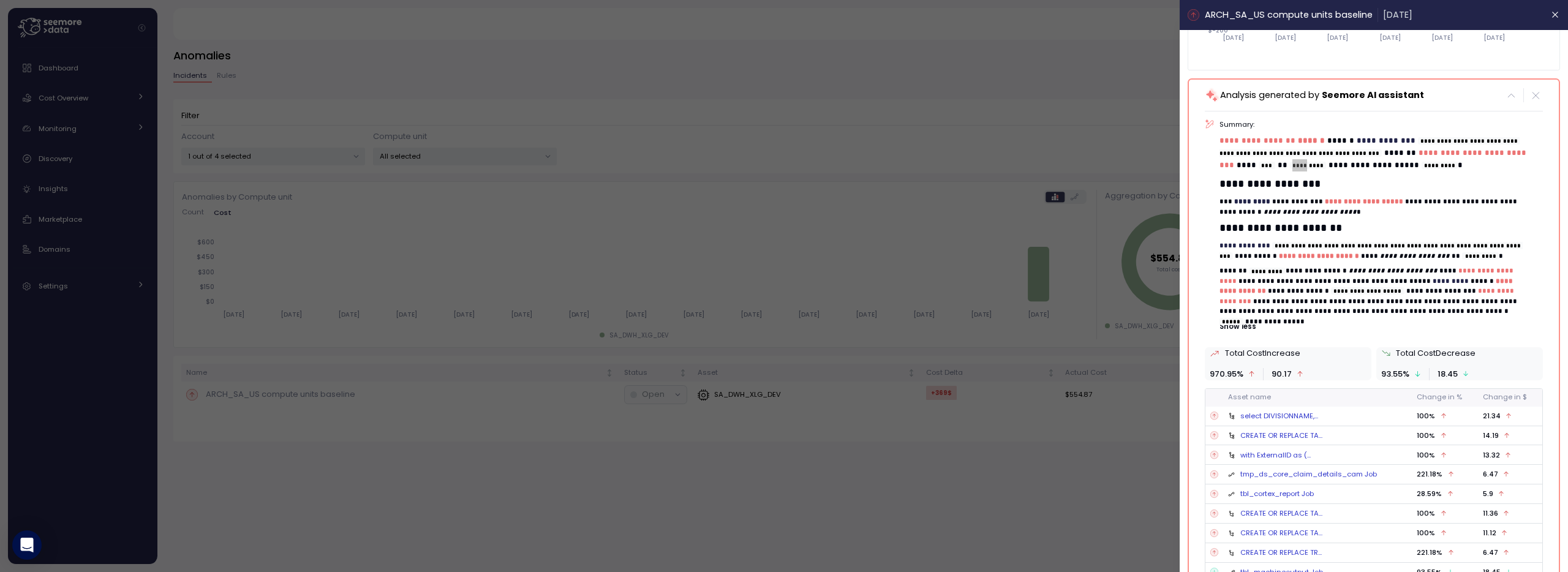
scroll to position [252, 0]
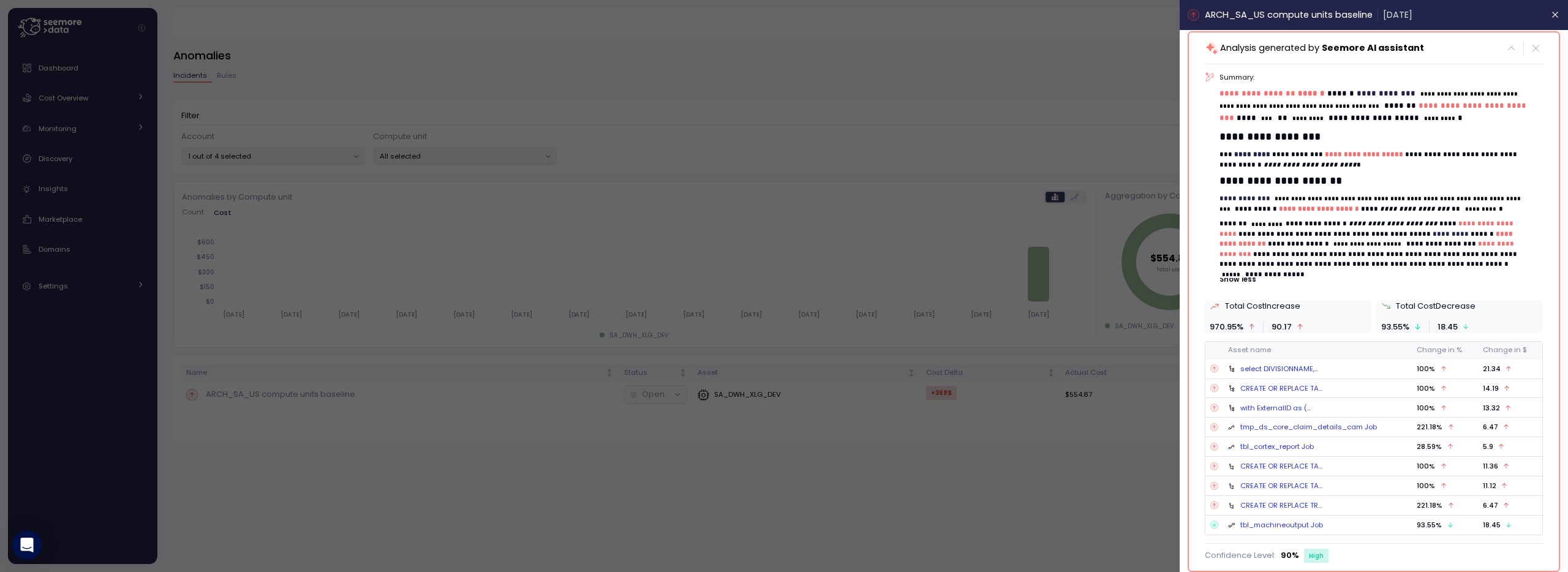
click at [1058, 104] on div at bounding box center [784, 286] width 1568 height 572
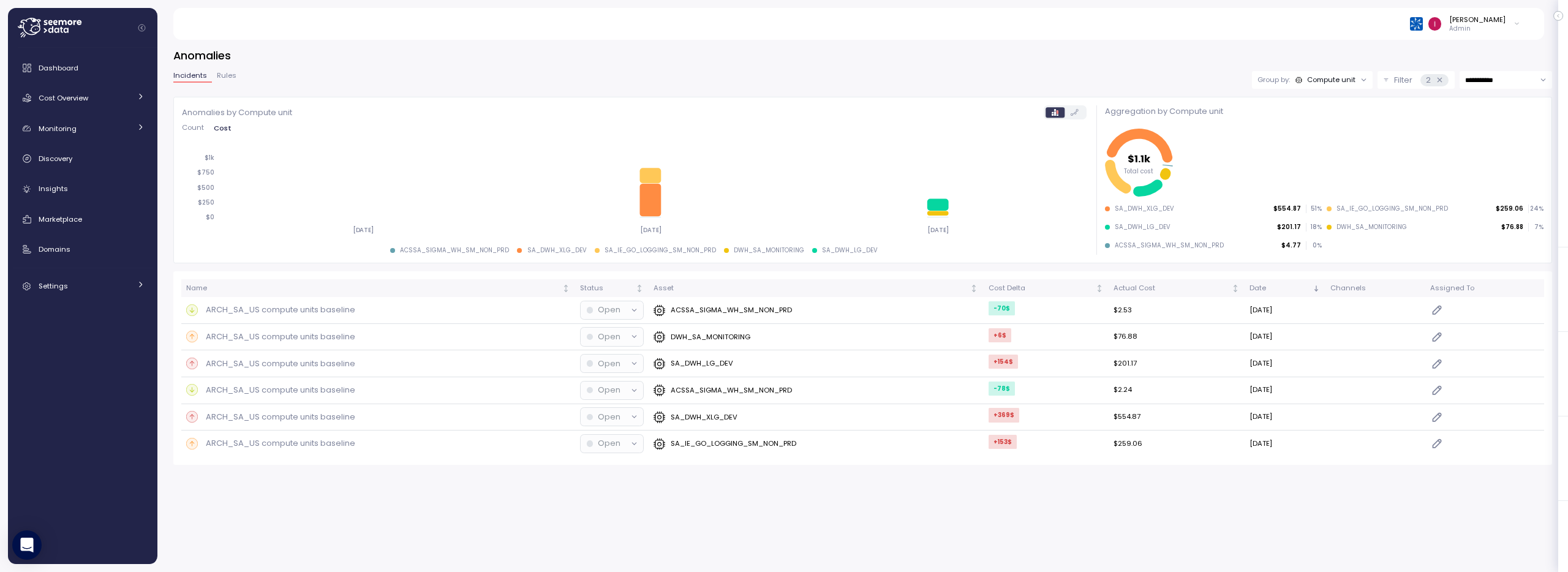
click at [1400, 79] on p "Filter" at bounding box center [1403, 80] width 18 height 12
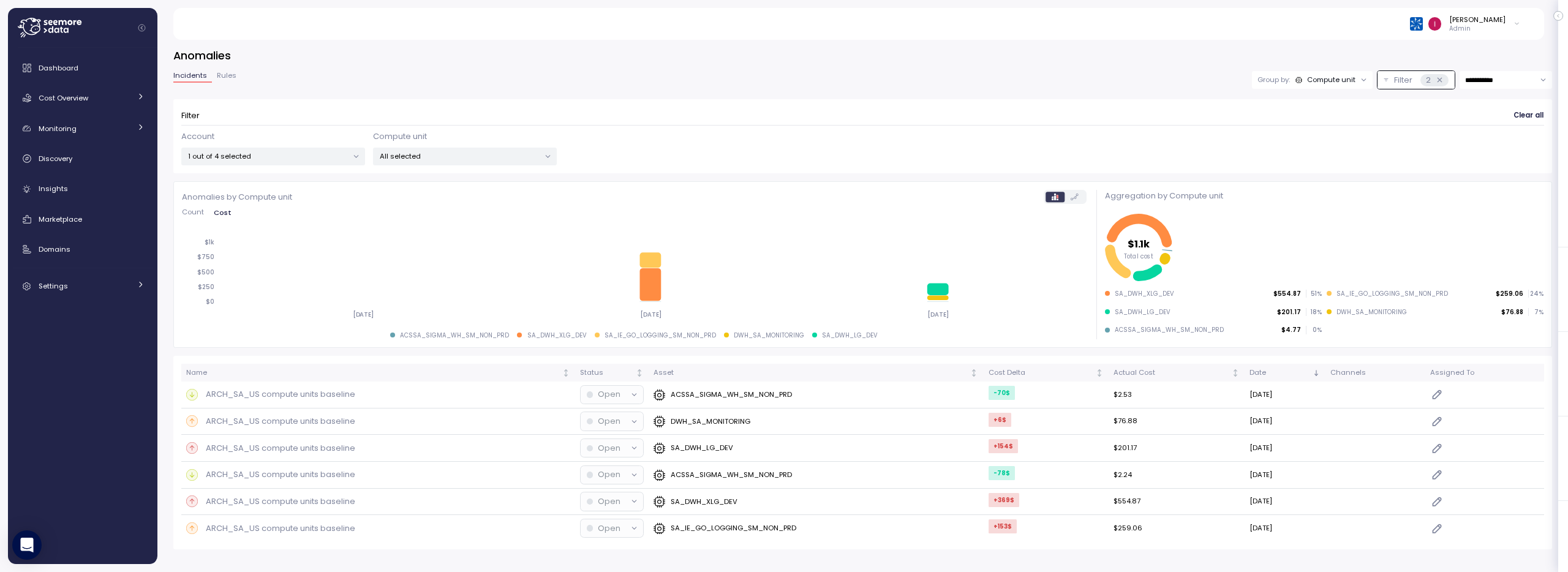
click at [276, 160] on p "1 out of 4 selected" at bounding box center [268, 156] width 160 height 10
click at [428, 152] on p "All selected" at bounding box center [460, 156] width 160 height 10
click at [459, 119] on div "Filter Clear all" at bounding box center [862, 115] width 1362 height 17
click at [1095, 371] on icon "Not sorted" at bounding box center [1099, 372] width 9 height 9
click at [1516, 80] on input "**********" at bounding box center [1506, 80] width 92 height 17
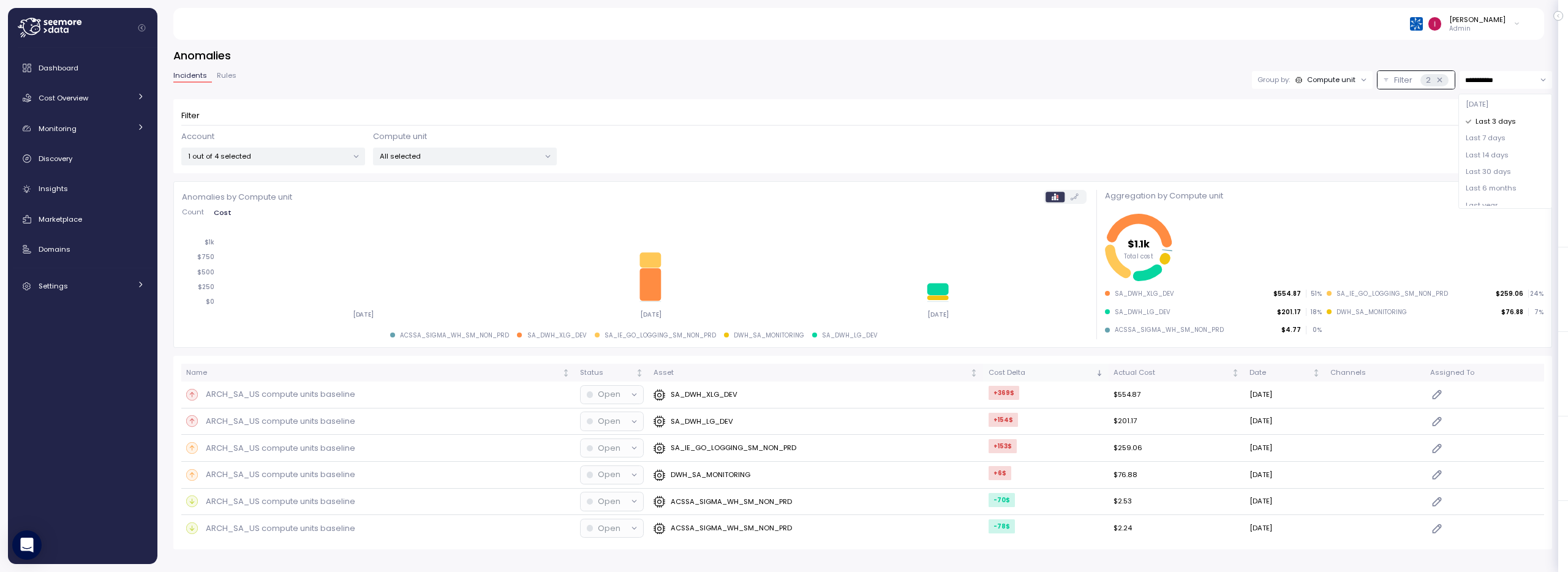
click at [1494, 143] on span "Last 7 days" at bounding box center [1484, 137] width 39 height 11
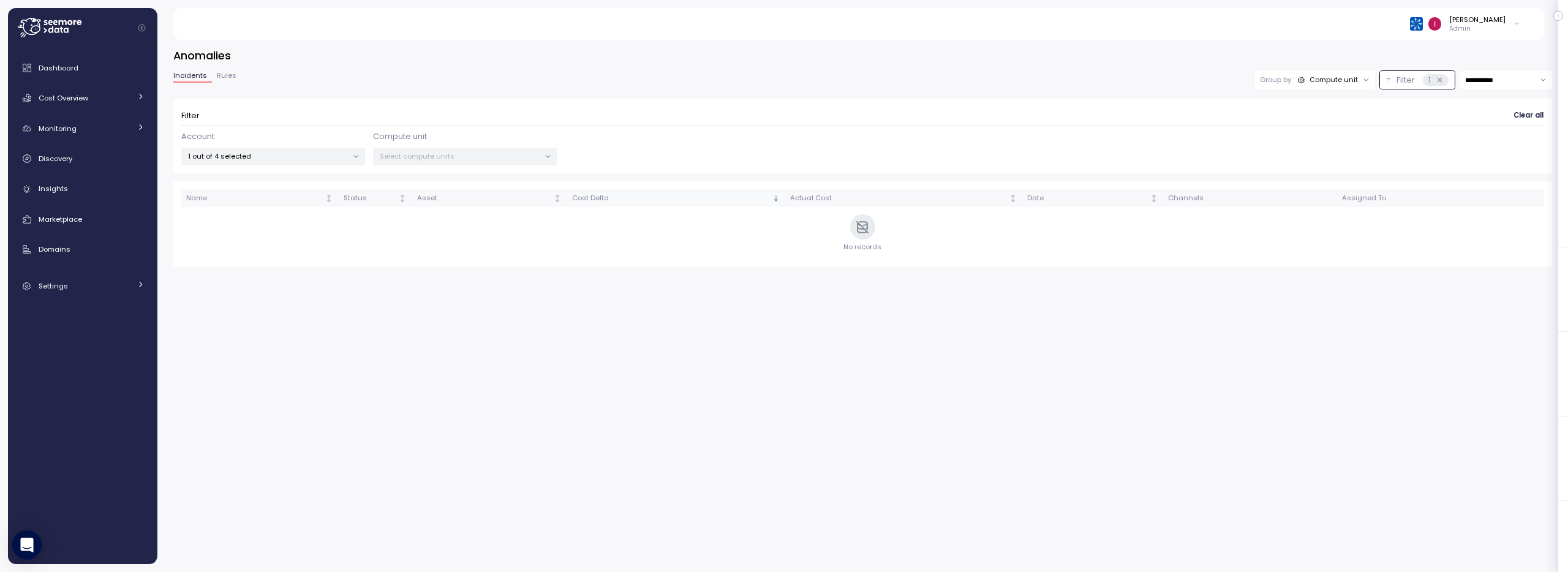
click at [1501, 82] on input "**********" at bounding box center [1506, 80] width 92 height 17
click at [1488, 155] on span "Last 14 days" at bounding box center [1486, 155] width 43 height 11
type input "**********"
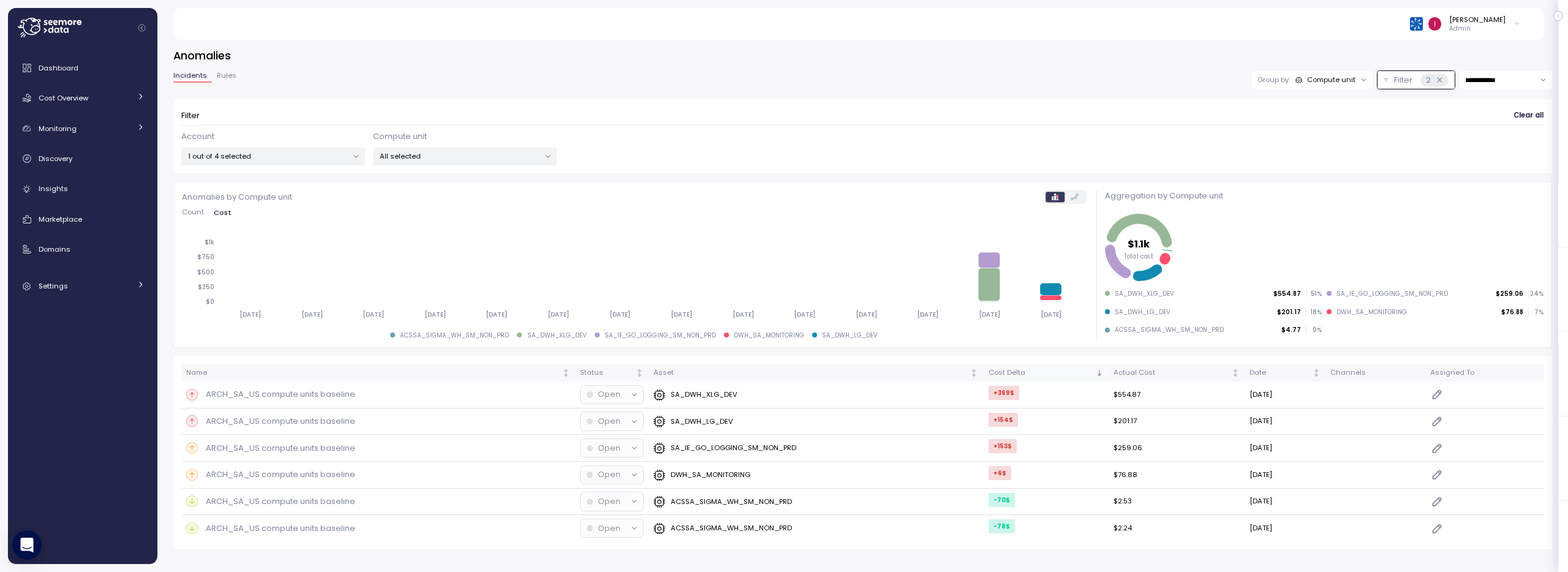
click at [491, 159] on p "All selected" at bounding box center [460, 156] width 160 height 10
click at [463, 187] on input at bounding box center [464, 183] width 173 height 14
type input "*"
click at [269, 158] on p "1 out of 4 selected" at bounding box center [268, 156] width 160 height 10
click at [482, 158] on p "All selected" at bounding box center [460, 156] width 160 height 10
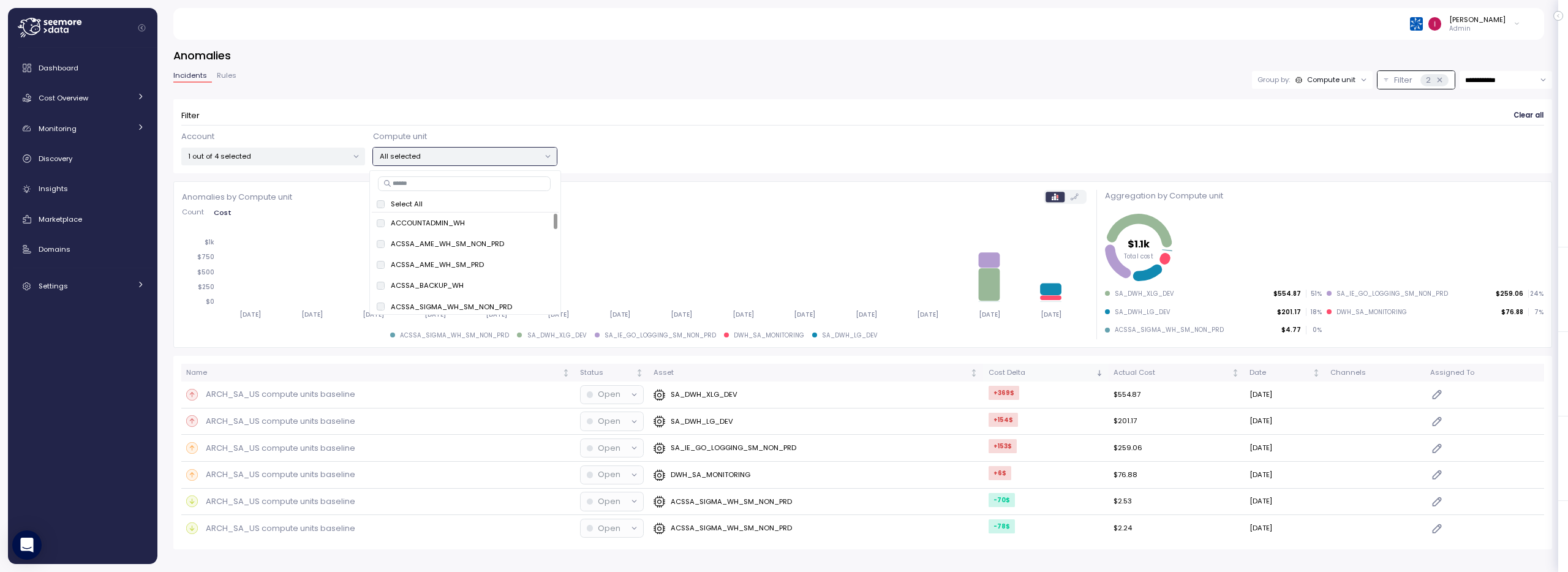
click at [439, 178] on input at bounding box center [464, 183] width 173 height 14
type input "**********"
click at [509, 223] on span "only" at bounding box center [511, 223] width 14 height 13
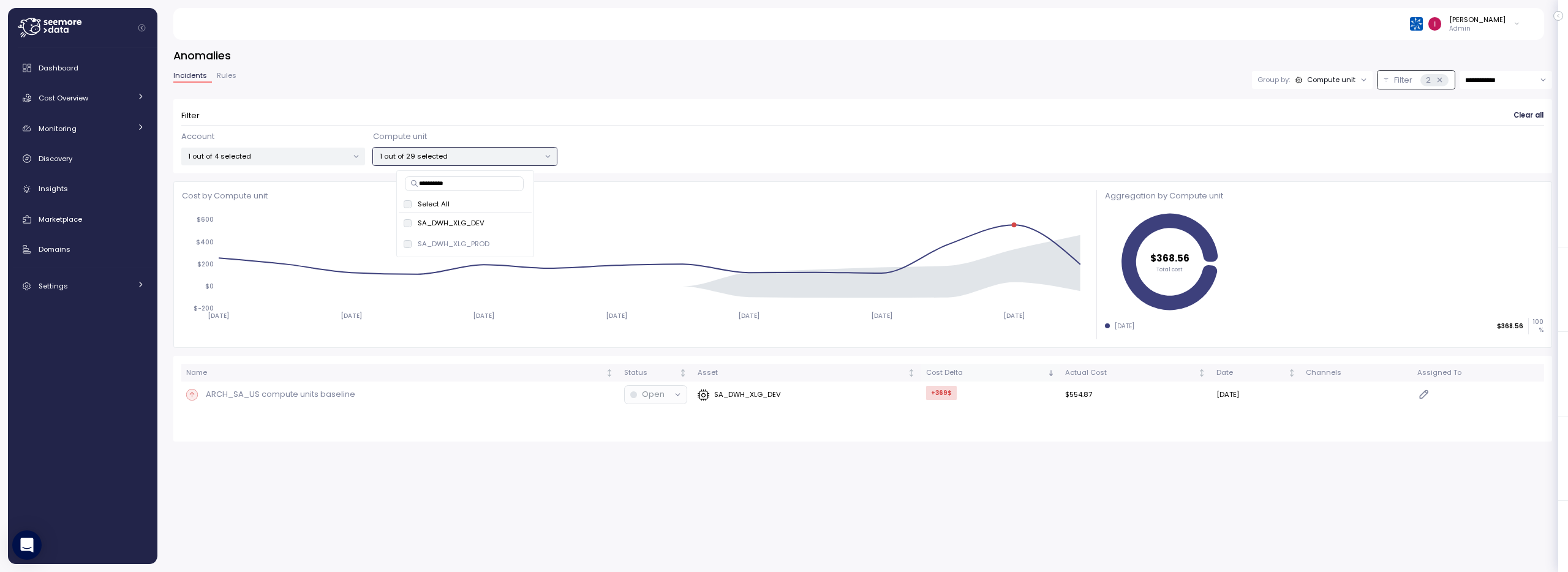
click at [1477, 24] on div "[PERSON_NAME]" at bounding box center [1477, 19] width 57 height 10
click at [1447, 173] on label "Disable API cache" at bounding box center [1459, 173] width 69 height 10
click at [657, 125] on div at bounding box center [862, 125] width 1362 height 1
click at [411, 154] on p "1 out of 29 selected" at bounding box center [460, 156] width 160 height 10
click at [1507, 84] on input "**********" at bounding box center [1506, 80] width 92 height 17
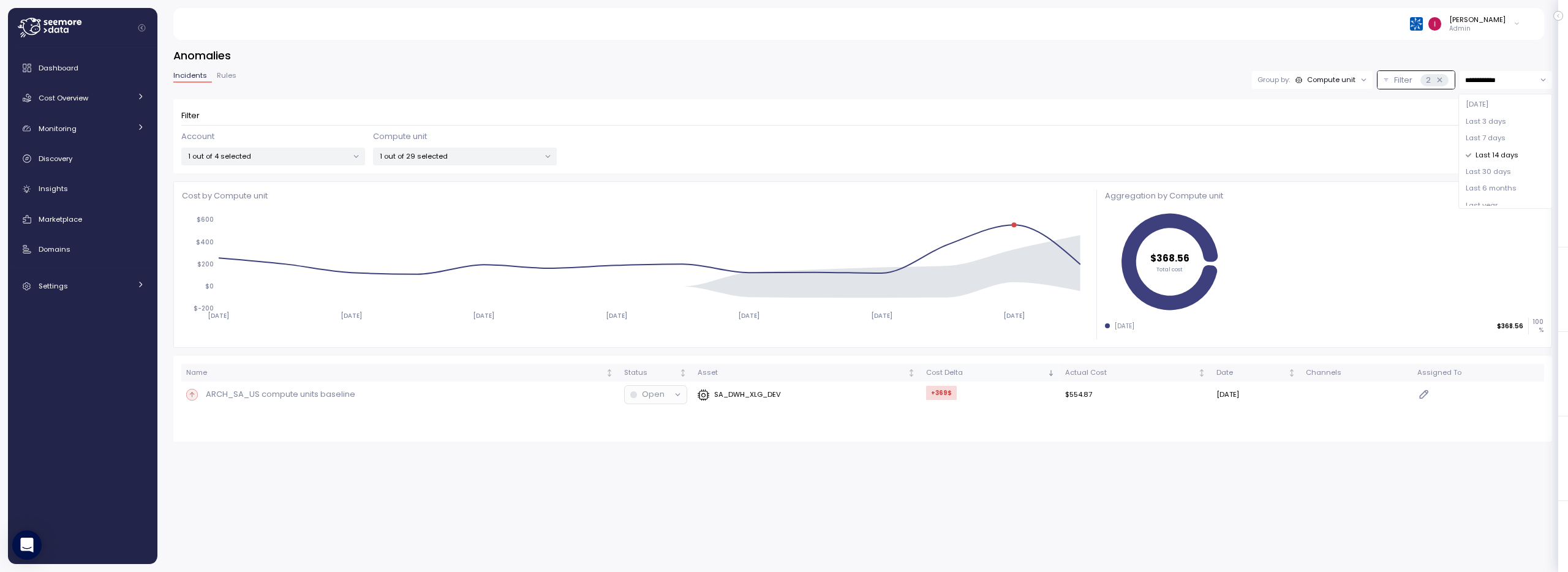
click at [1506, 174] on span "Last 30 days" at bounding box center [1487, 171] width 45 height 11
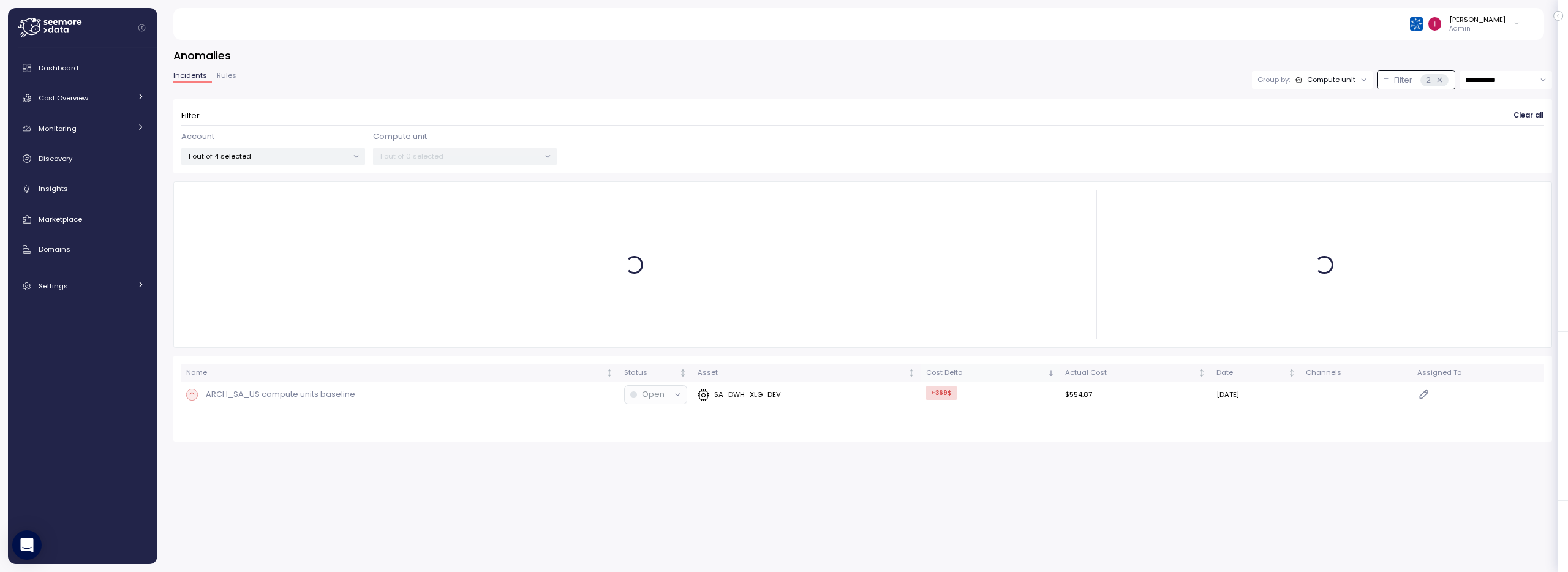
click at [1492, 76] on input "**********" at bounding box center [1506, 80] width 92 height 17
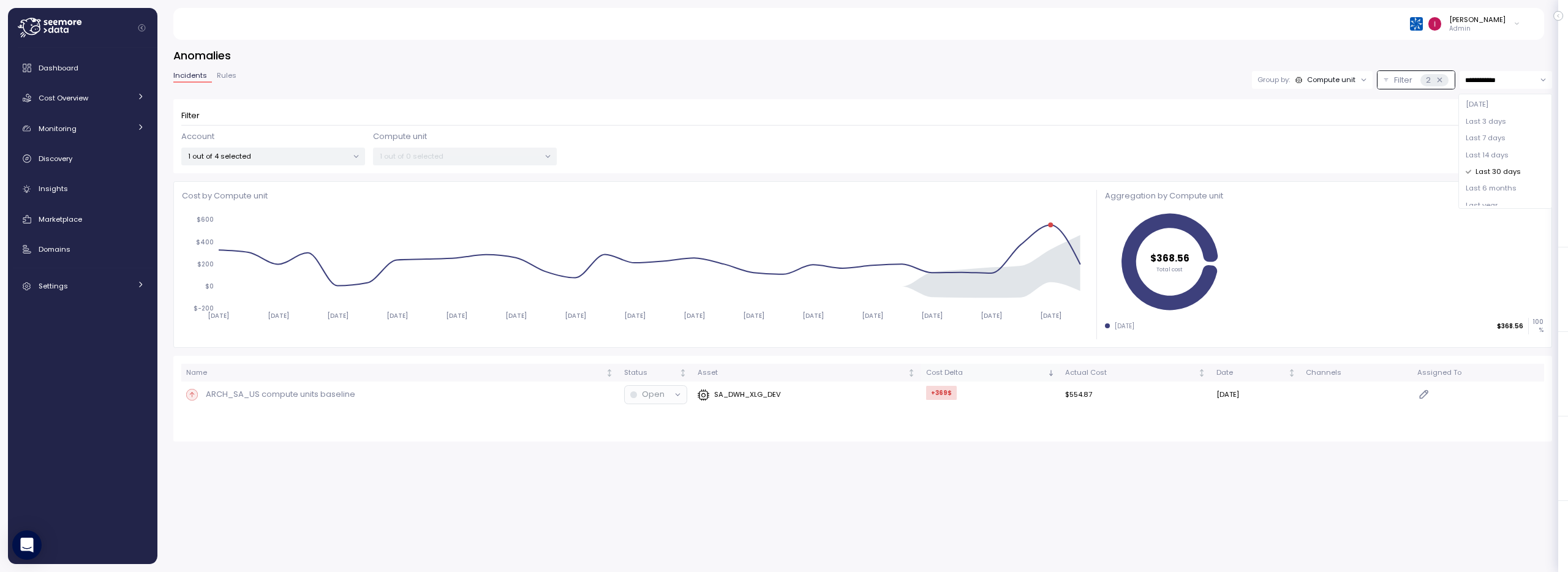
click at [1502, 156] on span "Last 14 days" at bounding box center [1486, 155] width 43 height 11
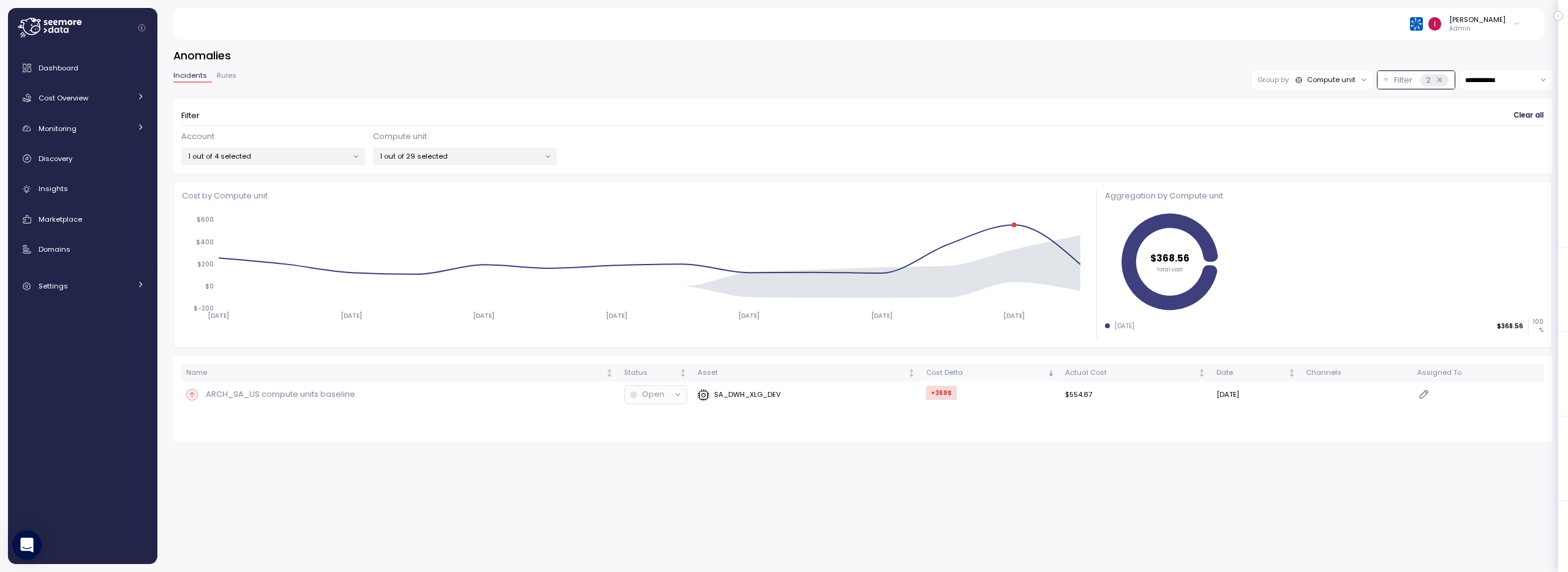
click at [1519, 74] on input "**********" at bounding box center [1506, 80] width 92 height 17
click at [1494, 172] on span "Last 30 days" at bounding box center [1487, 171] width 45 height 11
click at [1493, 24] on p "Admin" at bounding box center [1477, 28] width 57 height 9
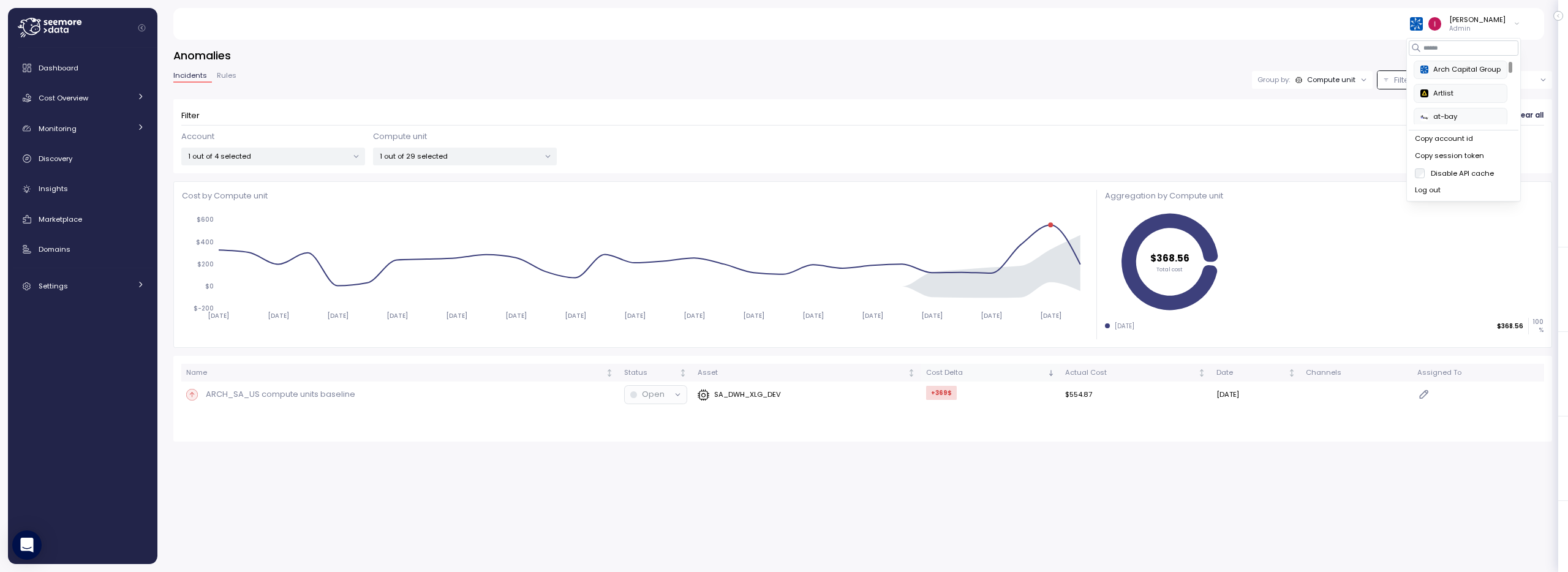
click at [1123, 126] on form "Filter Clear all Account 1 out of 4 selected Compute unit 1 out of 29 selected" at bounding box center [862, 136] width 1362 height 59
click at [1488, 82] on input "**********" at bounding box center [1506, 80] width 92 height 17
click at [1490, 156] on span "Last 14 days" at bounding box center [1486, 155] width 43 height 11
type input "**********"
